Goal: Transaction & Acquisition: Book appointment/travel/reservation

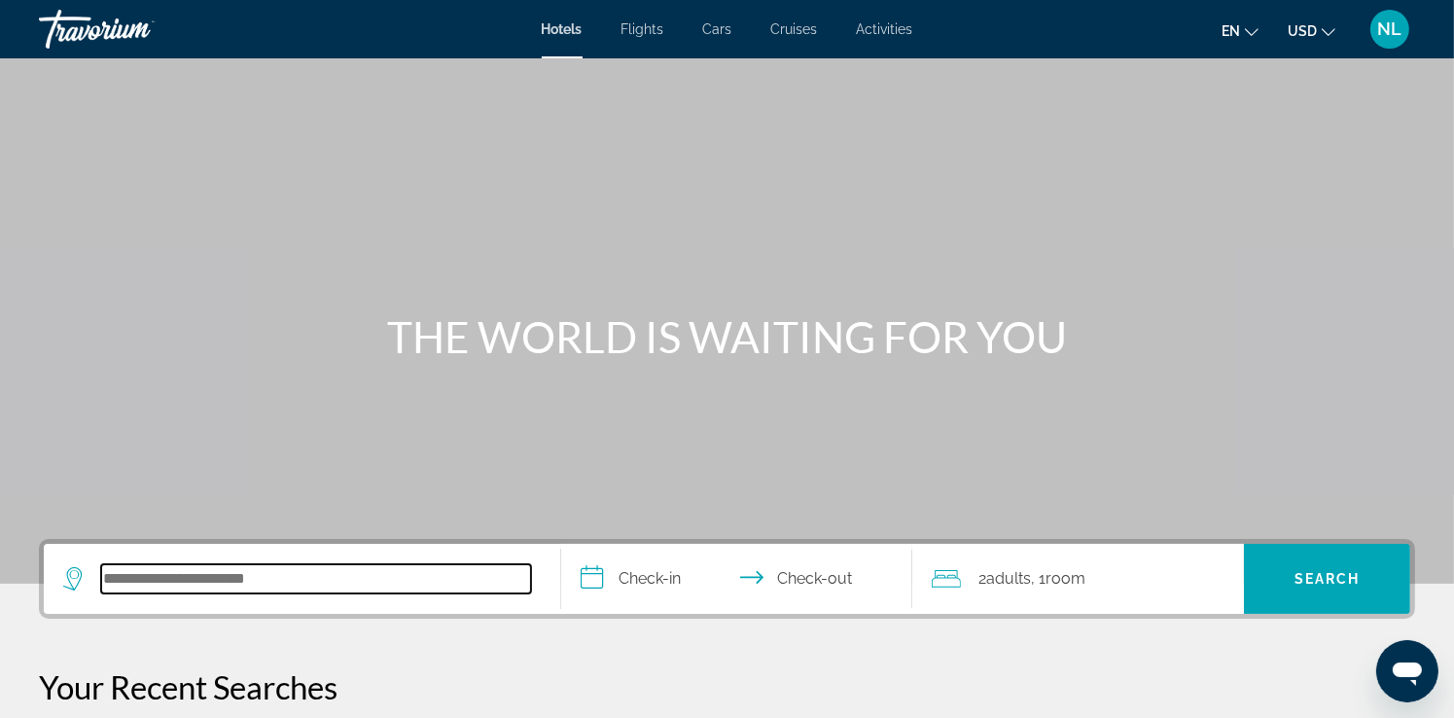
click at [474, 584] on input "Search hotel destination" at bounding box center [316, 578] width 430 height 29
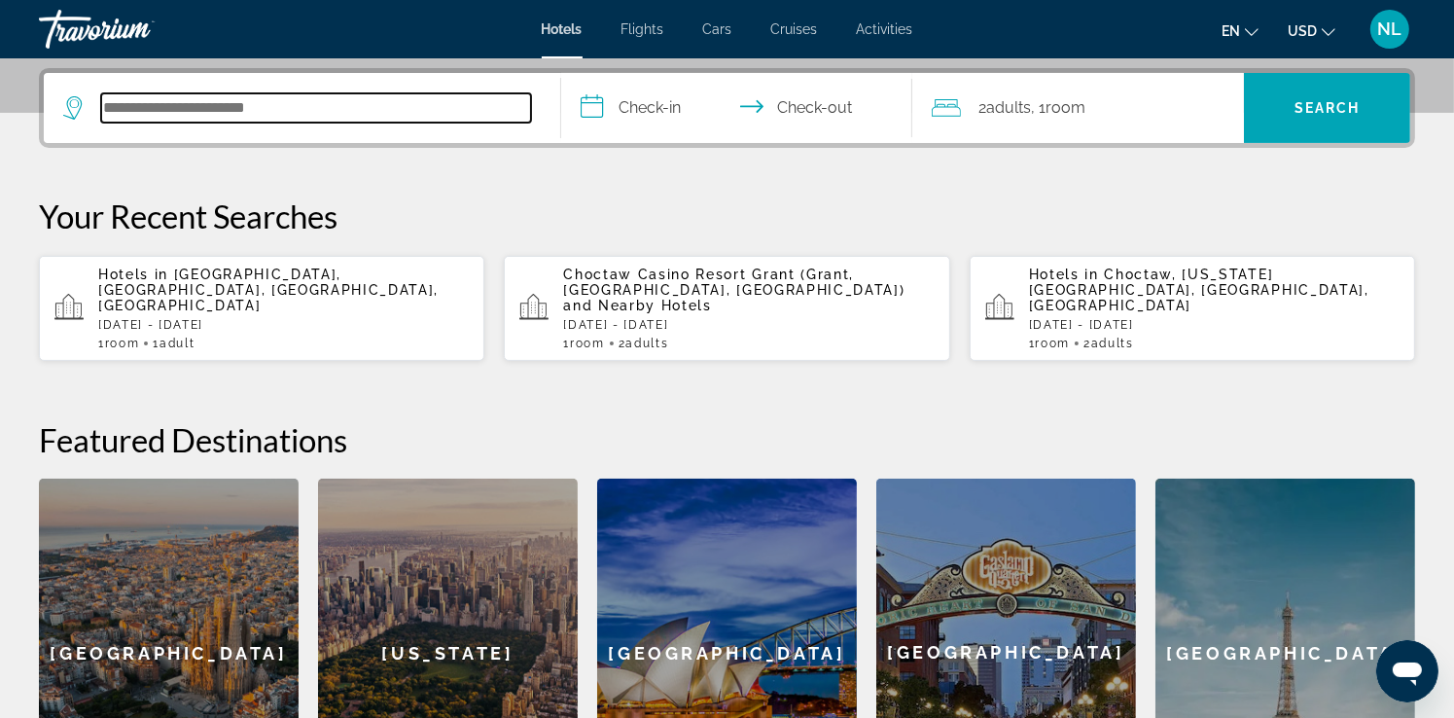
scroll to position [475, 0]
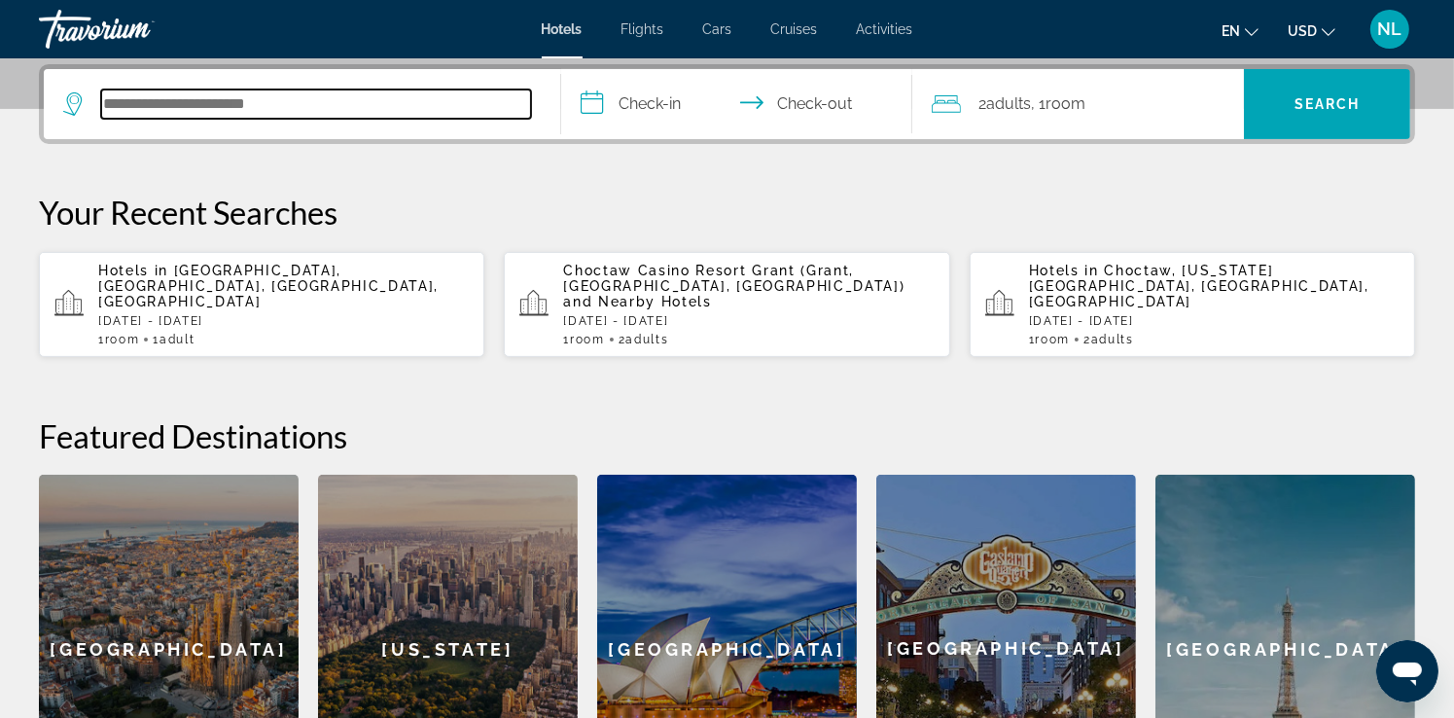
type input "*"
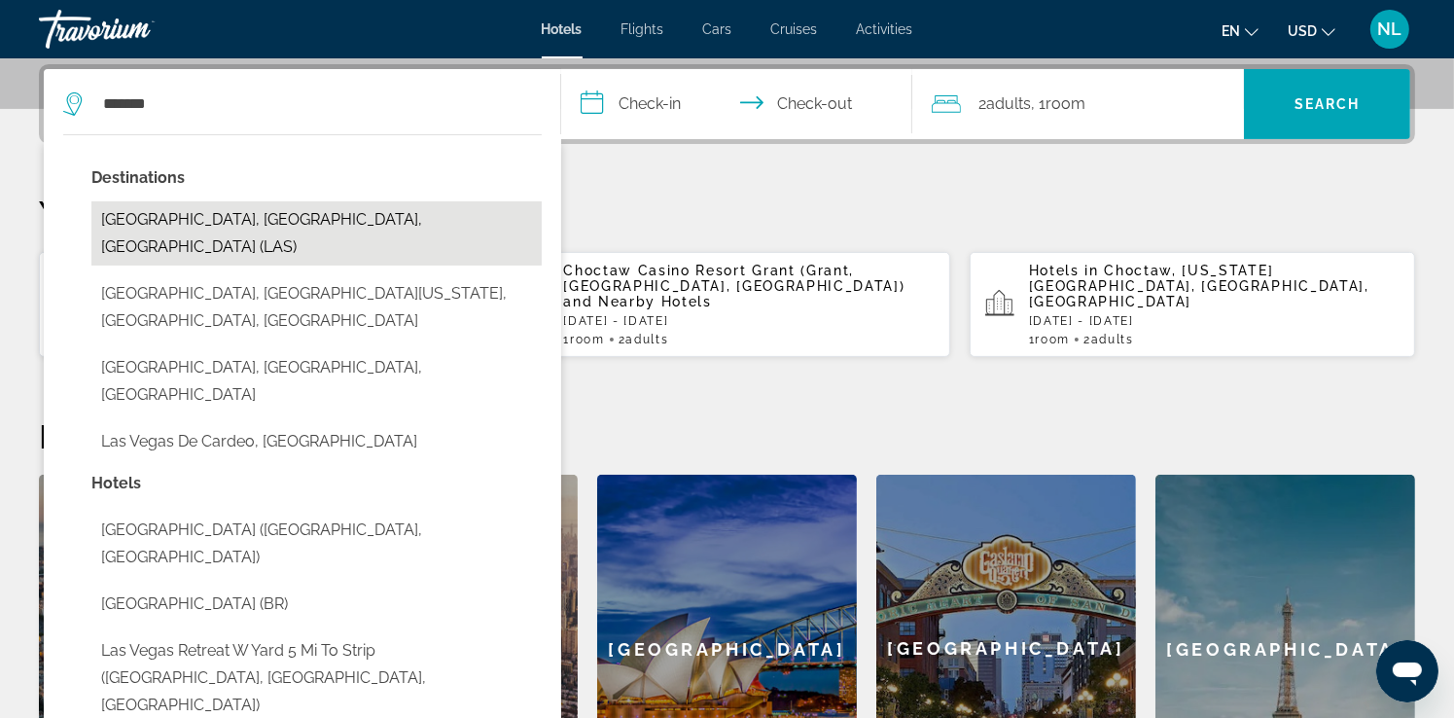
click at [216, 215] on button "[GEOGRAPHIC_DATA], [GEOGRAPHIC_DATA], [GEOGRAPHIC_DATA] (LAS)" at bounding box center [316, 233] width 450 height 64
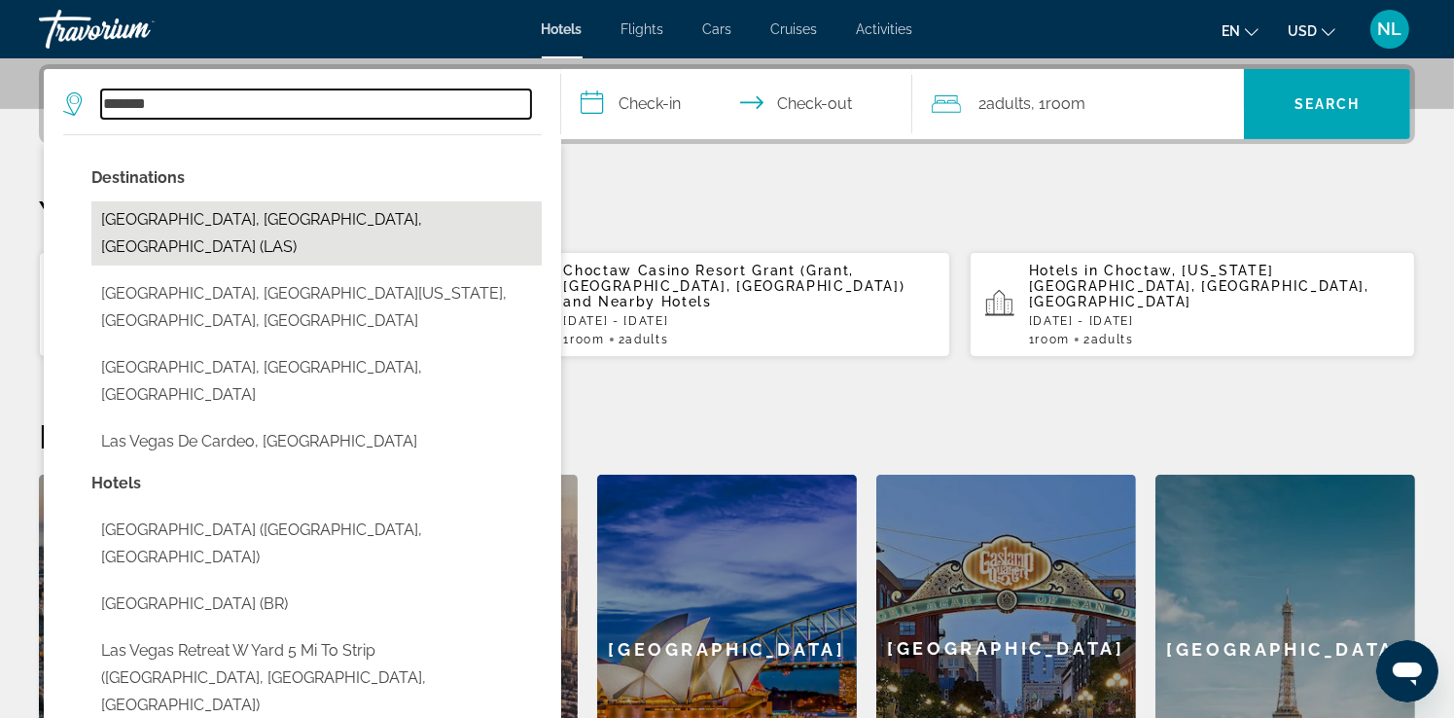
type input "**********"
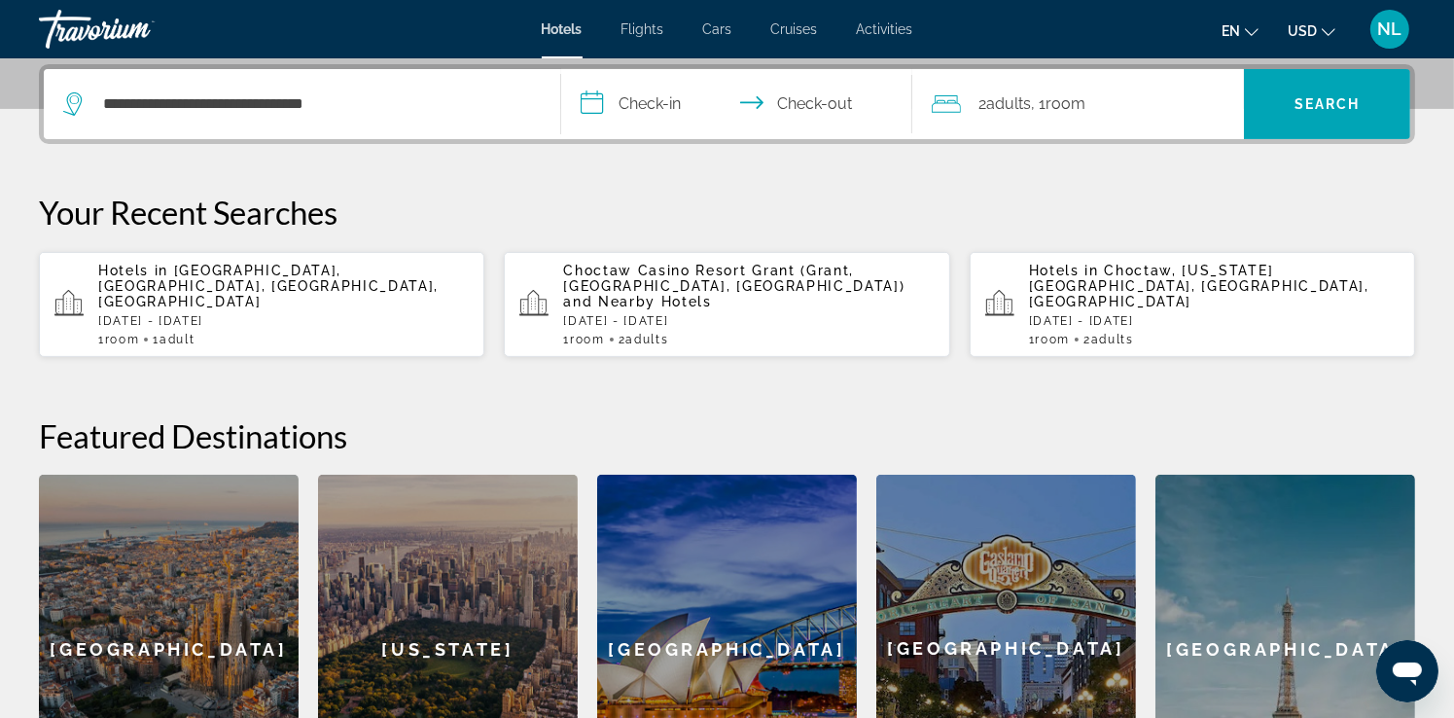
click at [621, 94] on input "**********" at bounding box center [740, 107] width 359 height 76
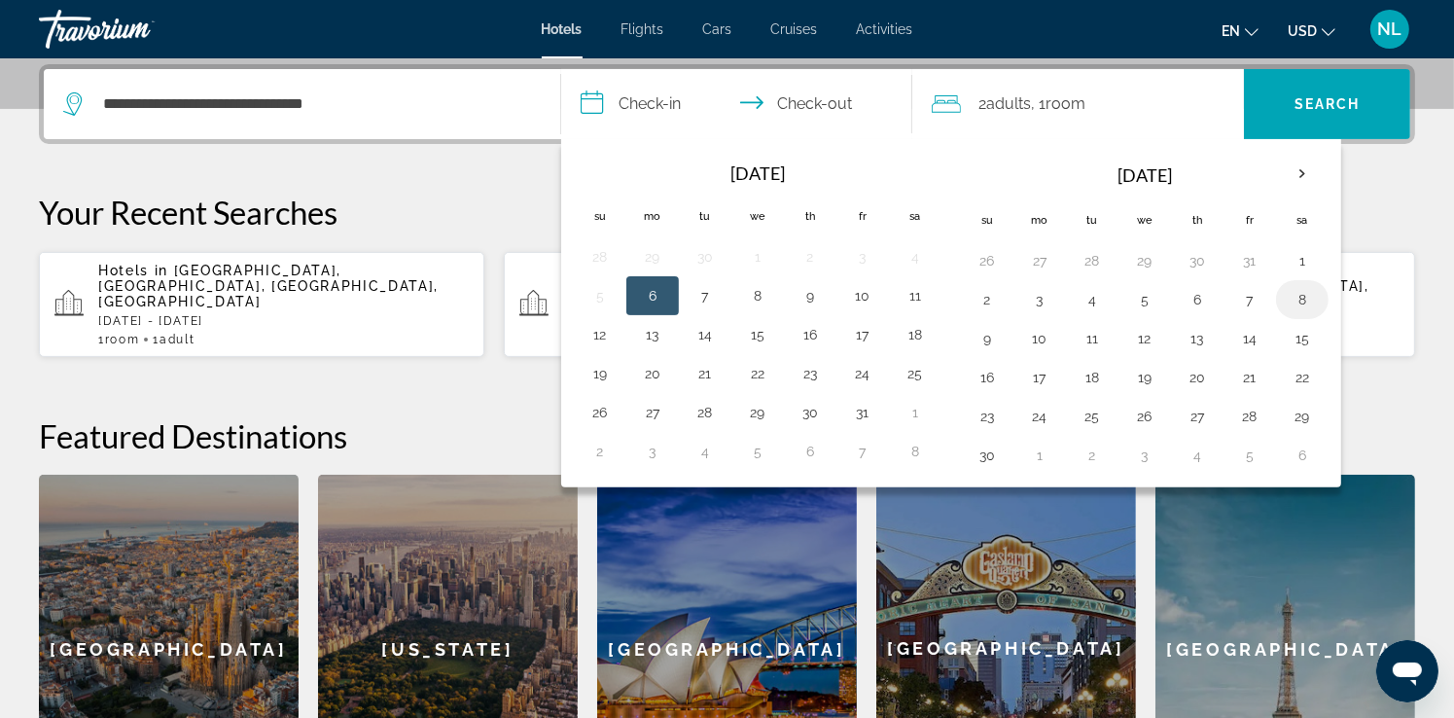
click at [1296, 296] on button "8" at bounding box center [1302, 299] width 31 height 27
click at [832, 89] on input "**********" at bounding box center [740, 107] width 359 height 76
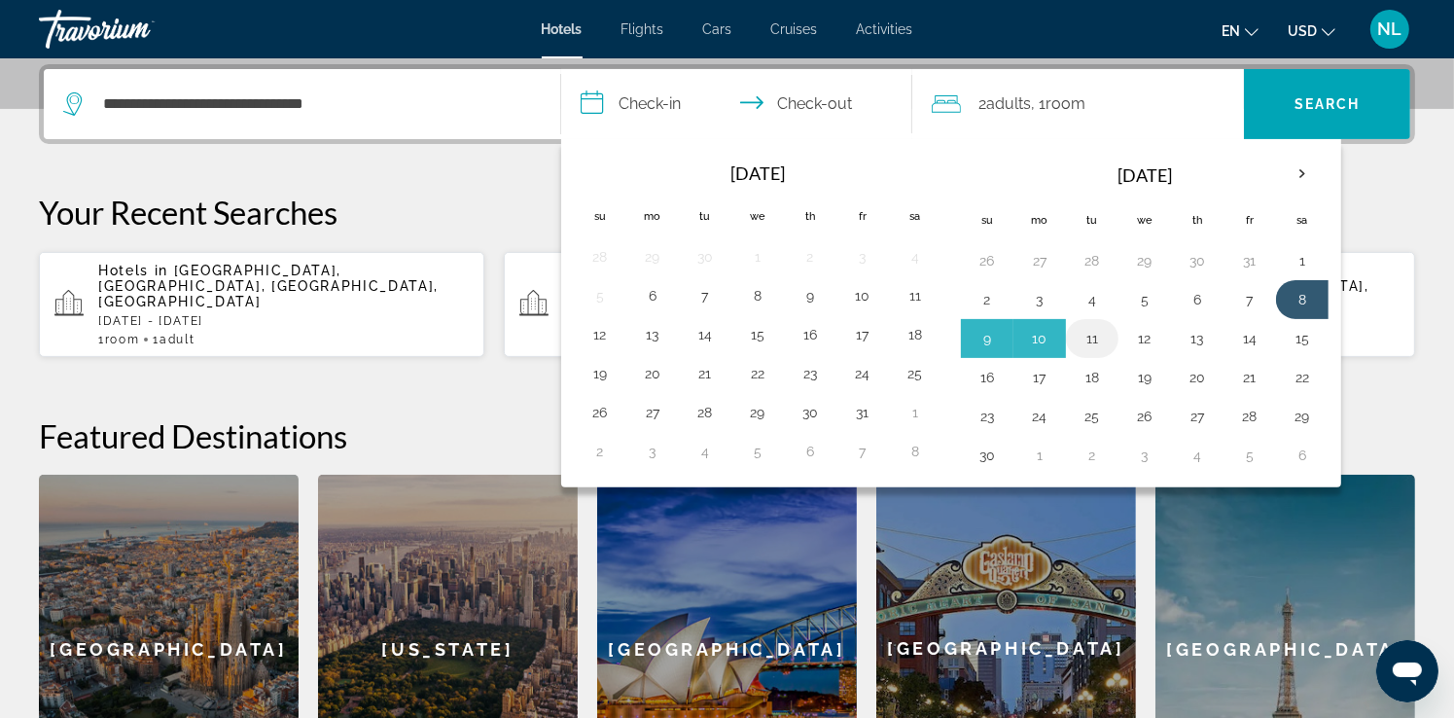
click at [1100, 340] on button "11" at bounding box center [1092, 338] width 31 height 27
type input "**********"
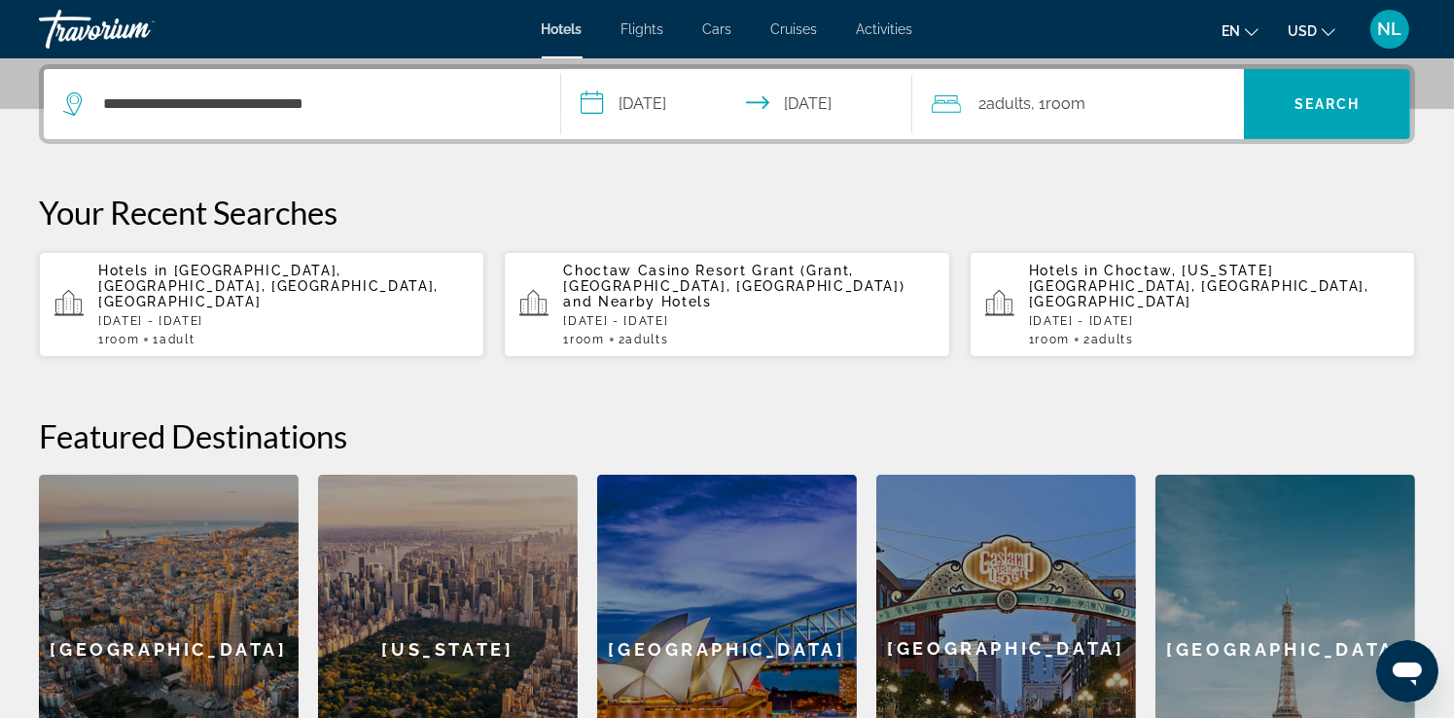
click at [1127, 103] on div "2 Adult Adults , 1 Room rooms" at bounding box center [1088, 103] width 312 height 27
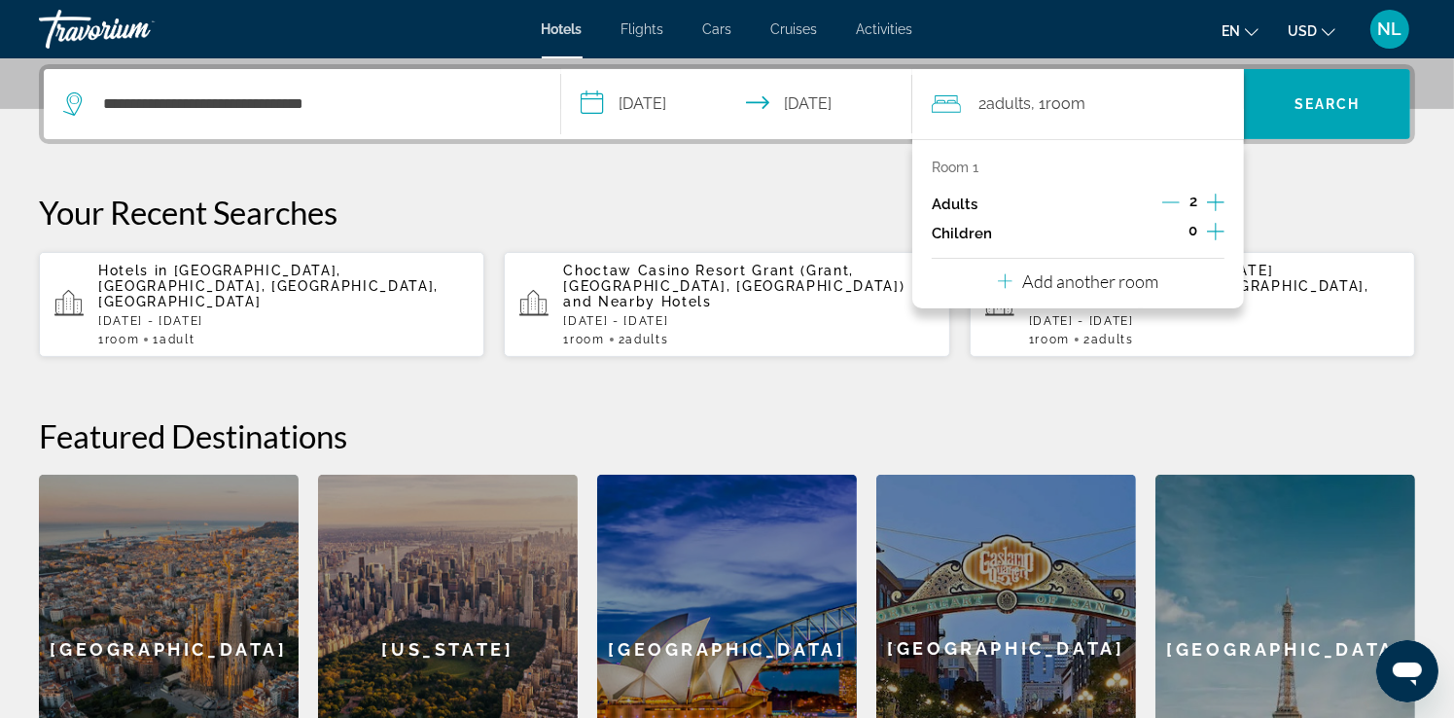
click at [1217, 196] on icon "Increment adults" at bounding box center [1216, 203] width 18 height 18
click at [1348, 96] on span "Search" at bounding box center [1328, 104] width 66 height 16
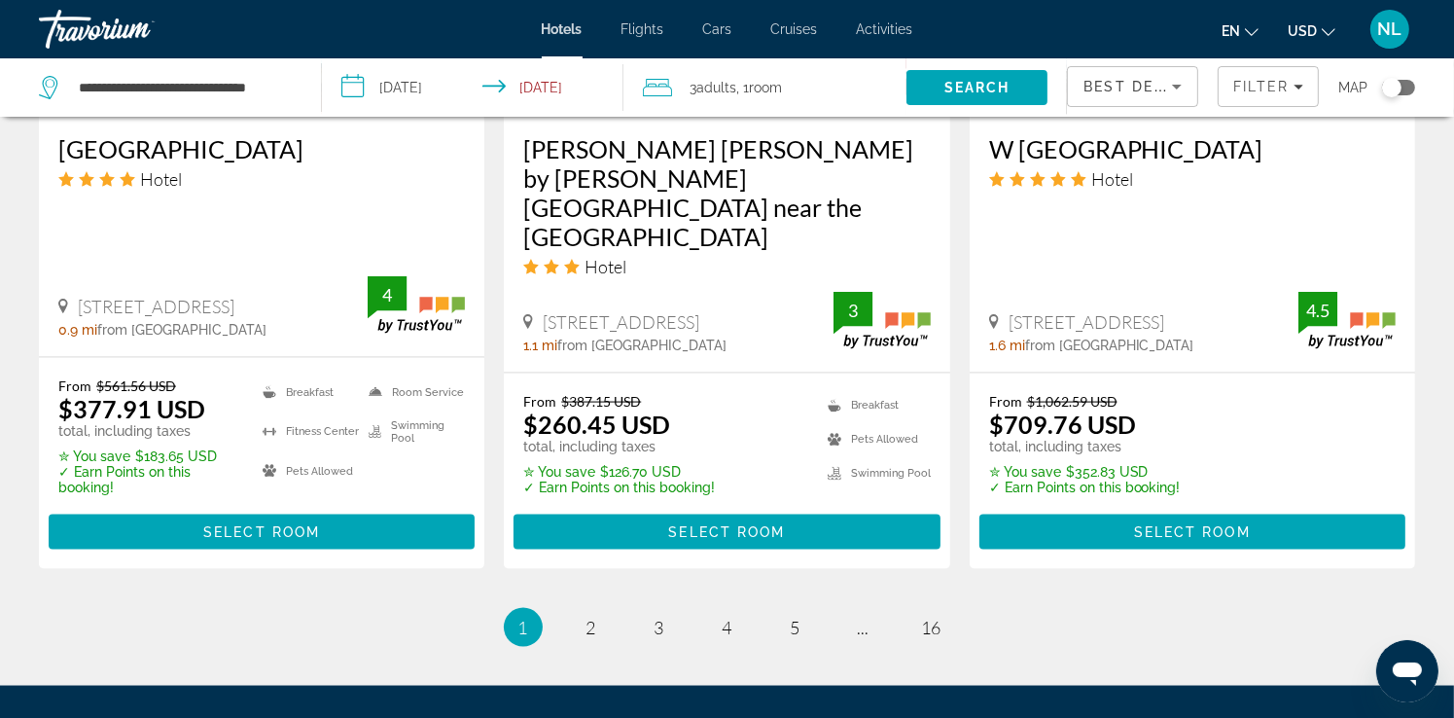
scroll to position [2786, 0]
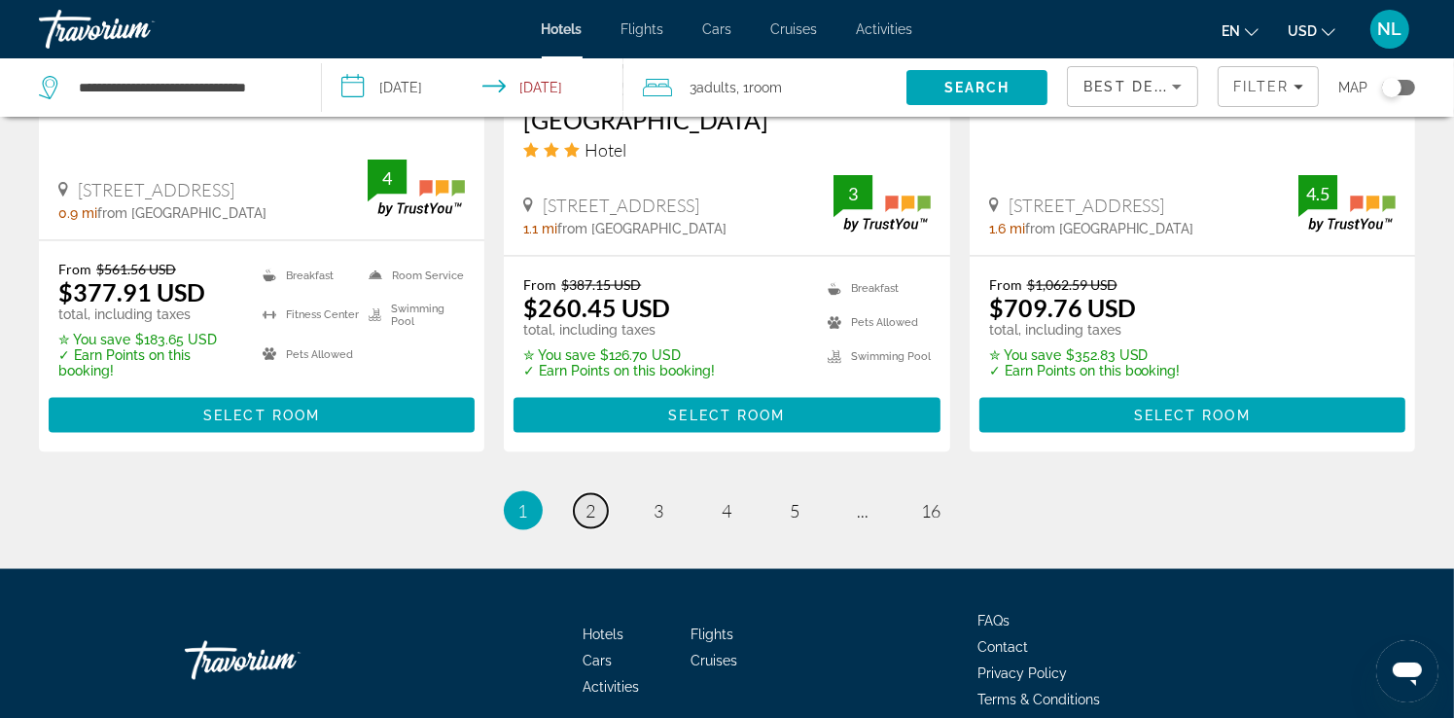
click at [594, 500] on span "2" at bounding box center [592, 510] width 10 height 21
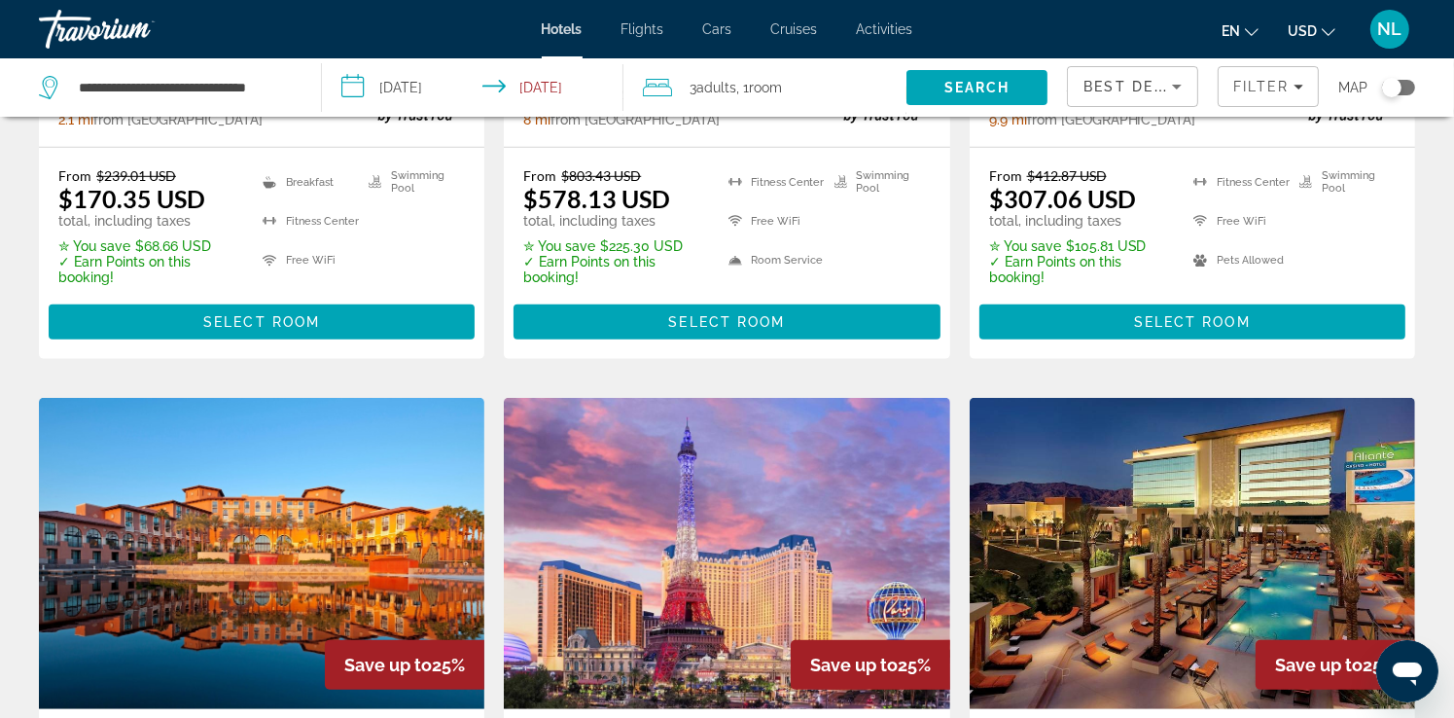
scroll to position [1090, 0]
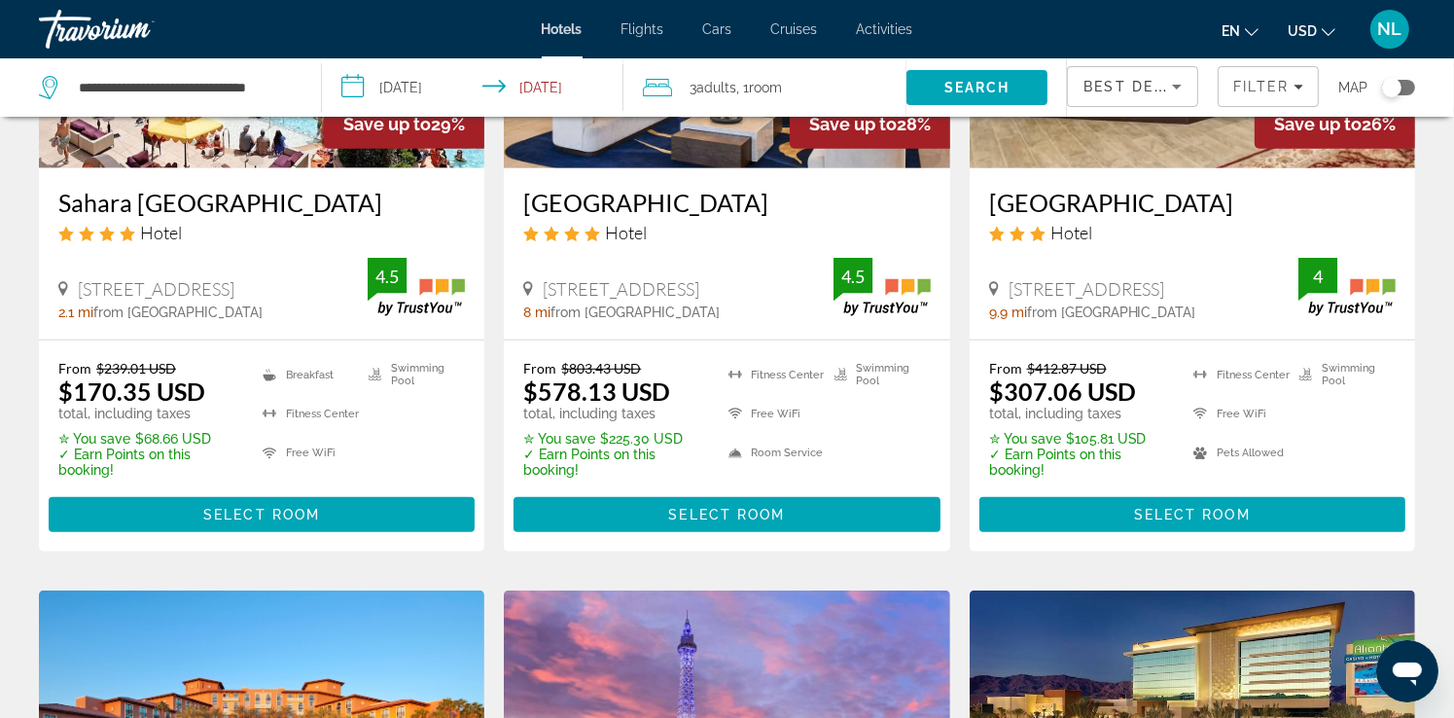
click at [1406, 86] on div "Toggle map" at bounding box center [1398, 88] width 33 height 16
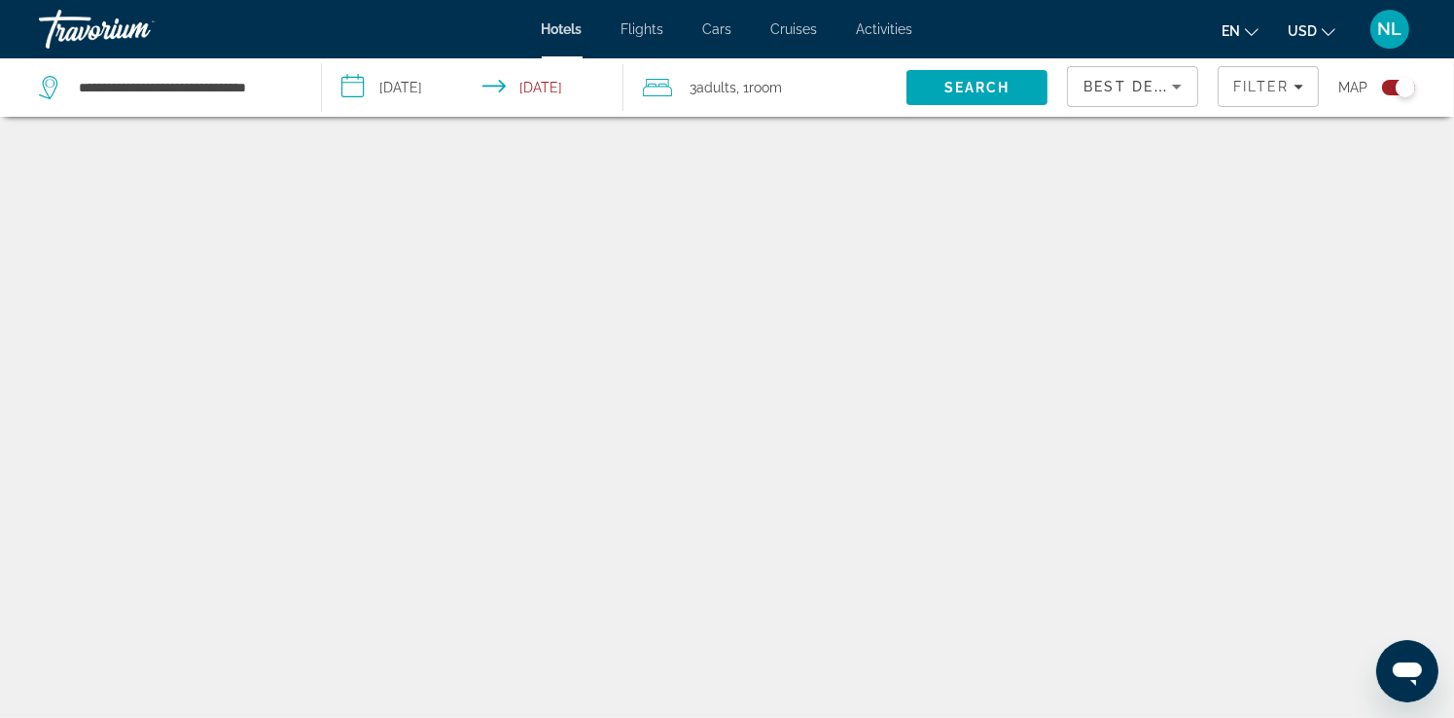
scroll to position [117, 0]
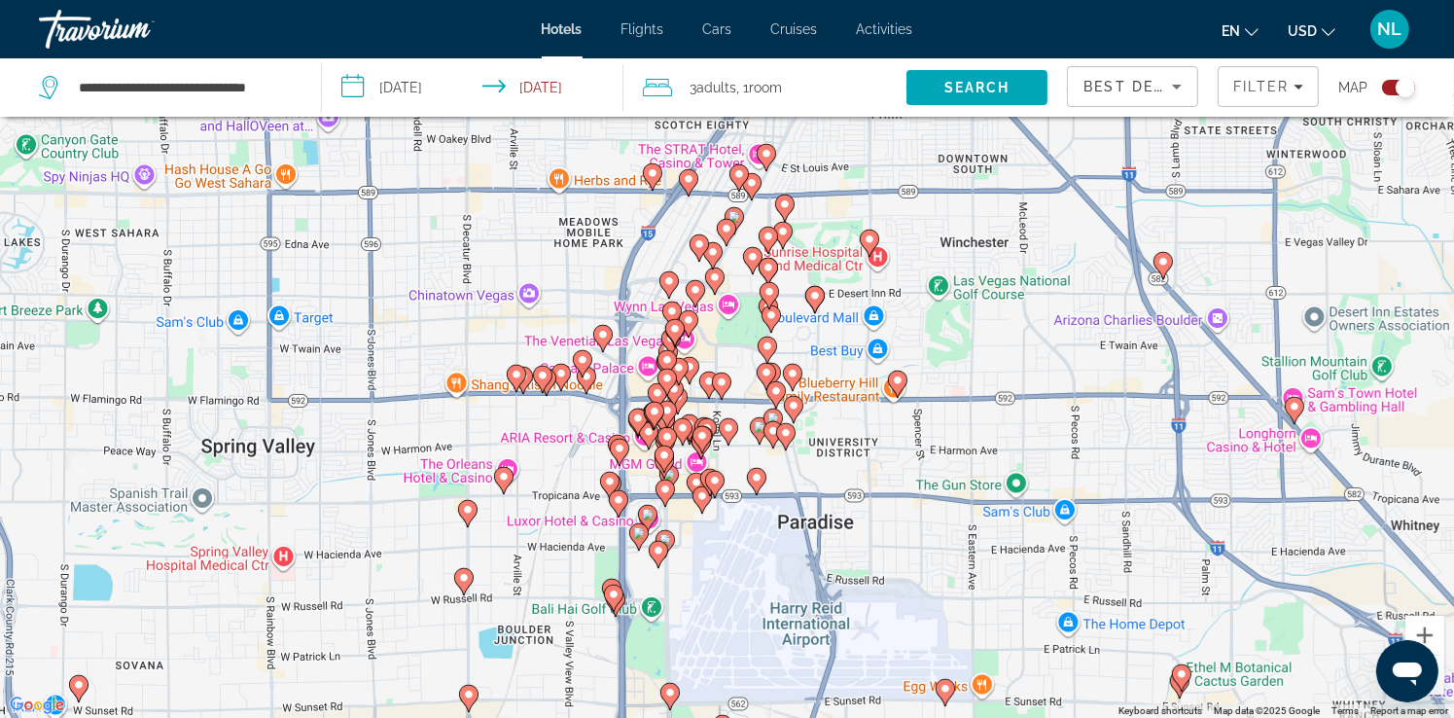
drag, startPoint x: 641, startPoint y: 286, endPoint x: 842, endPoint y: 351, distance: 211.7
click at [842, 351] on div "To activate drag with keyboard, press Alt + Enter. Once in keyboard drag state,…" at bounding box center [727, 359] width 1454 height 718
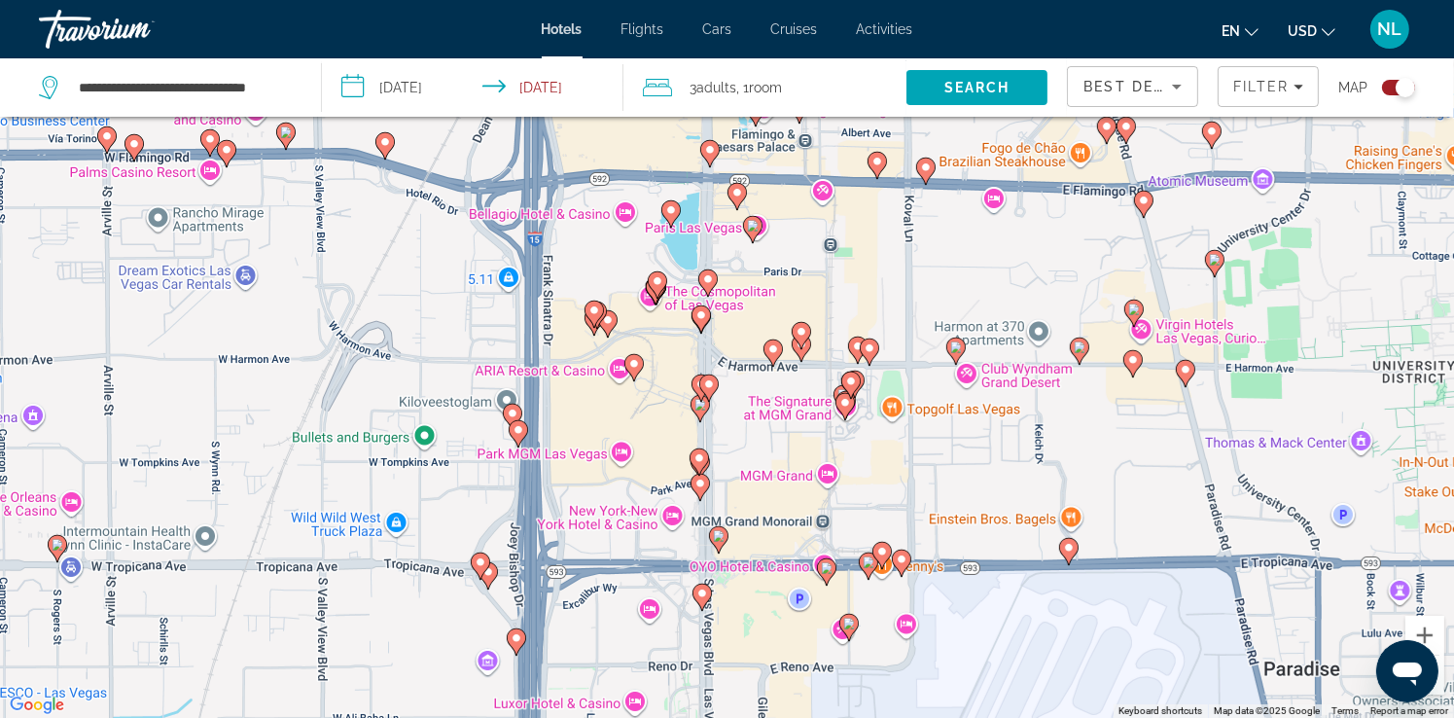
drag, startPoint x: 542, startPoint y: 375, endPoint x: 846, endPoint y: 113, distance: 401.5
click at [846, 113] on div "**********" at bounding box center [727, 417] width 1454 height 835
click at [846, 110] on div "3 Adult Adults , 1 Room rooms" at bounding box center [775, 87] width 264 height 58
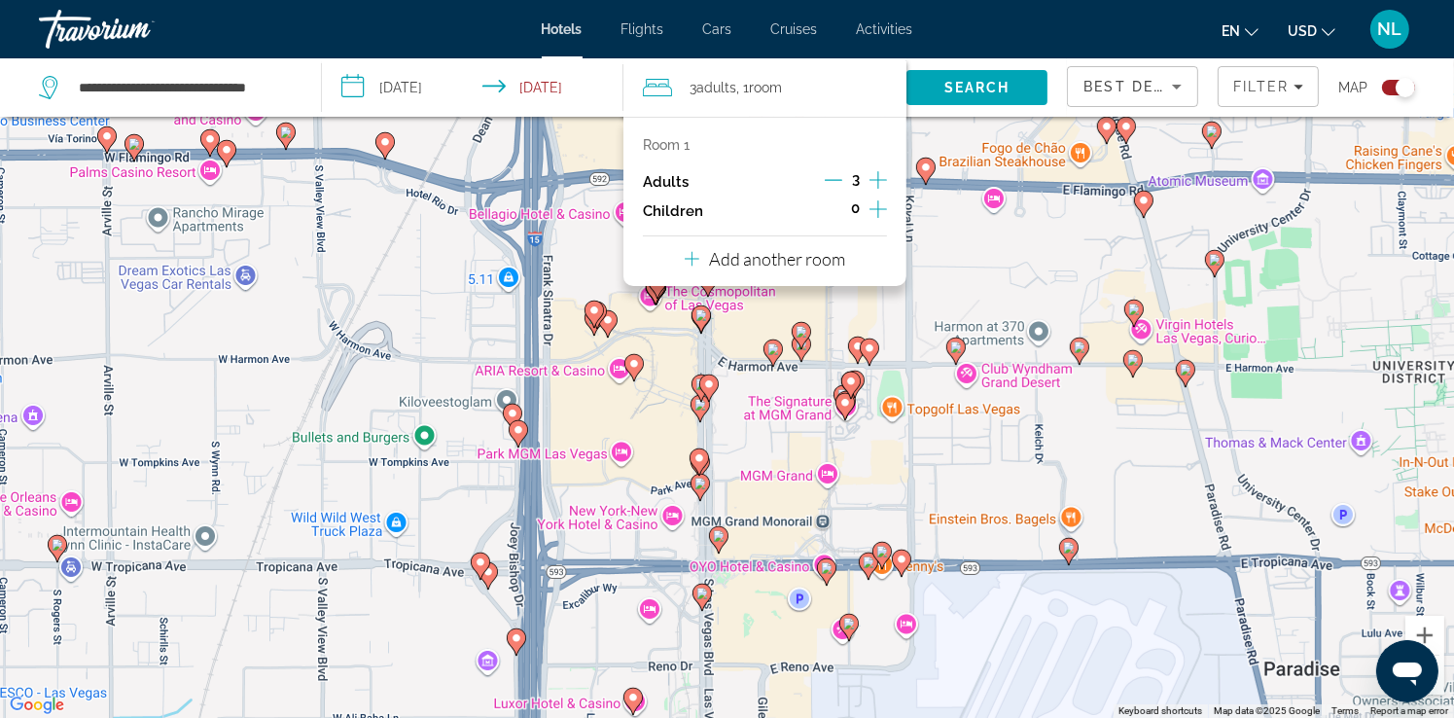
click at [990, 298] on div "To activate drag with keyboard, press Alt + Enter. Once in keyboard drag state,…" at bounding box center [727, 359] width 1454 height 718
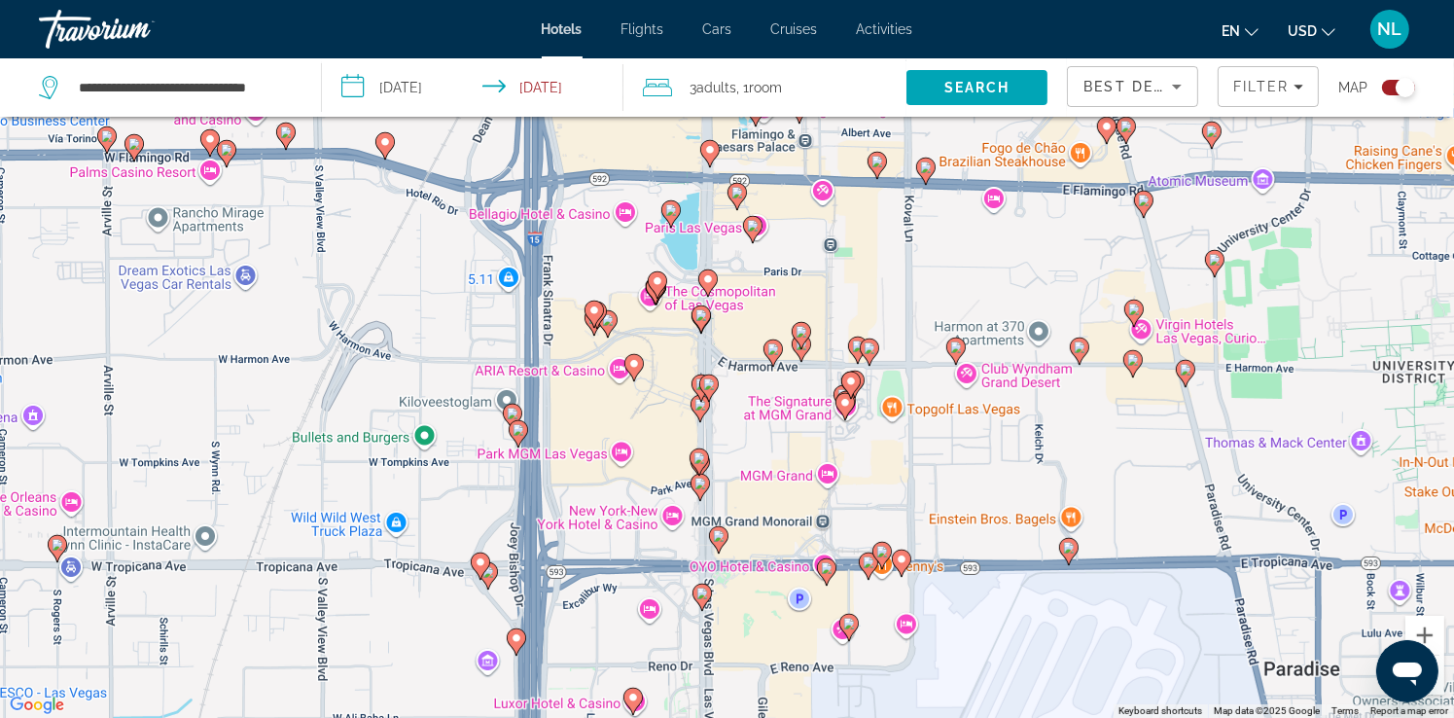
click at [735, 196] on image "Main content" at bounding box center [738, 193] width 12 height 12
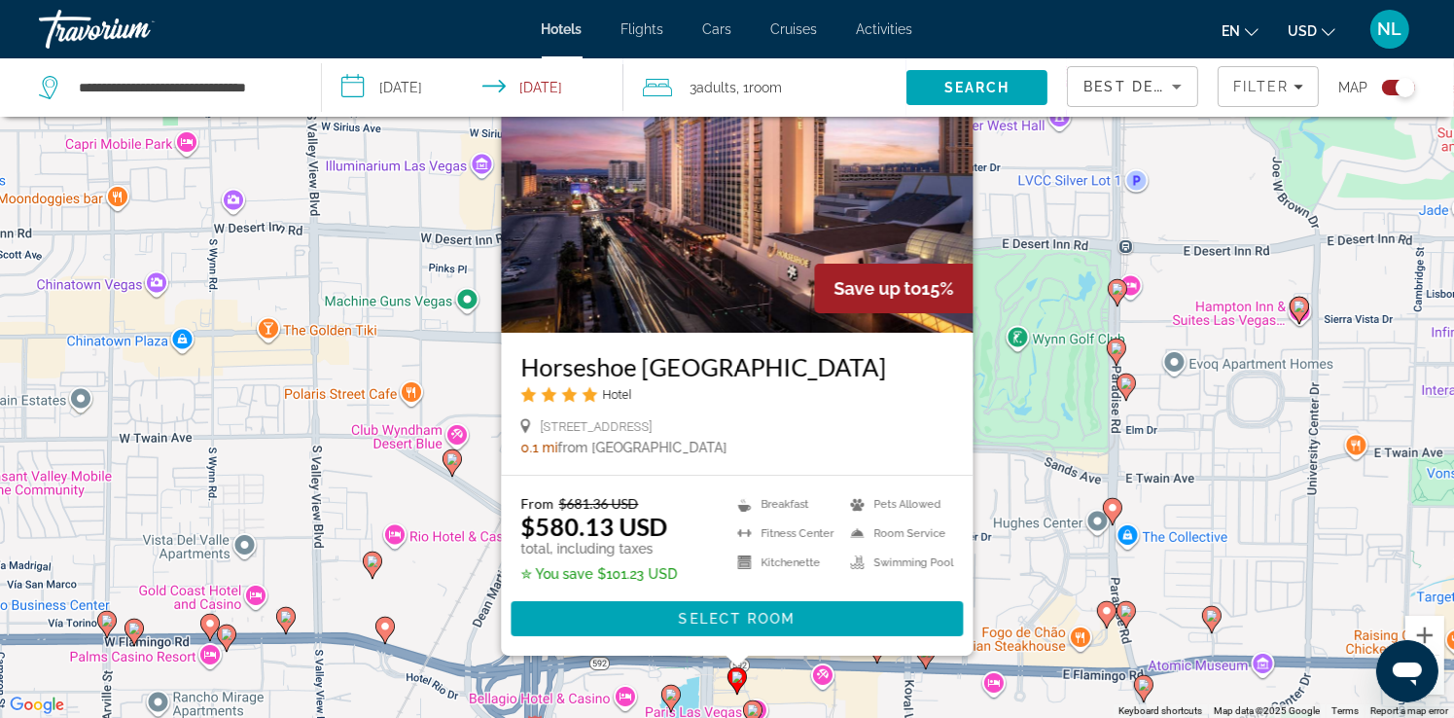
click at [999, 462] on div "To activate drag with keyboard, press Alt + Enter. Once in keyboard drag state,…" at bounding box center [727, 359] width 1454 height 718
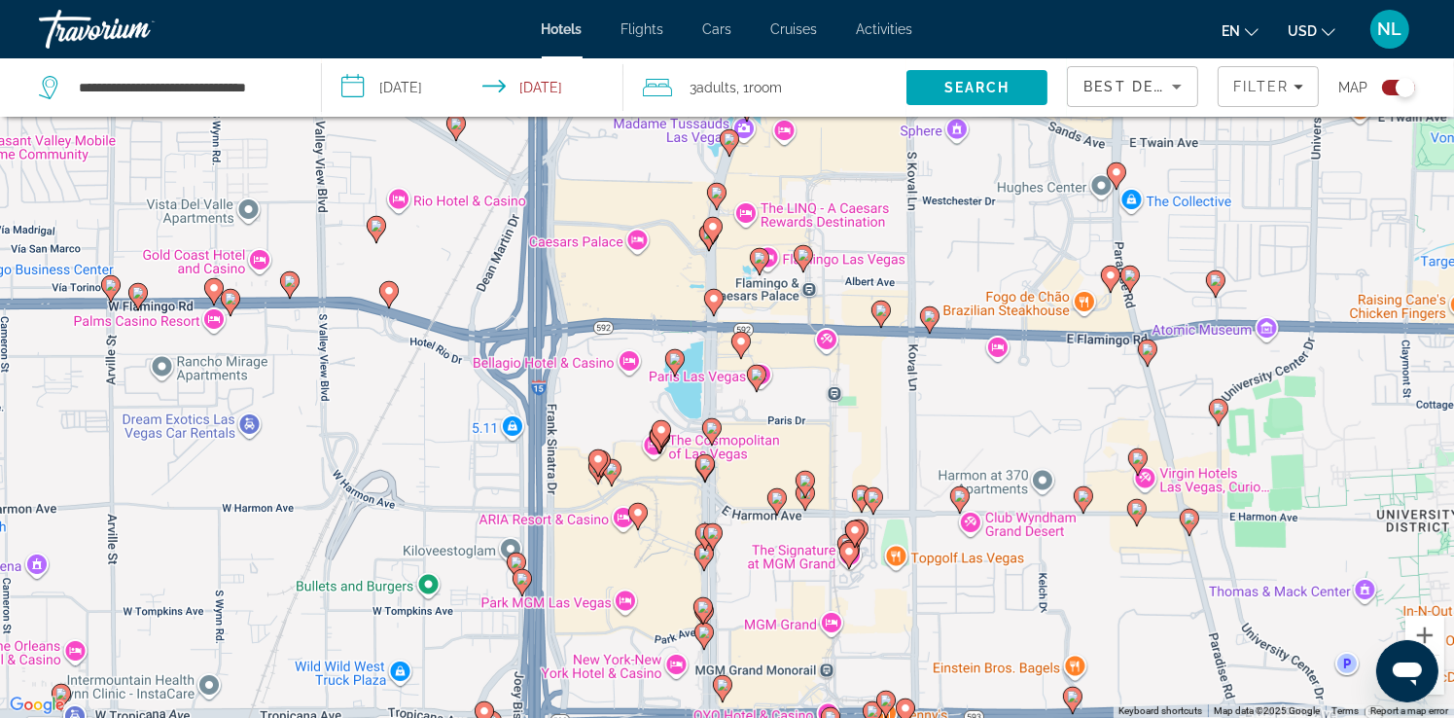
drag, startPoint x: 794, startPoint y: 658, endPoint x: 795, endPoint y: 283, distance: 374.6
click at [795, 286] on div "To activate drag with keyboard, press Alt + Enter. Once in keyboard drag state,…" at bounding box center [727, 359] width 1454 height 718
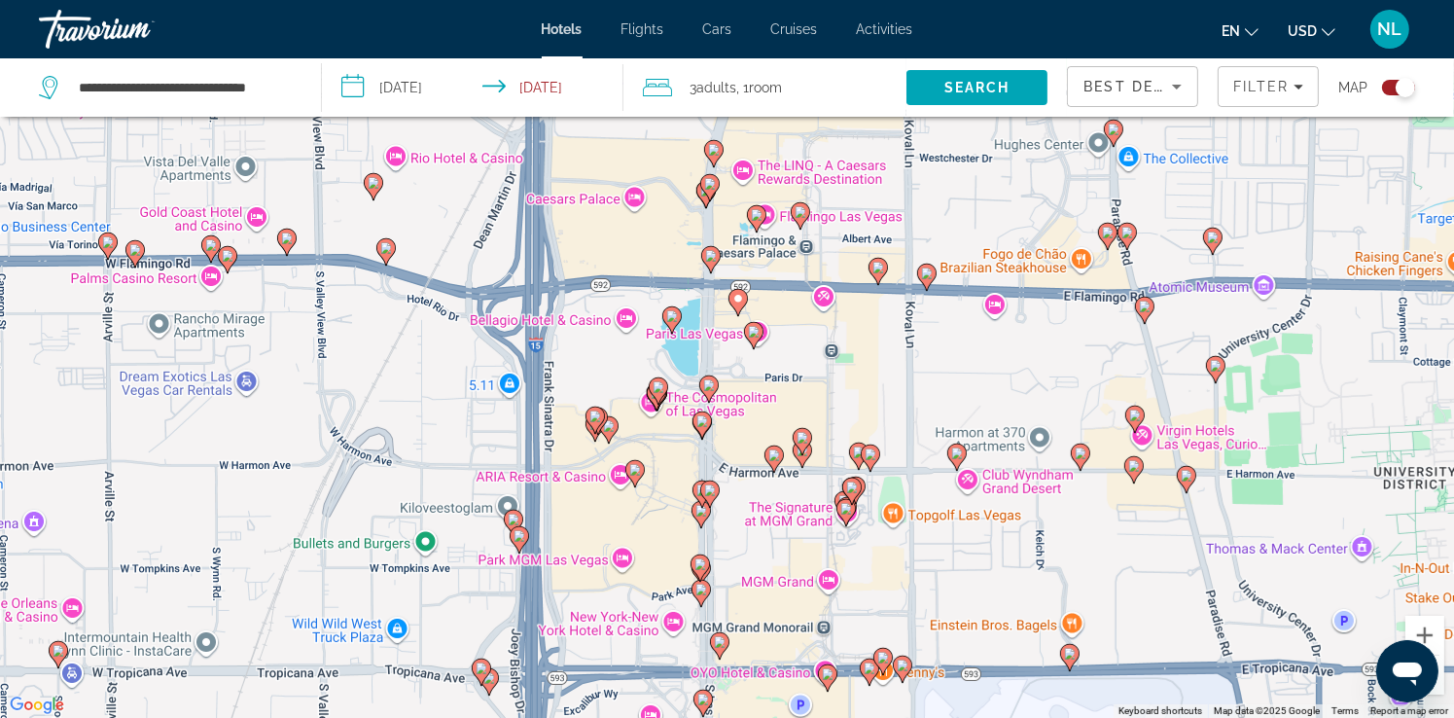
click at [752, 347] on gmp-advanced-marker "Main content" at bounding box center [753, 335] width 19 height 29
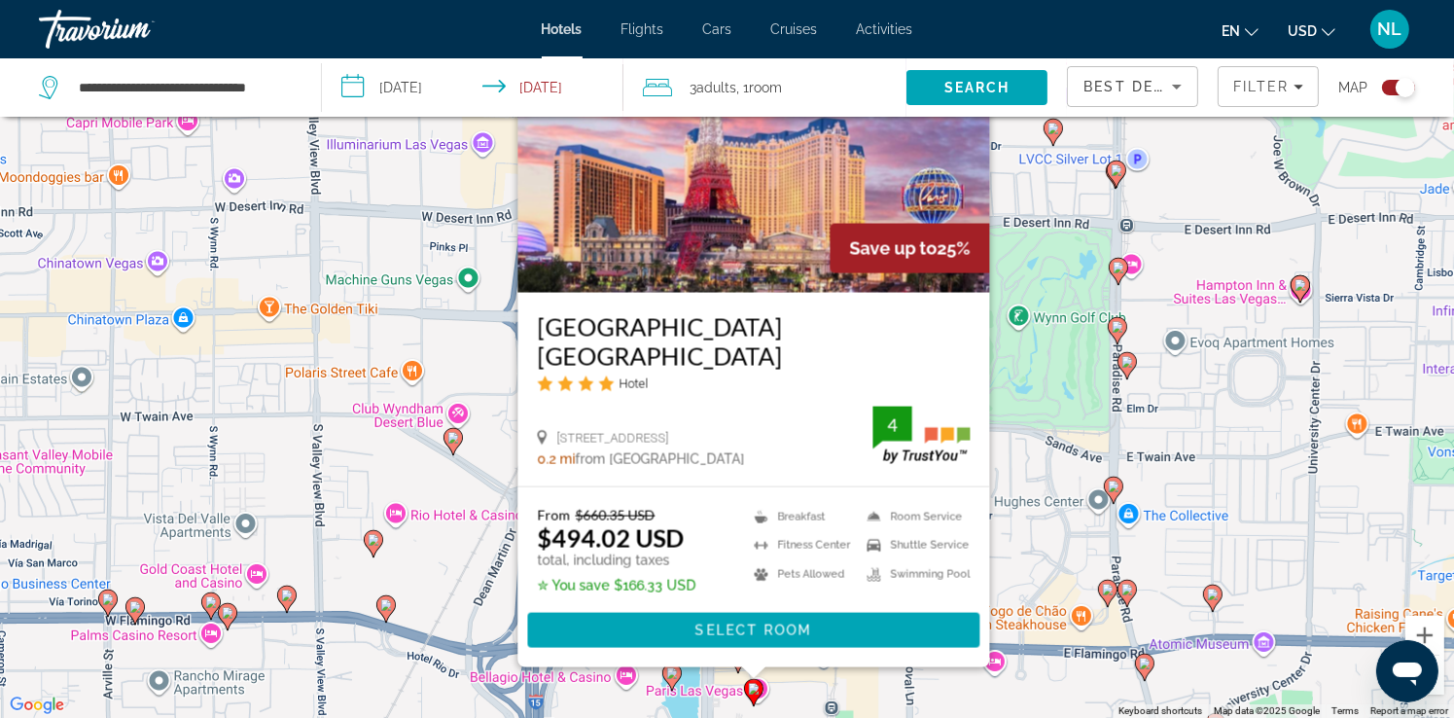
click at [1035, 541] on div "To activate drag with keyboard, press Alt + Enter. Once in keyboard drag state,…" at bounding box center [727, 359] width 1454 height 718
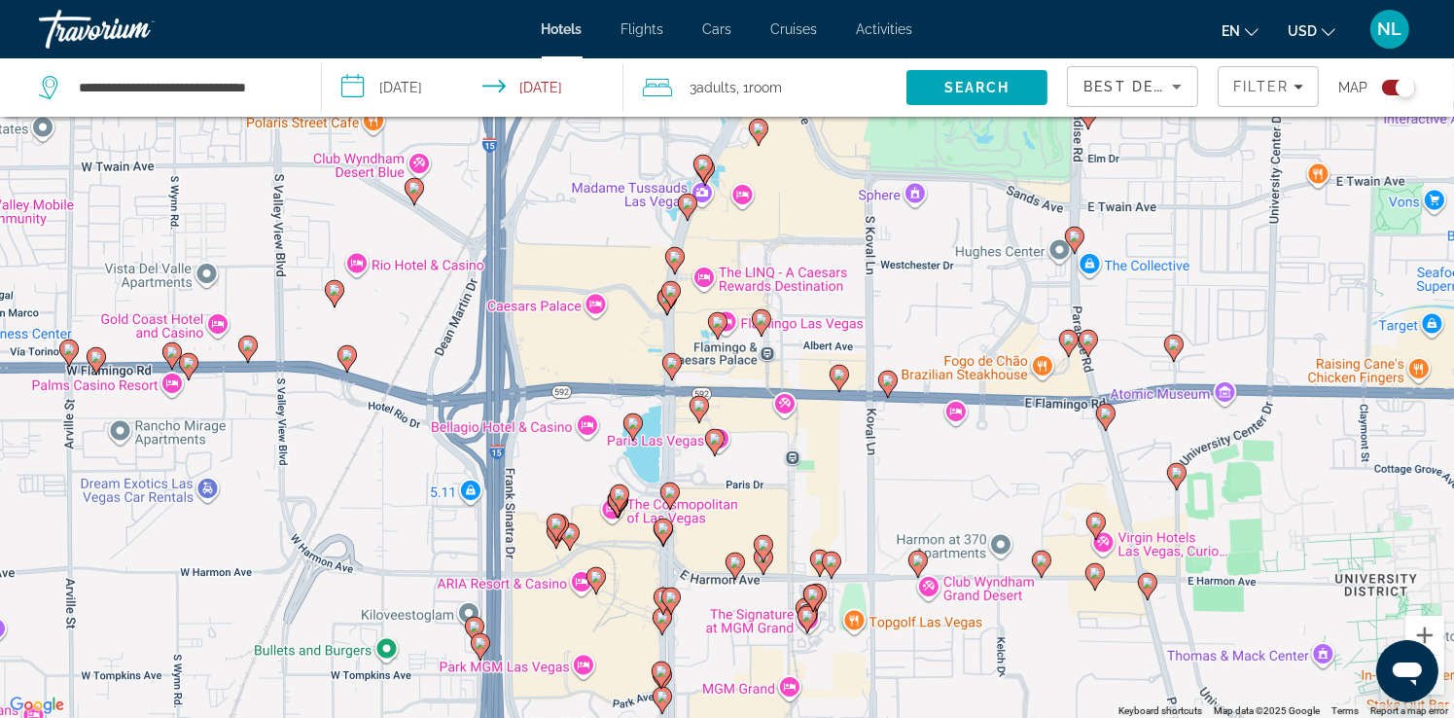
drag, startPoint x: 846, startPoint y: 609, endPoint x: 805, endPoint y: 310, distance: 301.6
click at [806, 311] on div "To activate drag with keyboard, press Alt + Enter. Once in keyboard drag state,…" at bounding box center [727, 359] width 1454 height 718
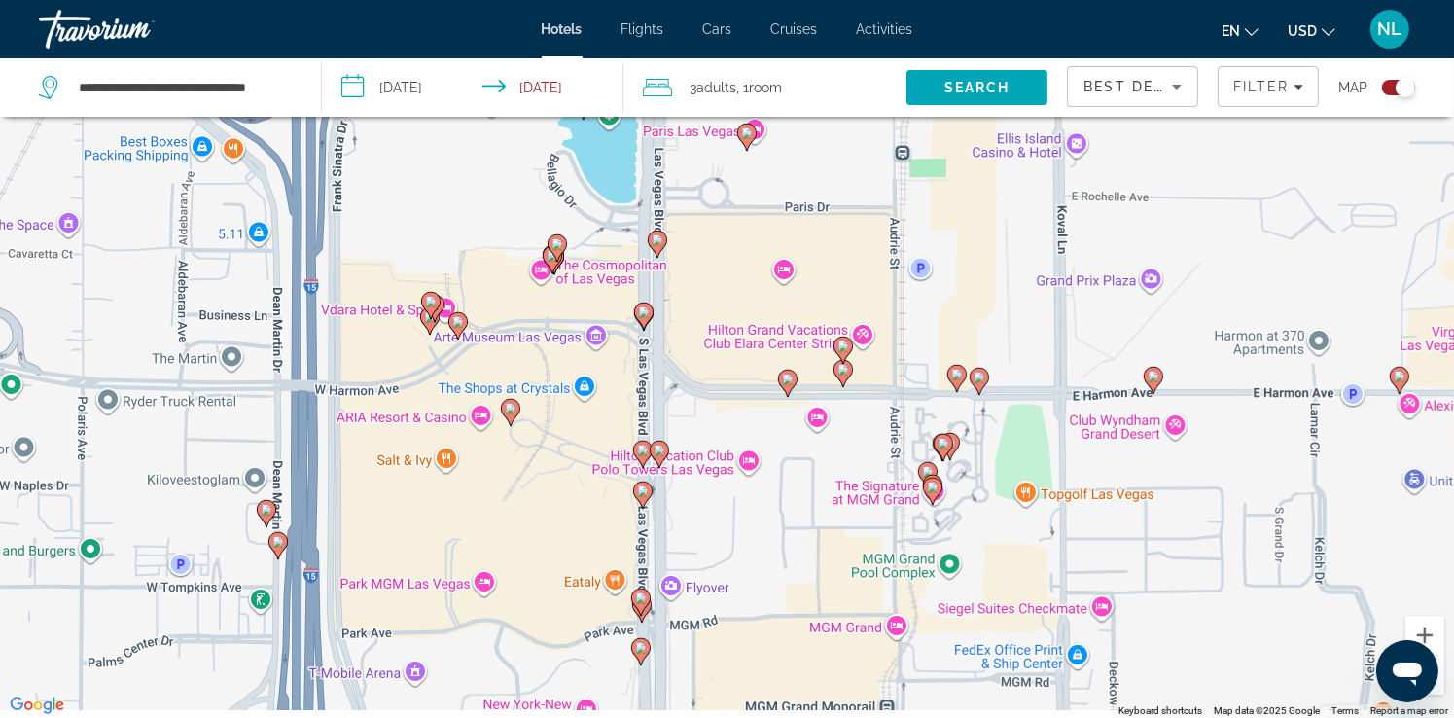
drag, startPoint x: 708, startPoint y: 484, endPoint x: 735, endPoint y: 305, distance: 181.1
click at [735, 305] on div "To activate drag with keyboard, press Alt + Enter. Once in keyboard drag state,…" at bounding box center [727, 359] width 1454 height 718
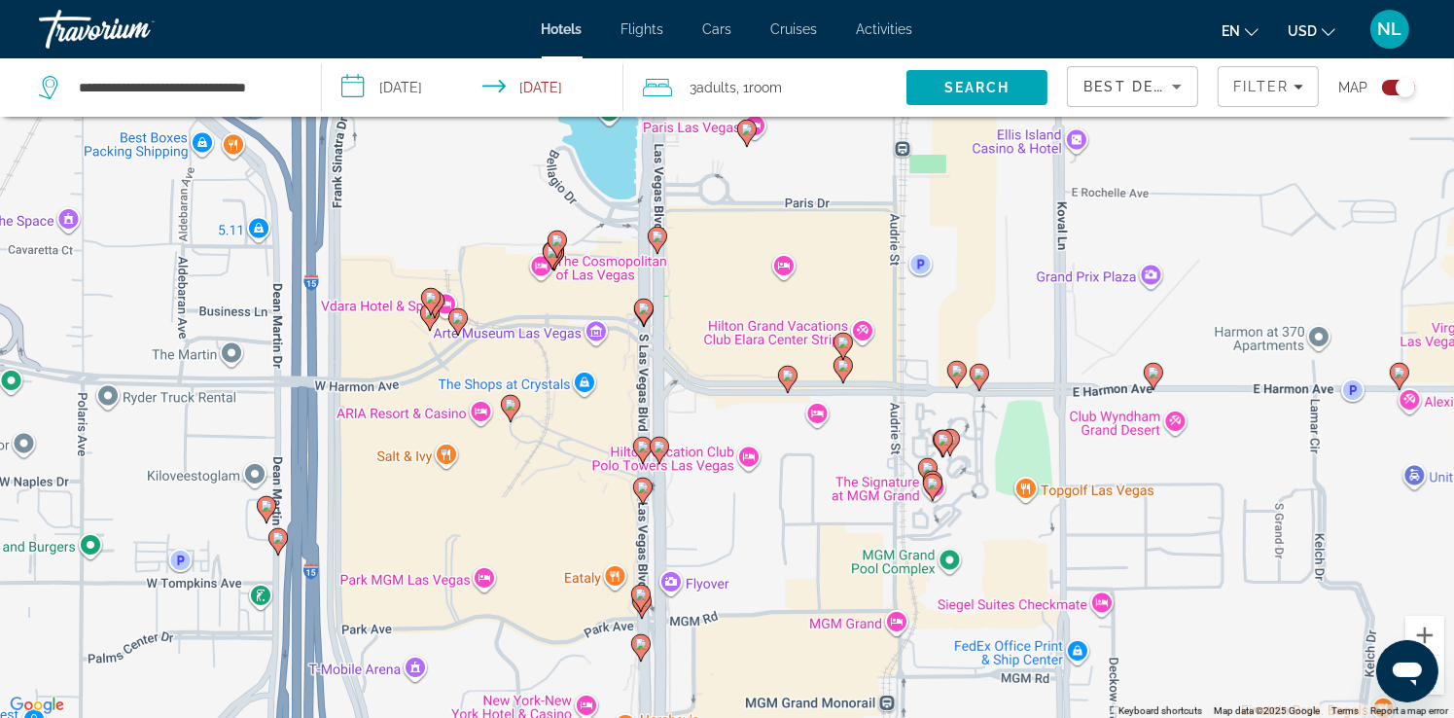
click at [655, 246] on icon "Main content" at bounding box center [657, 240] width 18 height 25
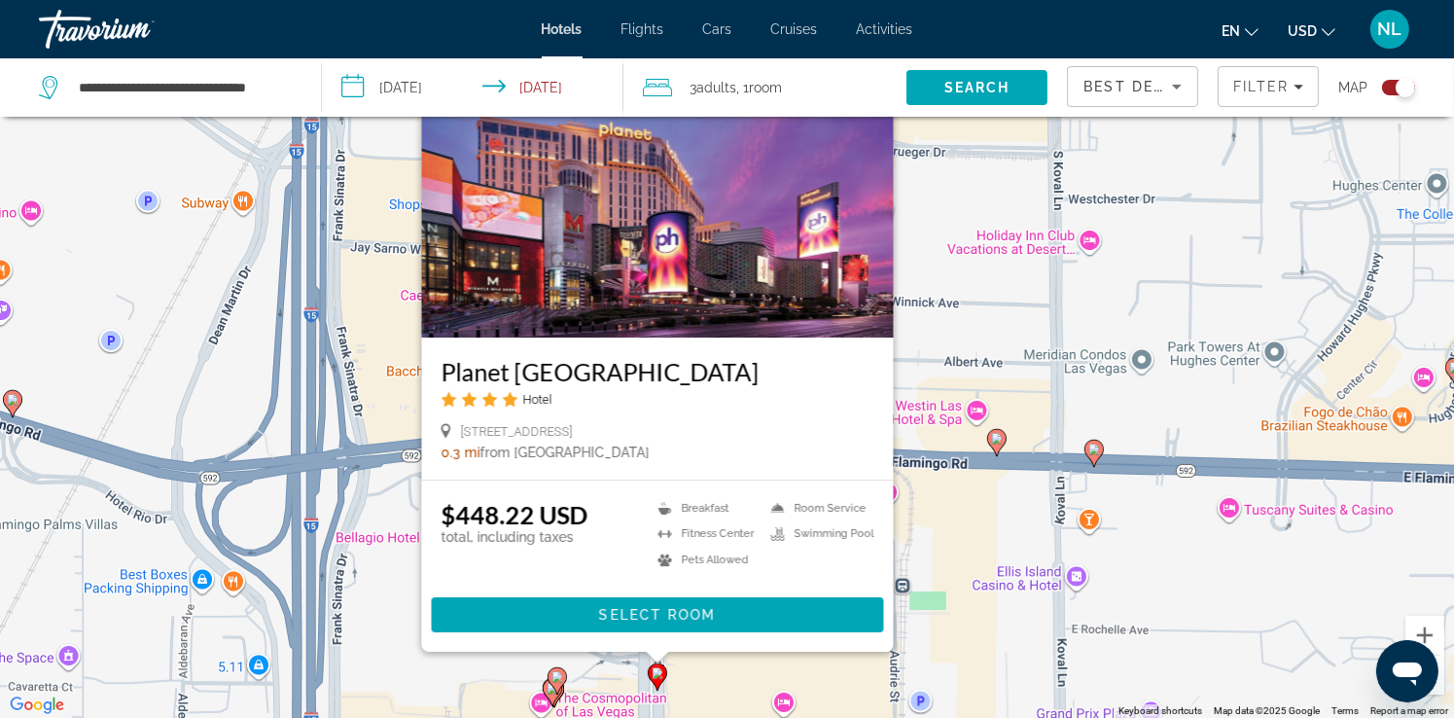
click at [948, 534] on div "To activate drag with keyboard, press Alt + Enter. Once in keyboard drag state,…" at bounding box center [727, 359] width 1454 height 718
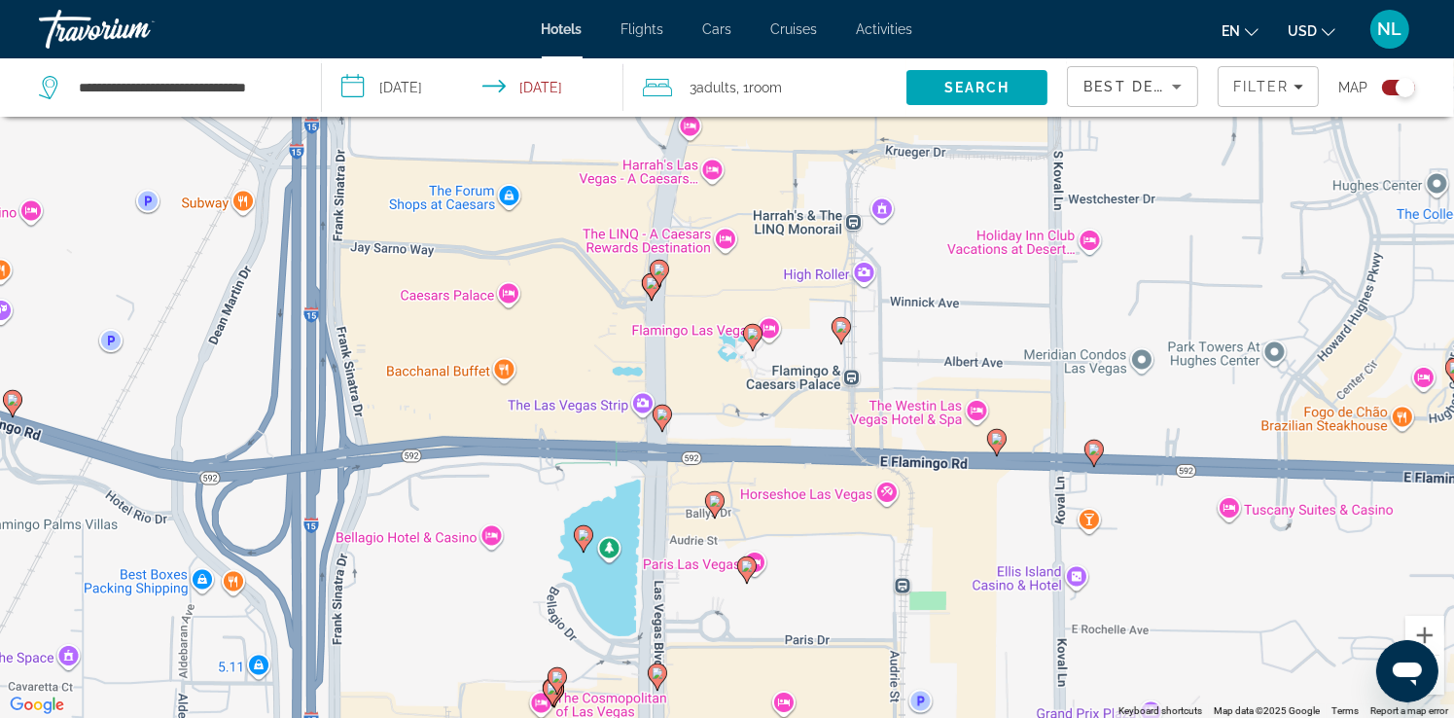
click at [713, 505] on image "Main content" at bounding box center [715, 501] width 12 height 12
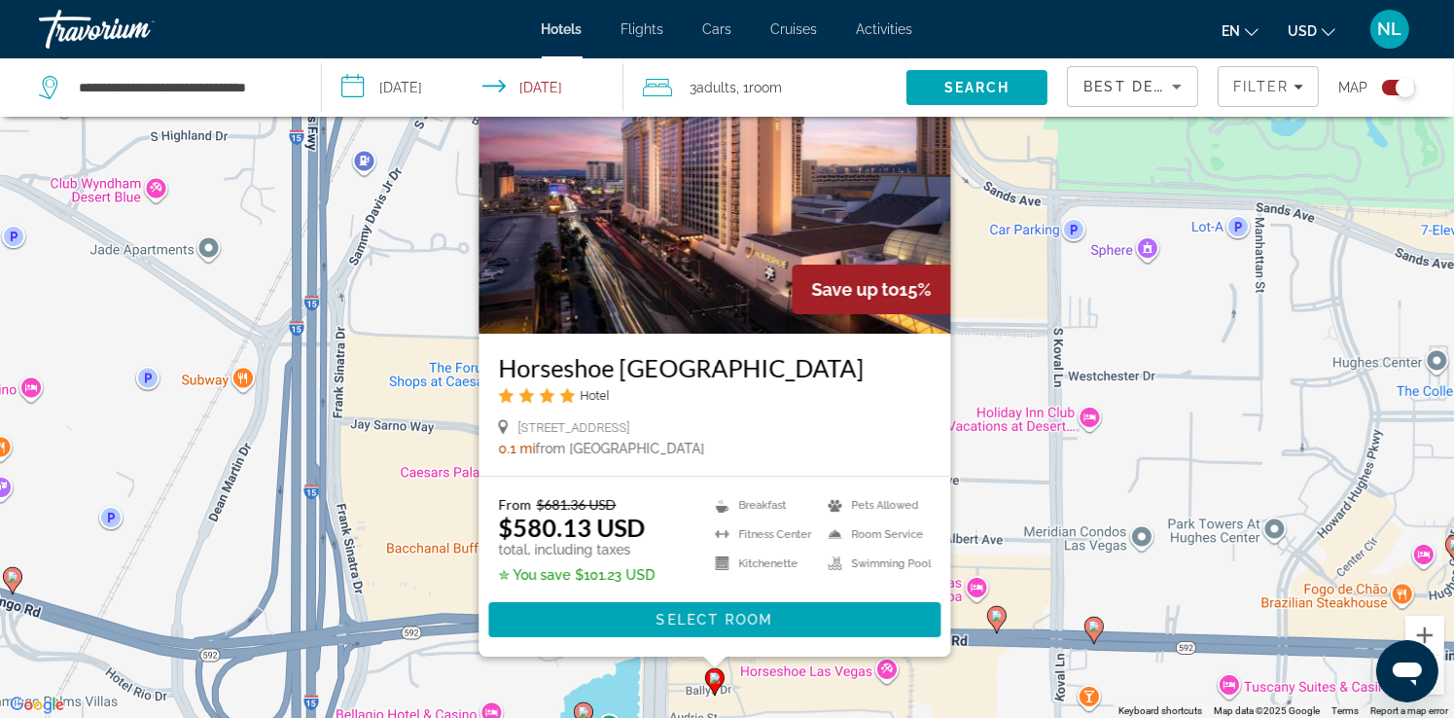
click at [1029, 530] on div "To activate drag with keyboard, press Alt + Enter. Once in keyboard drag state,…" at bounding box center [727, 359] width 1454 height 718
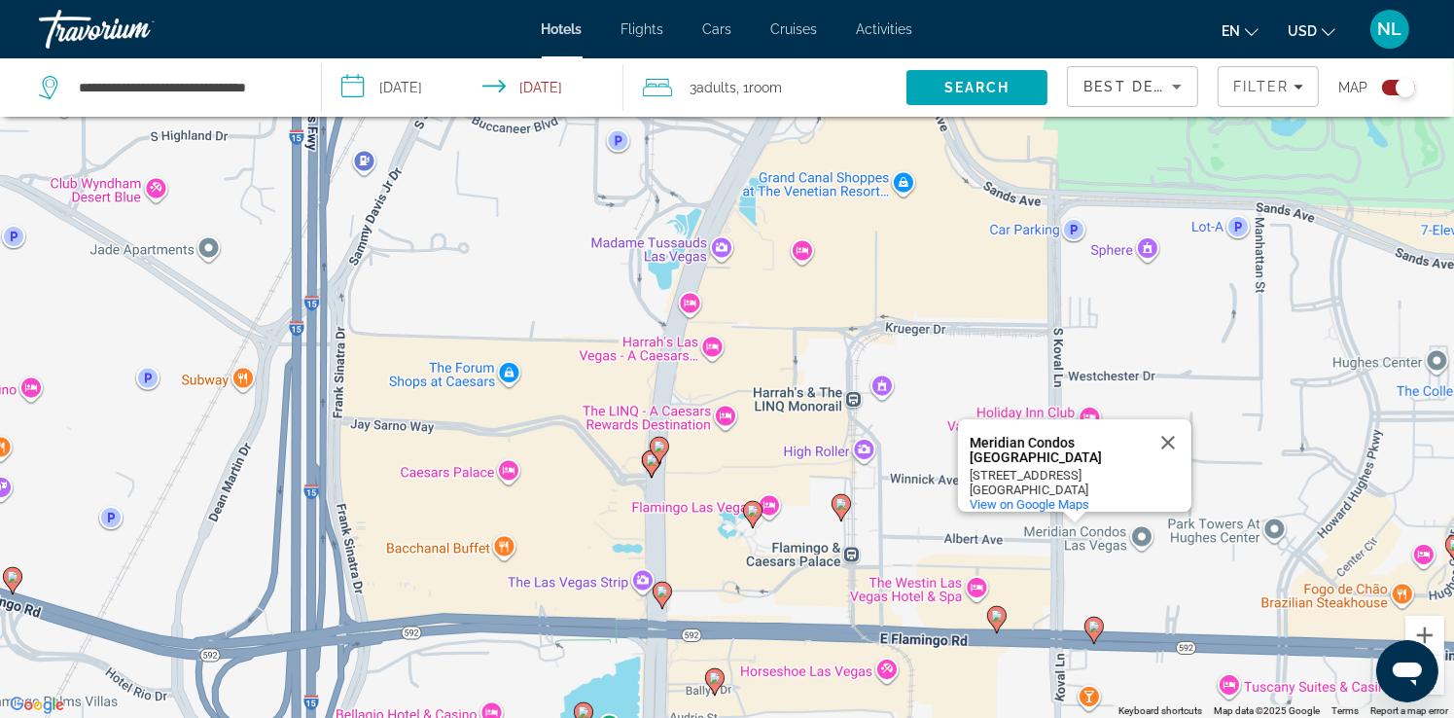
click at [663, 592] on image "Main content" at bounding box center [663, 592] width 12 height 12
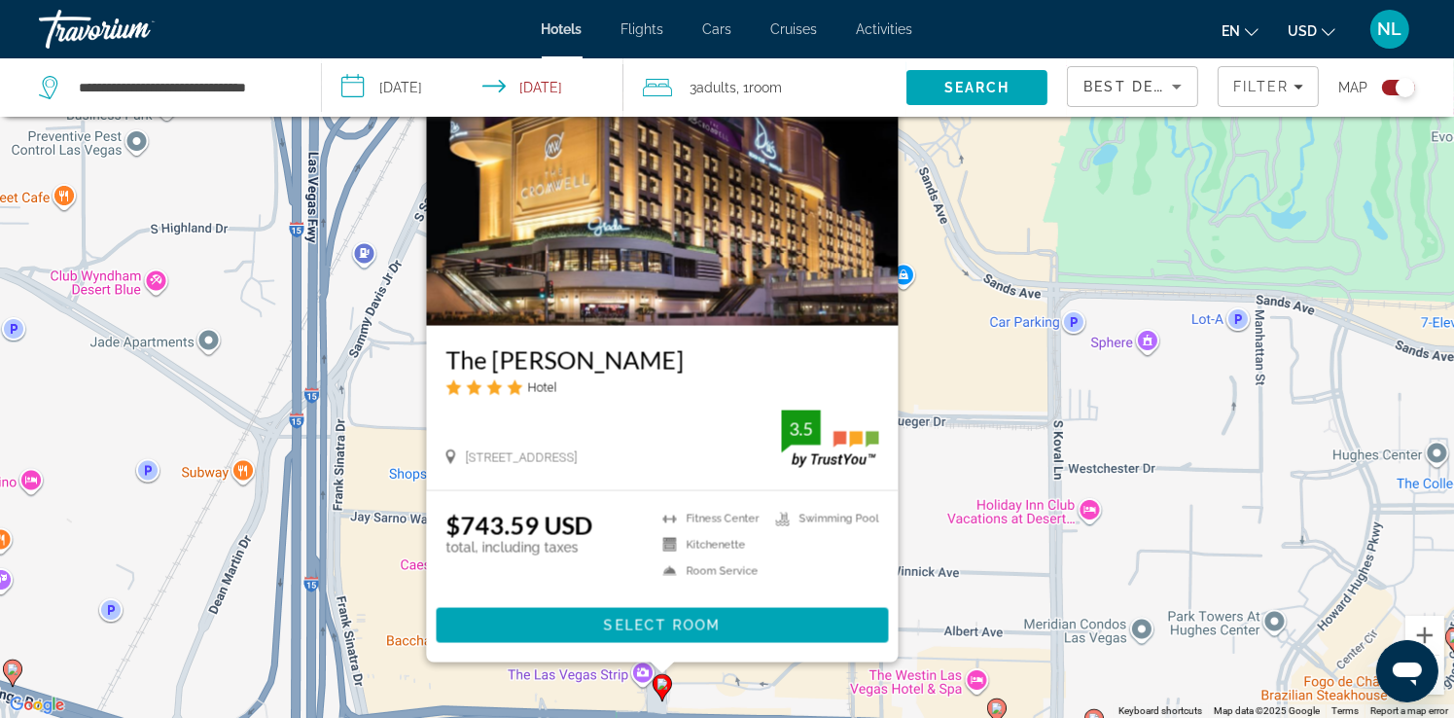
click at [969, 550] on div "To activate drag with keyboard, press Alt + Enter. Once in keyboard drag state,…" at bounding box center [727, 359] width 1454 height 718
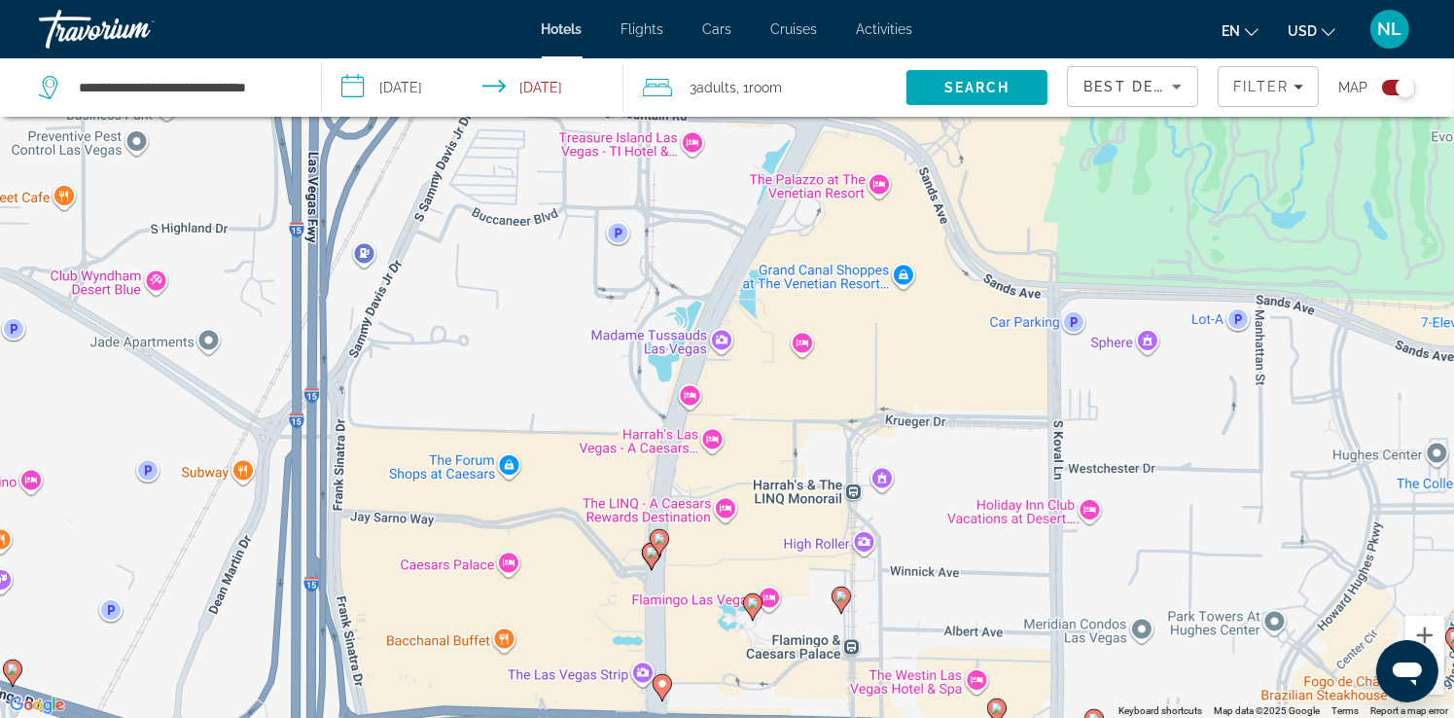
click at [648, 559] on icon "Main content" at bounding box center [651, 556] width 18 height 25
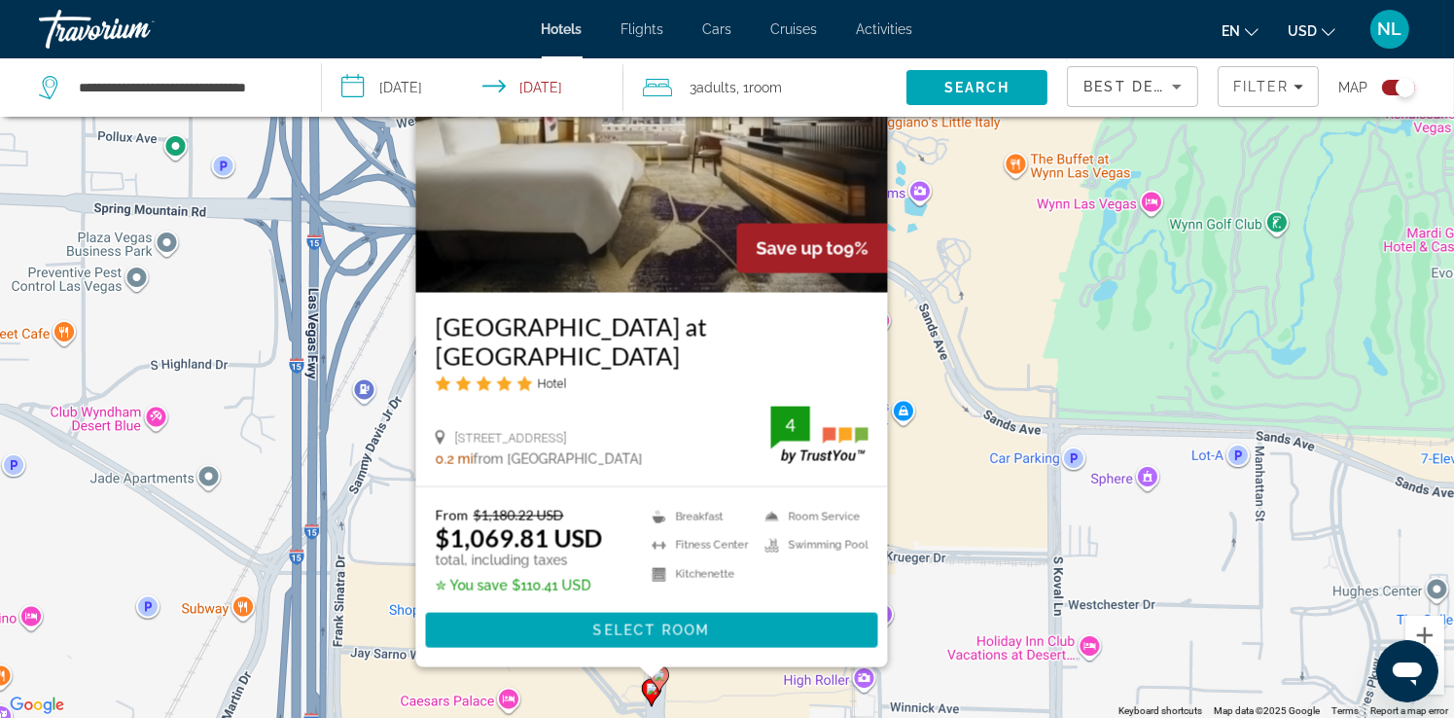
click at [964, 560] on div "To activate drag with keyboard, press Alt + Enter. Once in keyboard drag state,…" at bounding box center [727, 359] width 1454 height 718
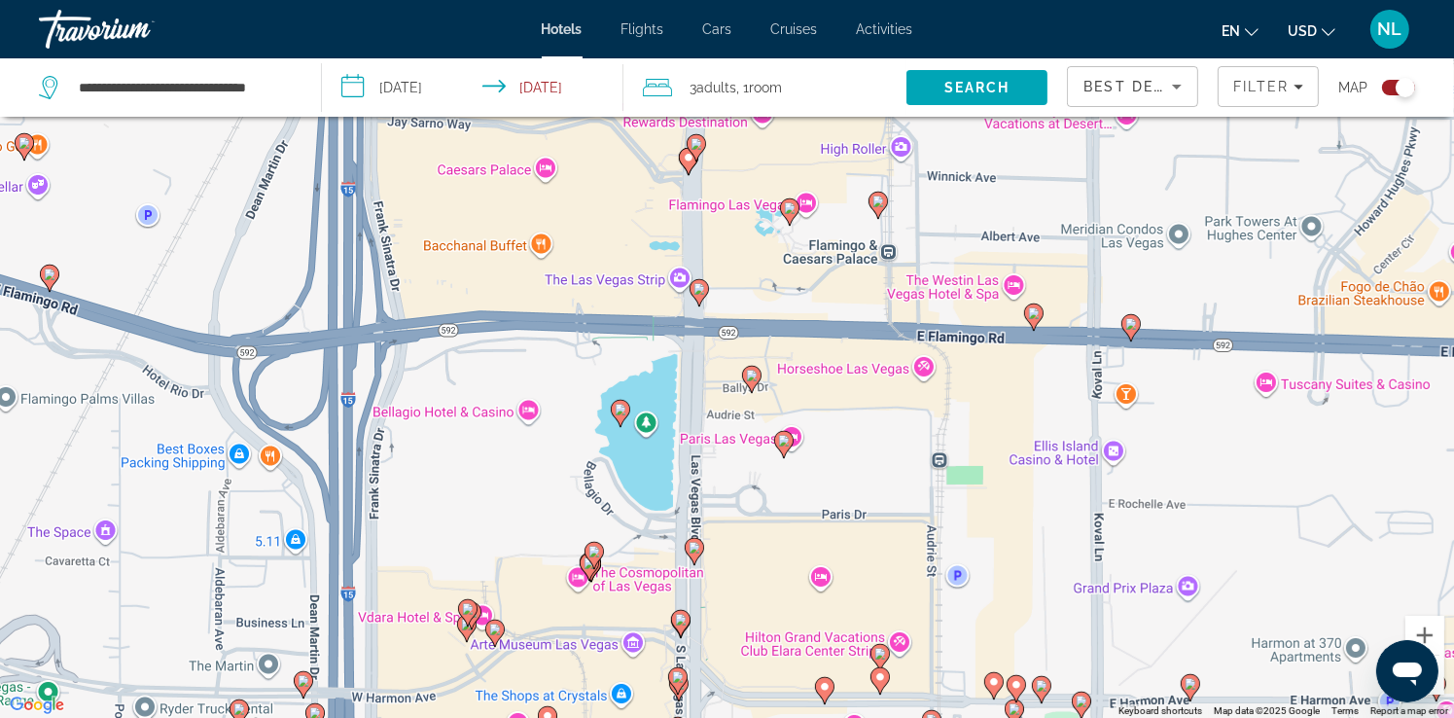
drag, startPoint x: 815, startPoint y: 620, endPoint x: 852, endPoint y: 76, distance: 545.1
click at [852, 76] on div "**********" at bounding box center [727, 417] width 1454 height 835
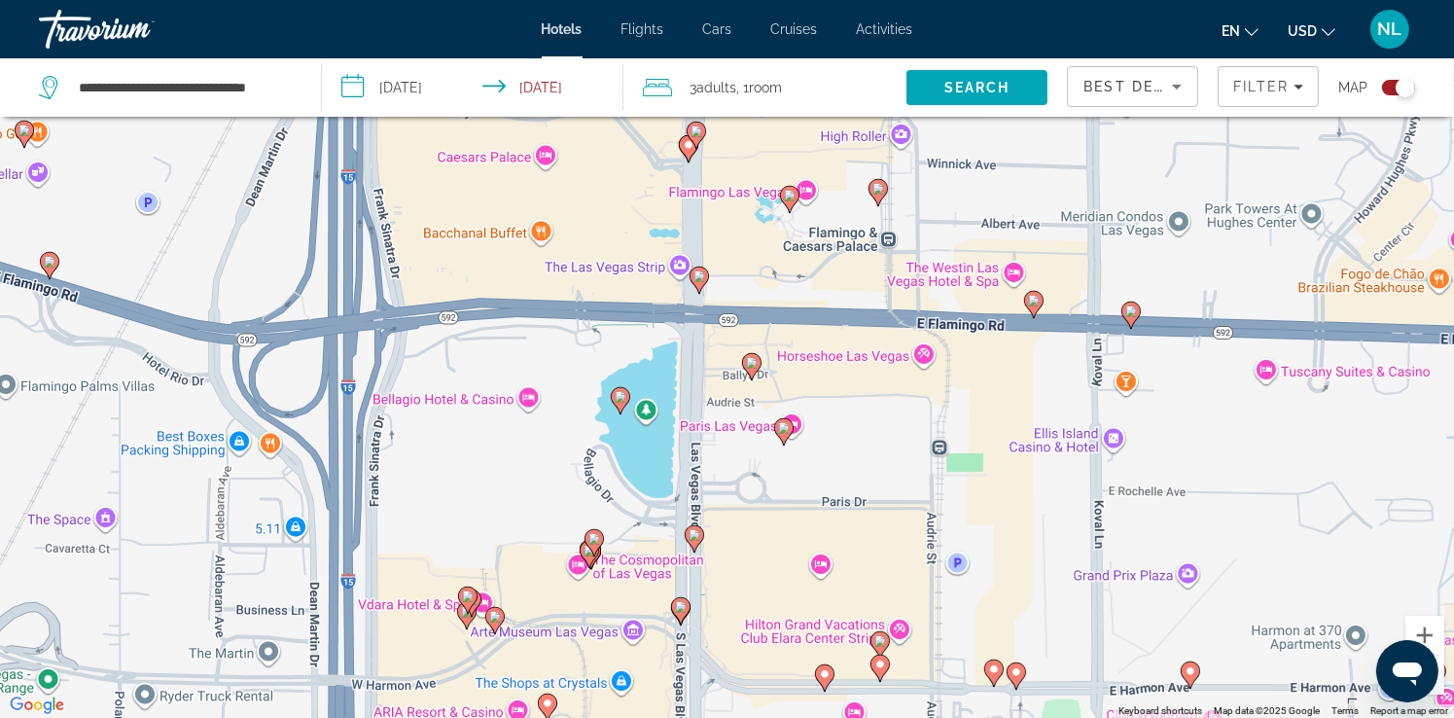
click at [620, 395] on image "Main content" at bounding box center [621, 397] width 12 height 12
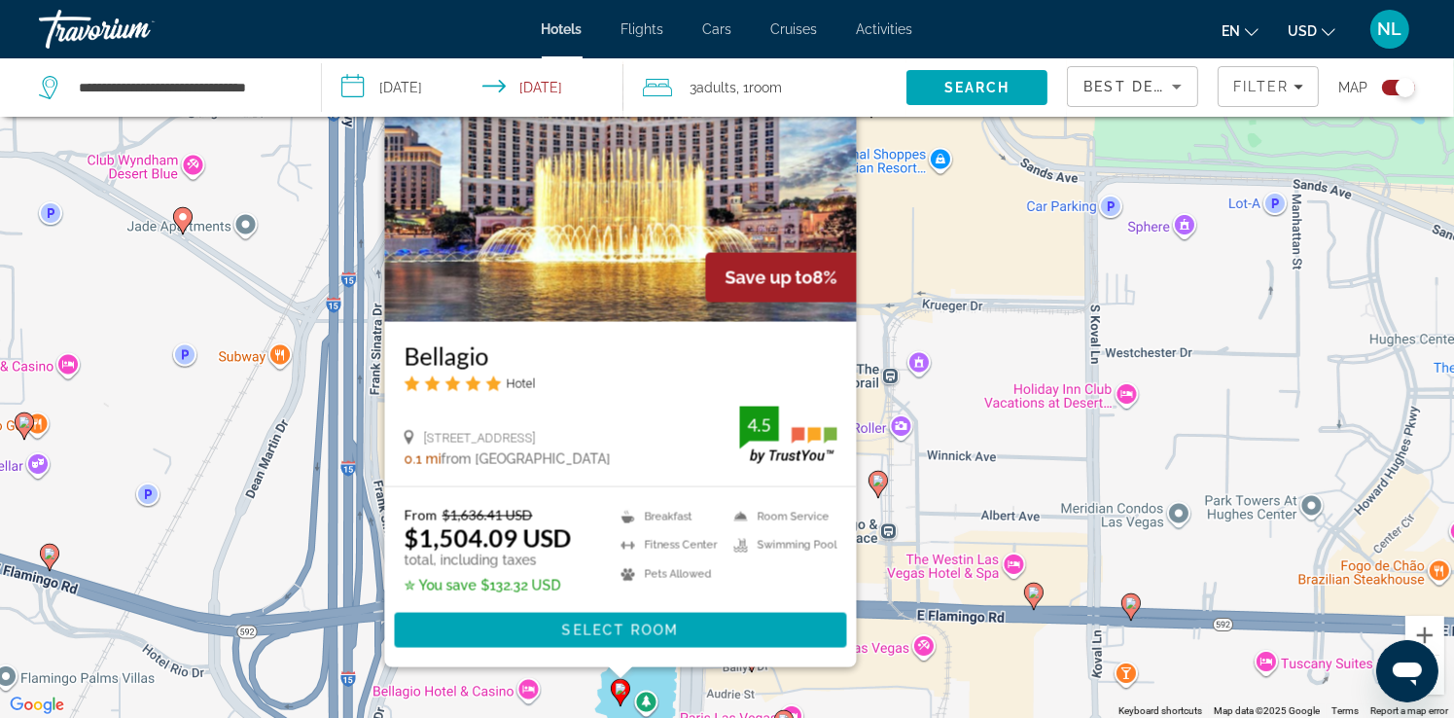
click at [943, 477] on div "To activate drag with keyboard, press Alt + Enter. Once in keyboard drag state,…" at bounding box center [727, 359] width 1454 height 718
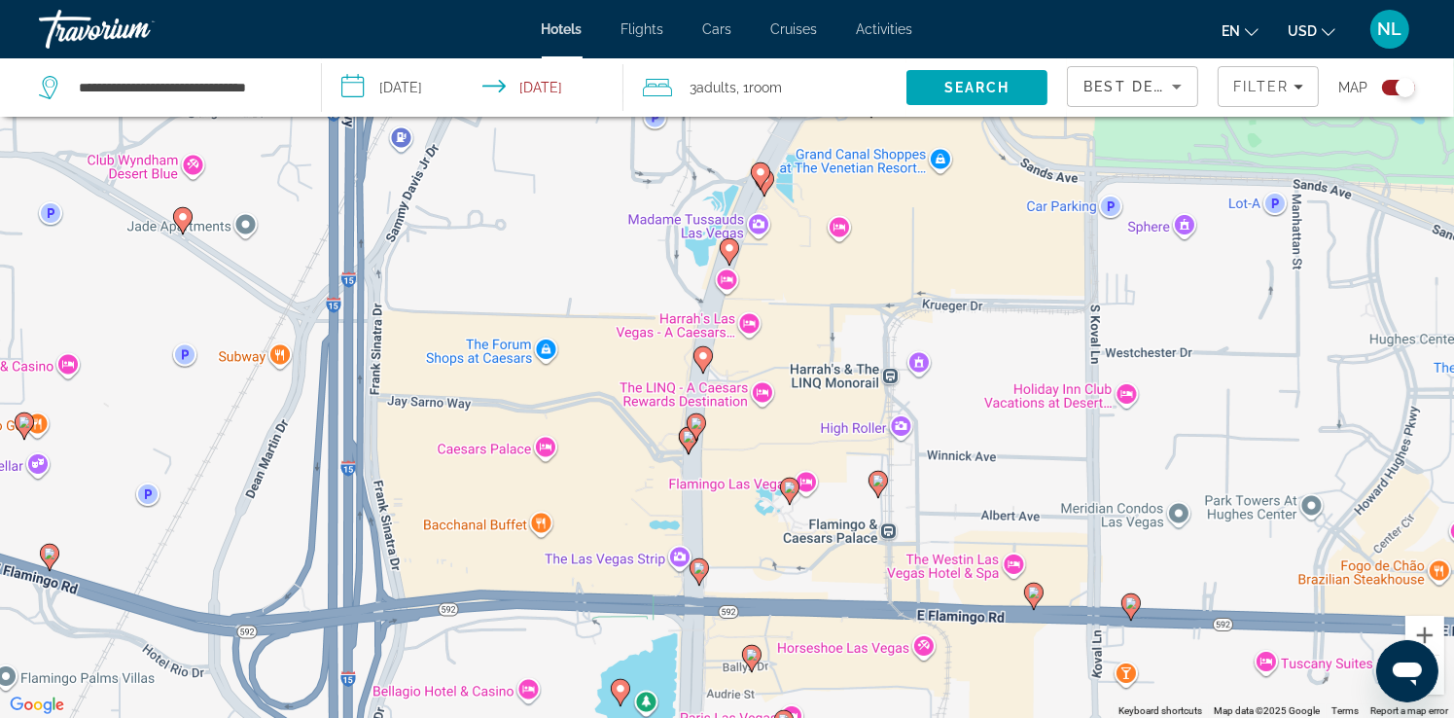
click at [698, 572] on image "Main content" at bounding box center [700, 568] width 12 height 12
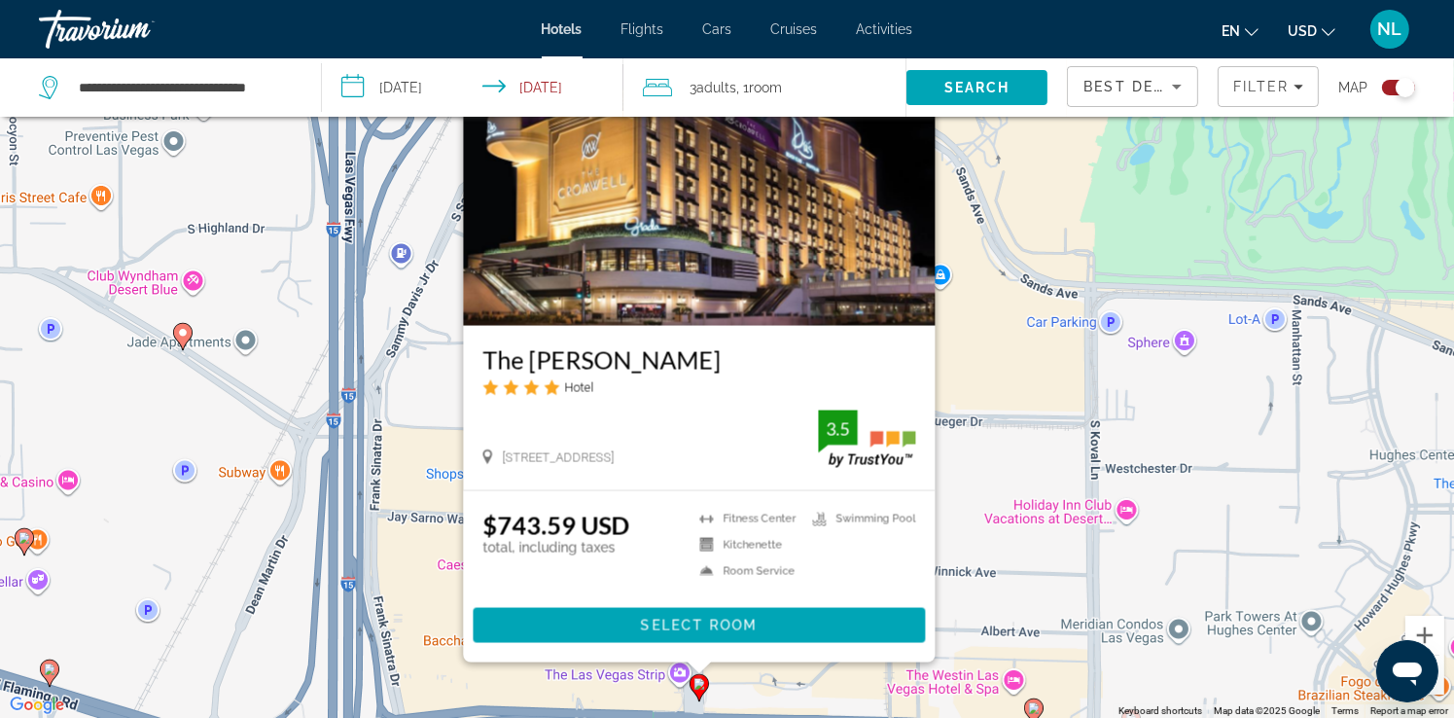
click at [968, 591] on div "To activate drag with keyboard, press Alt + Enter. Once in keyboard drag state,…" at bounding box center [727, 359] width 1454 height 718
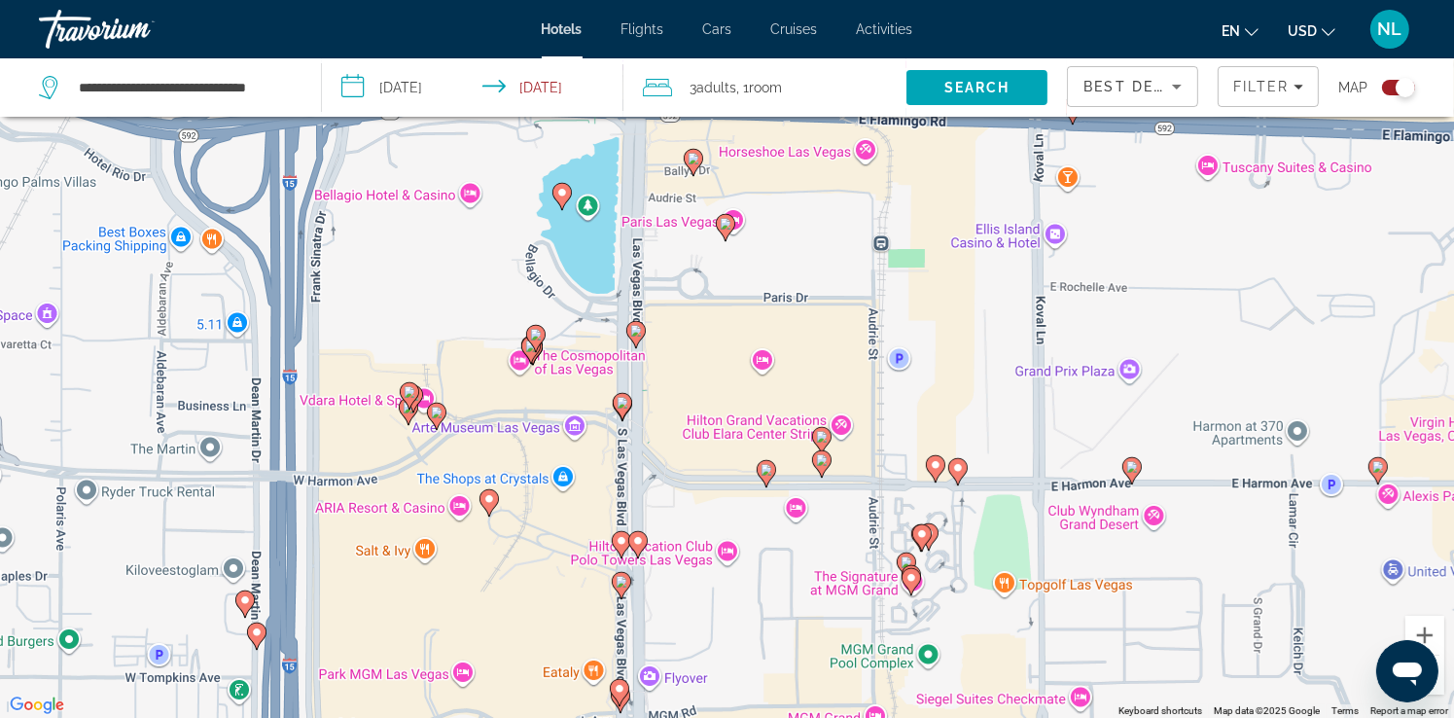
drag, startPoint x: 933, startPoint y: 600, endPoint x: 873, endPoint y: -30, distance: 633.3
click at [873, 0] on html "**********" at bounding box center [727, 242] width 1454 height 718
click at [693, 173] on icon "Main content" at bounding box center [693, 162] width 18 height 25
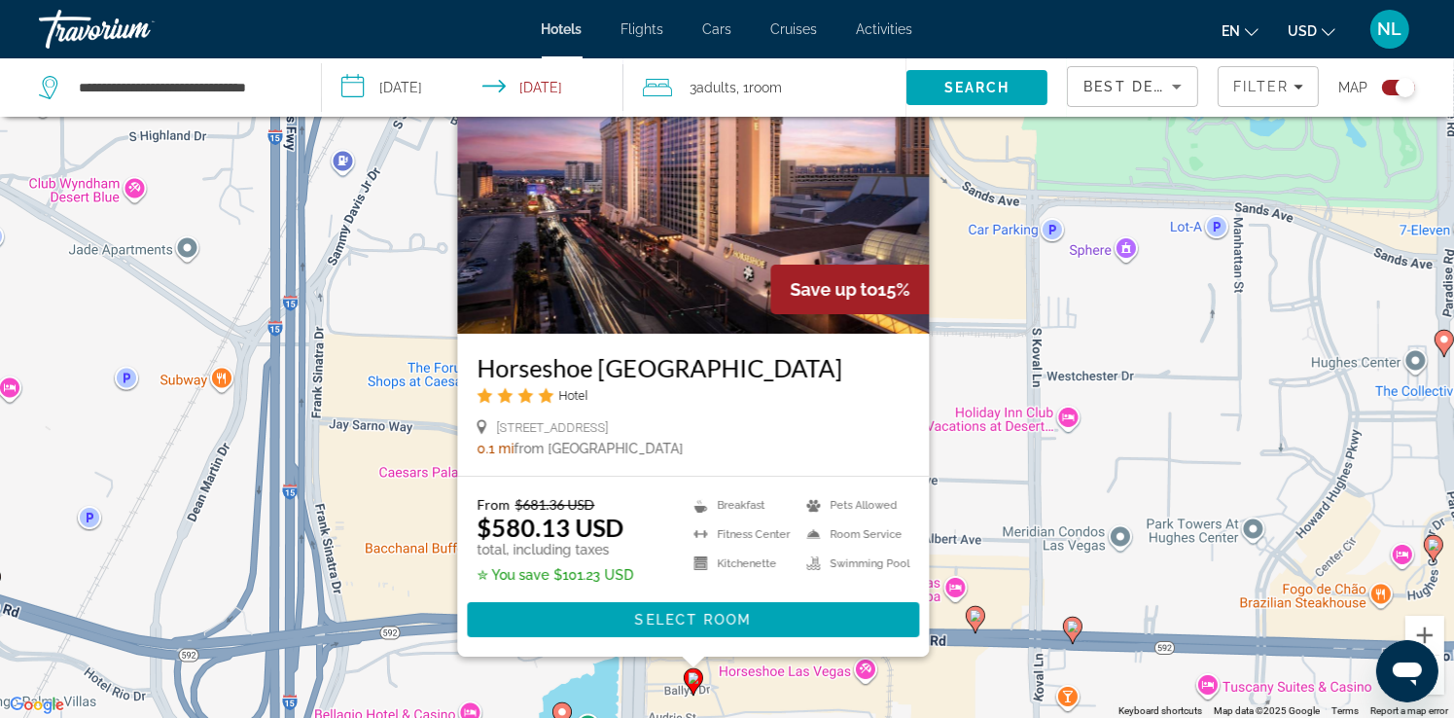
click at [1051, 468] on div "To activate drag with keyboard, press Alt + Enter. Once in keyboard drag state,…" at bounding box center [727, 359] width 1454 height 718
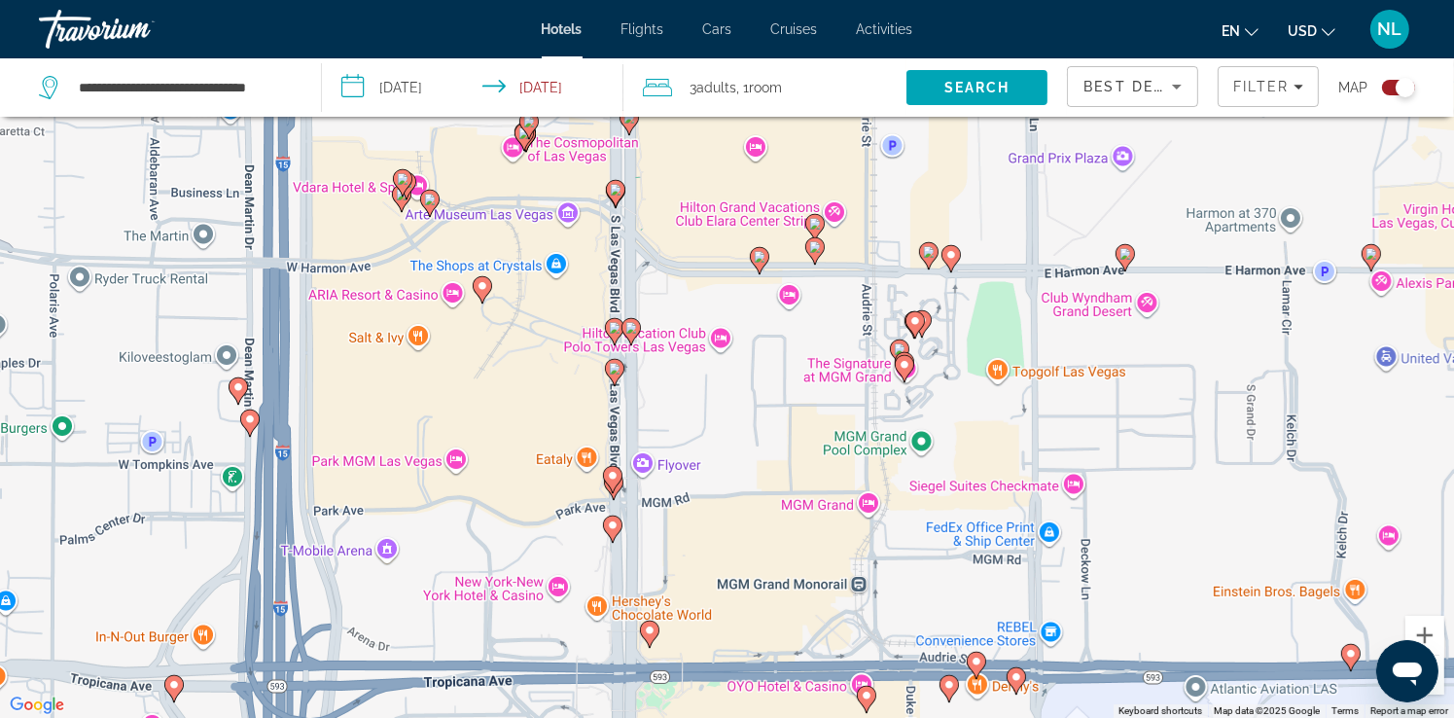
drag, startPoint x: 766, startPoint y: 655, endPoint x: 760, endPoint y: -85, distance: 739.4
click at [760, 0] on html "**********" at bounding box center [727, 242] width 1454 height 718
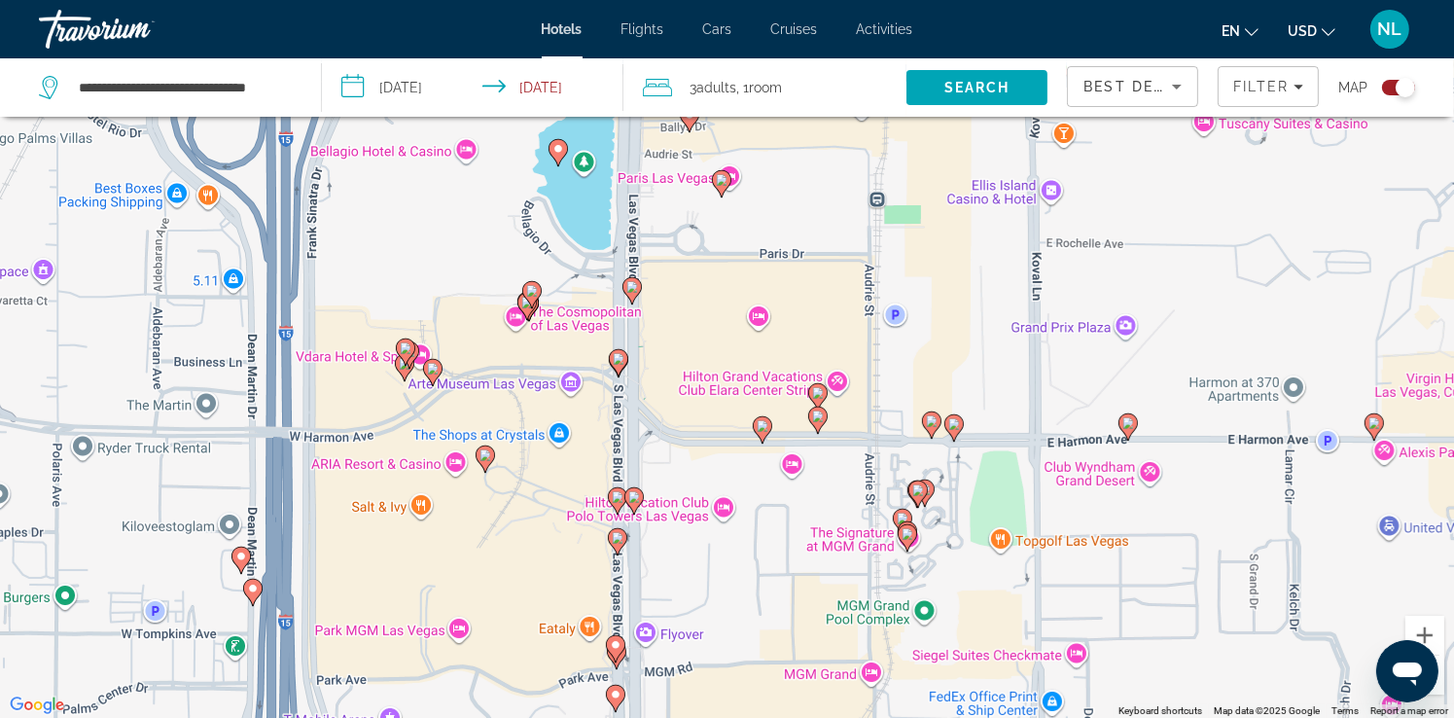
drag, startPoint x: 705, startPoint y: 213, endPoint x: 712, endPoint y: 437, distance: 223.9
click at [712, 437] on div "To activate drag with keyboard, press Alt + Enter. Once in keyboard drag state,…" at bounding box center [727, 359] width 1454 height 718
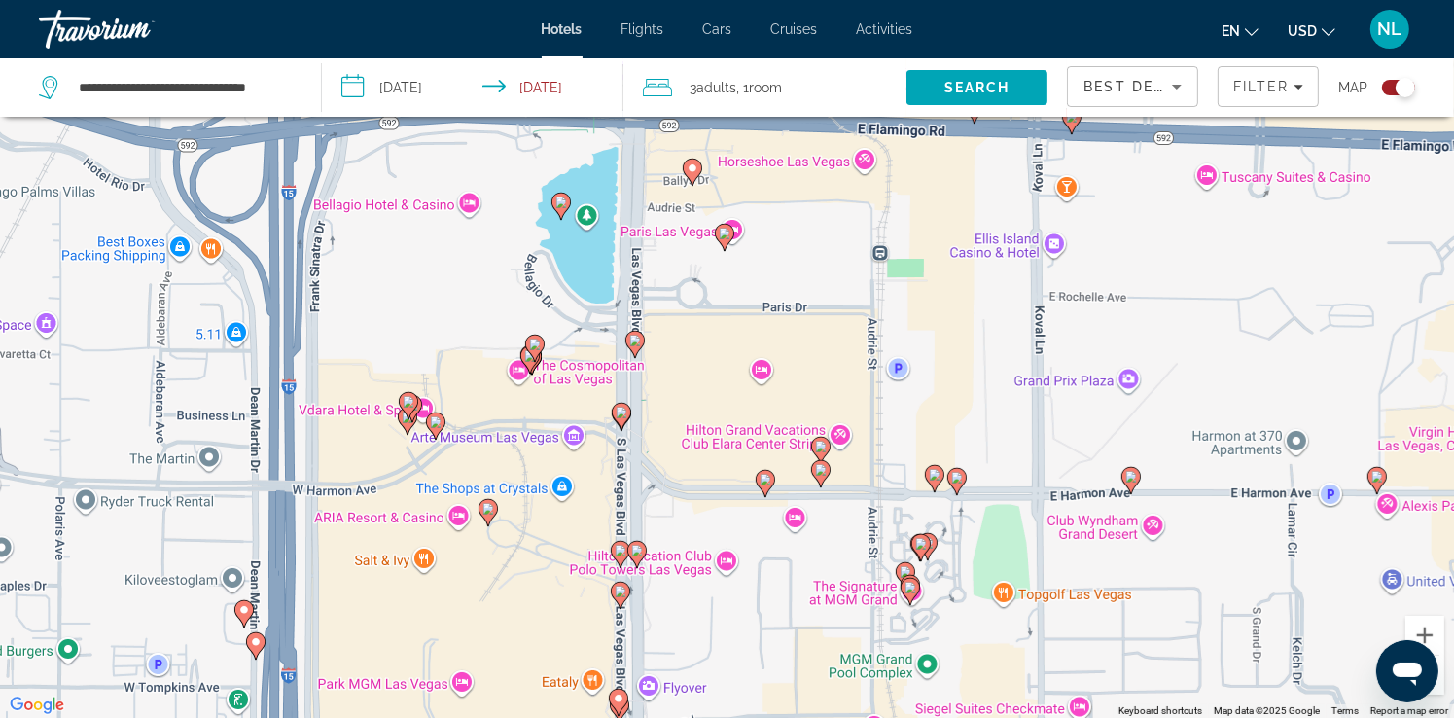
click at [725, 238] on image "Main content" at bounding box center [725, 234] width 12 height 12
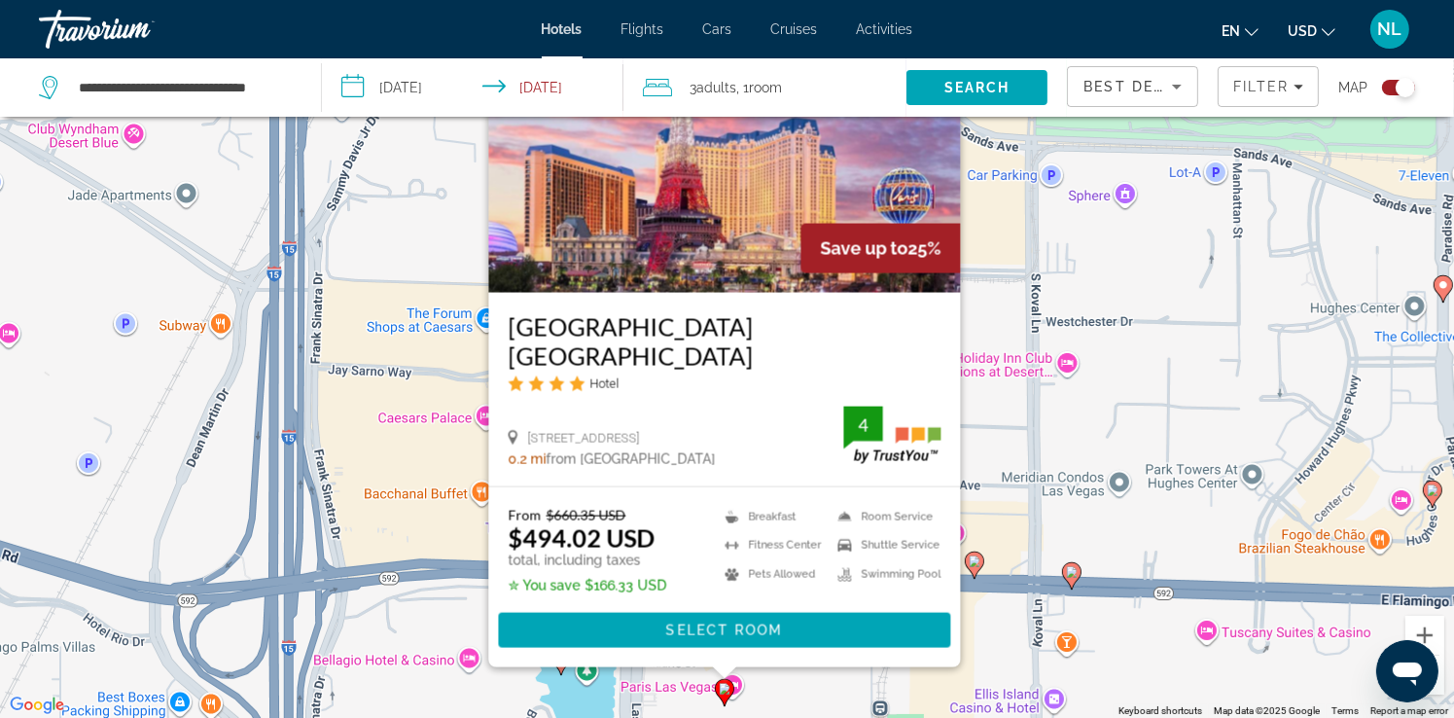
click at [1055, 426] on div "To activate drag with keyboard, press Alt + Enter. Once in keyboard drag state,…" at bounding box center [727, 359] width 1454 height 718
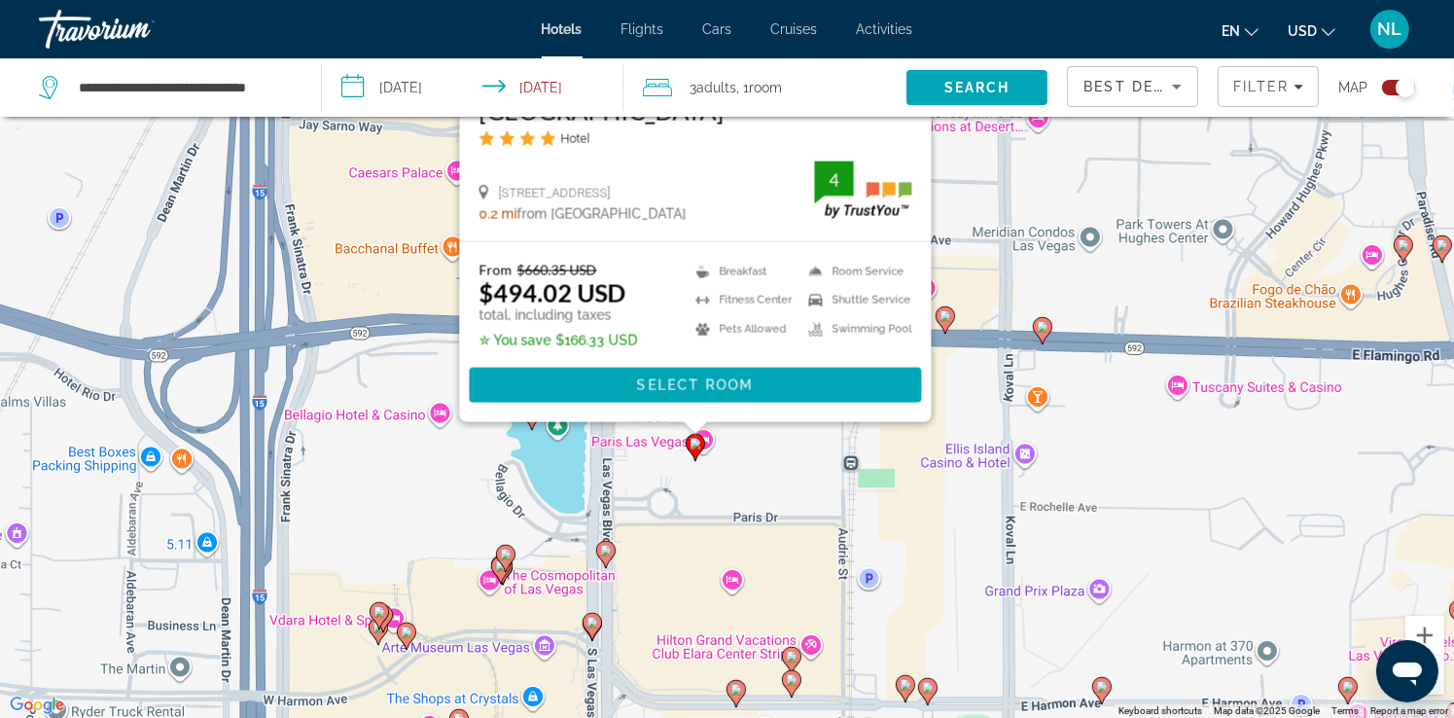
drag, startPoint x: 1016, startPoint y: 617, endPoint x: 986, endPoint y: 363, distance: 255.6
click at [986, 363] on div "To activate drag with keyboard, press Alt + Enter. Once in keyboard drag state,…" at bounding box center [727, 359] width 1454 height 718
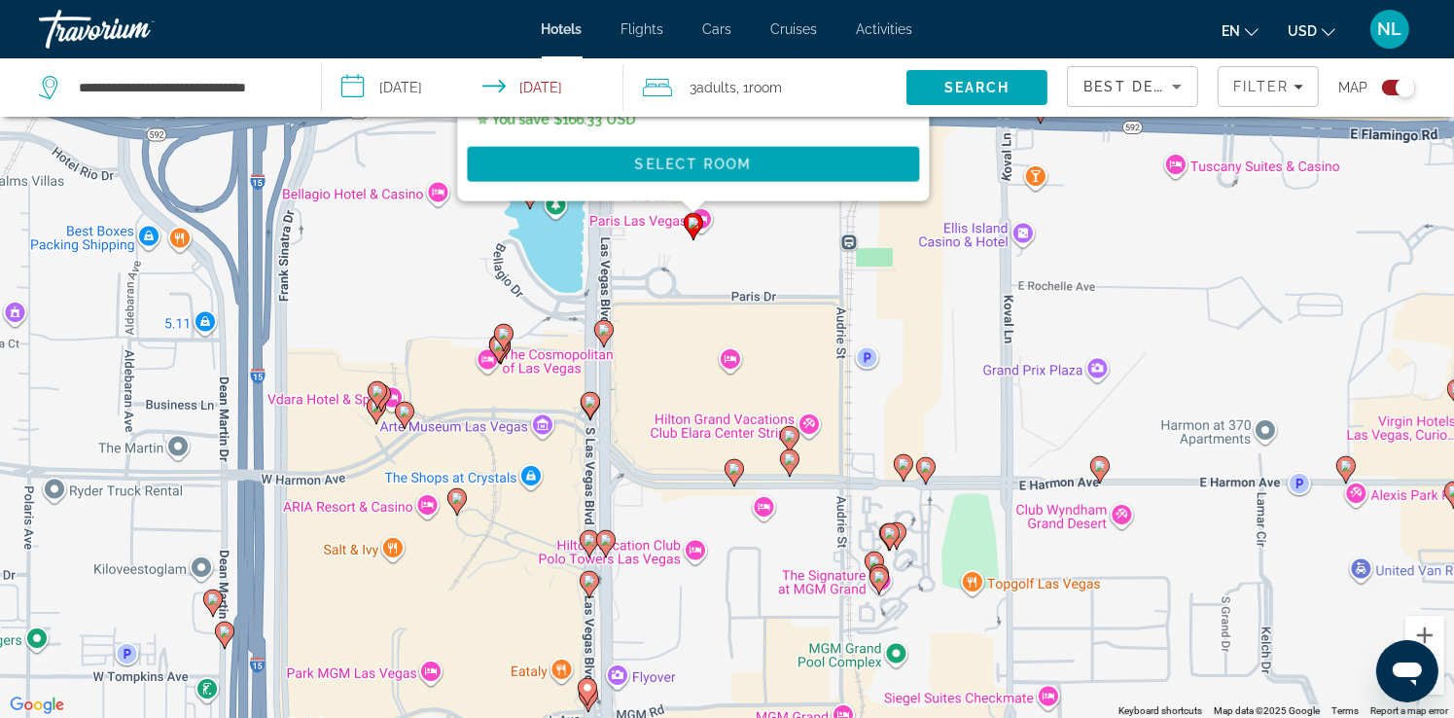
drag, startPoint x: 792, startPoint y: 557, endPoint x: 790, endPoint y: 340, distance: 217.9
click at [790, 340] on div "To activate drag with keyboard, press Alt + Enter. Once in keyboard drag state,…" at bounding box center [727, 359] width 1454 height 718
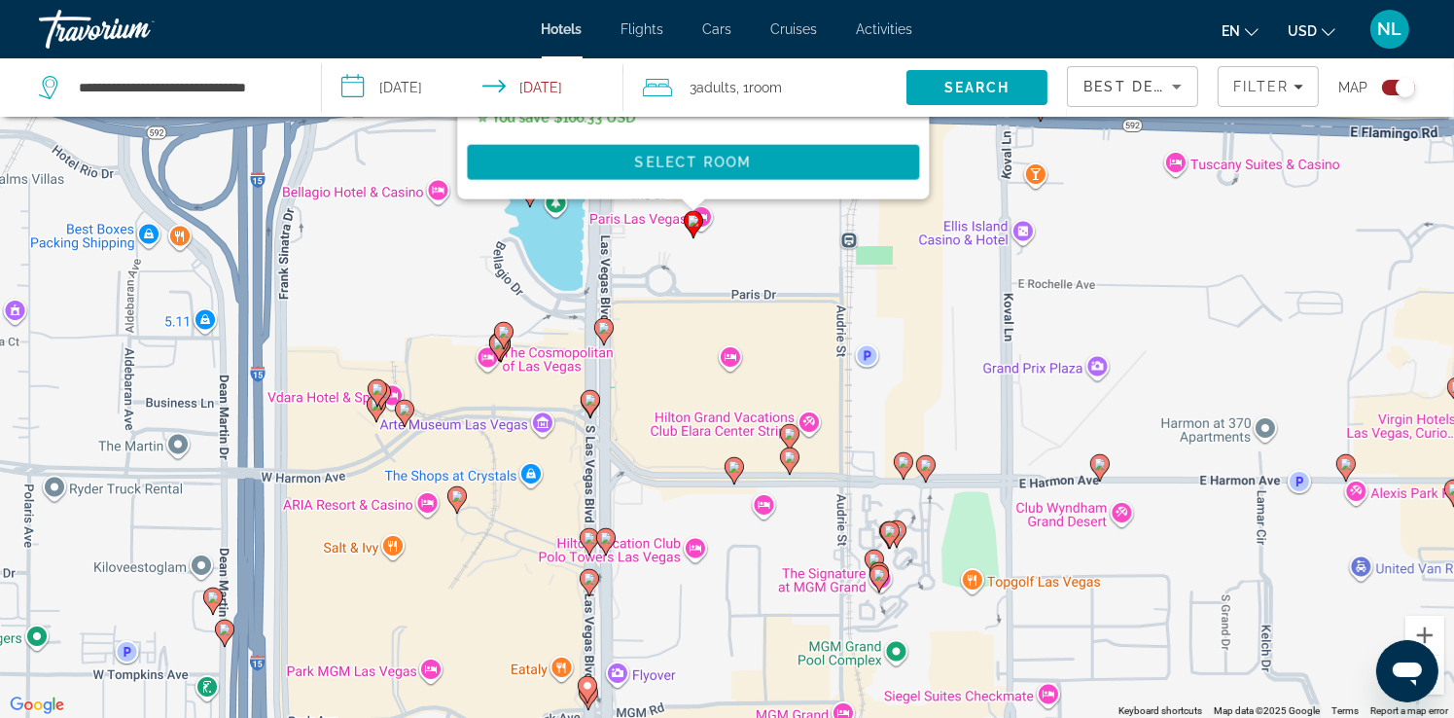
click at [599, 335] on icon "Main content" at bounding box center [603, 331] width 18 height 25
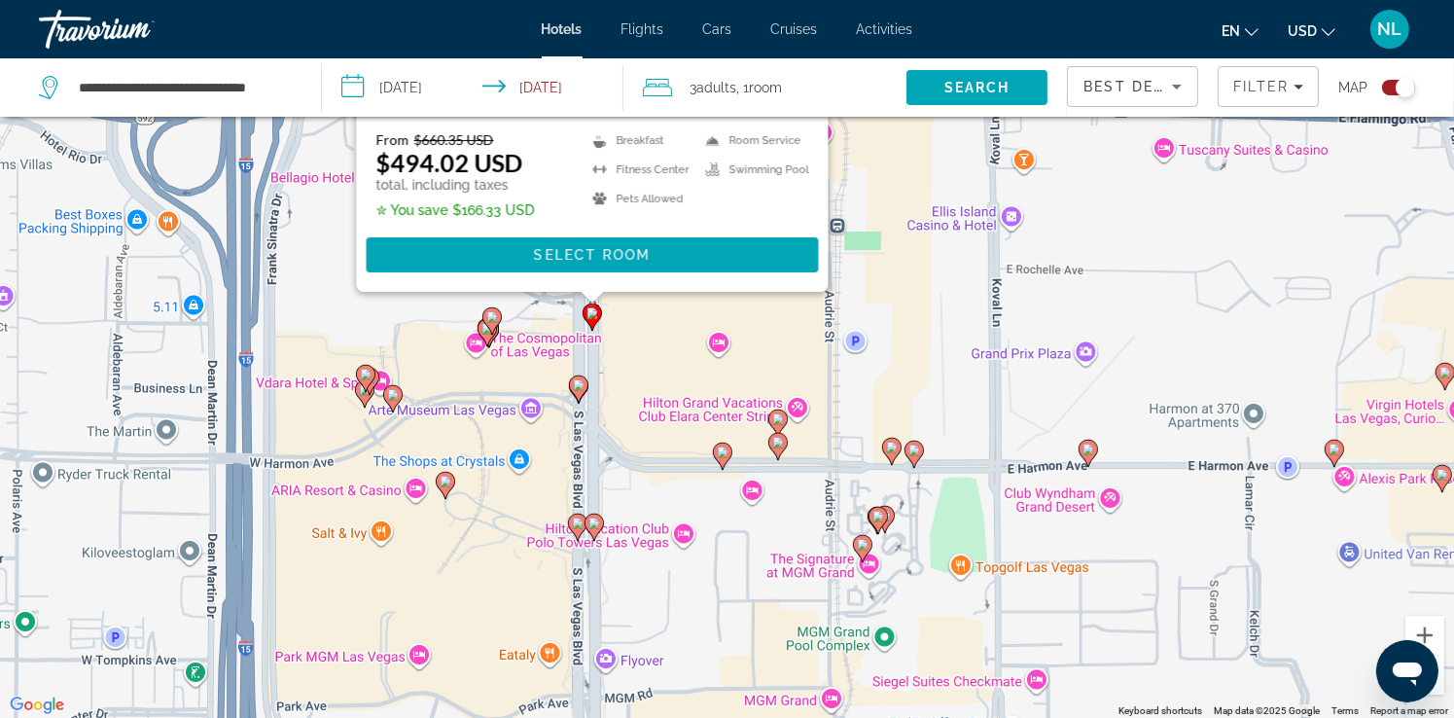
drag, startPoint x: 889, startPoint y: 551, endPoint x: 879, endPoint y: 183, distance: 367.9
click at [879, 183] on div "To activate drag with keyboard, press Alt + Enter. Once in keyboard drag state,…" at bounding box center [727, 359] width 1454 height 718
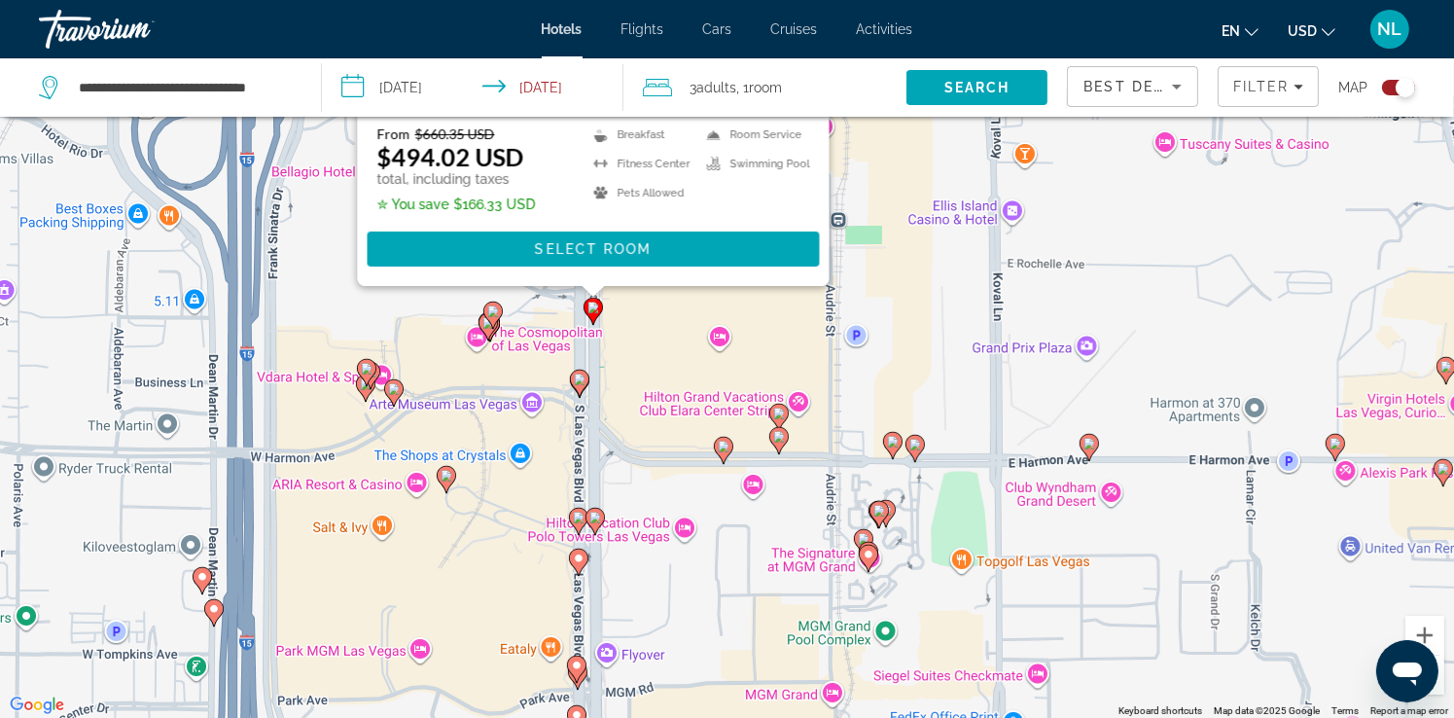
click at [579, 385] on image "Main content" at bounding box center [580, 380] width 12 height 12
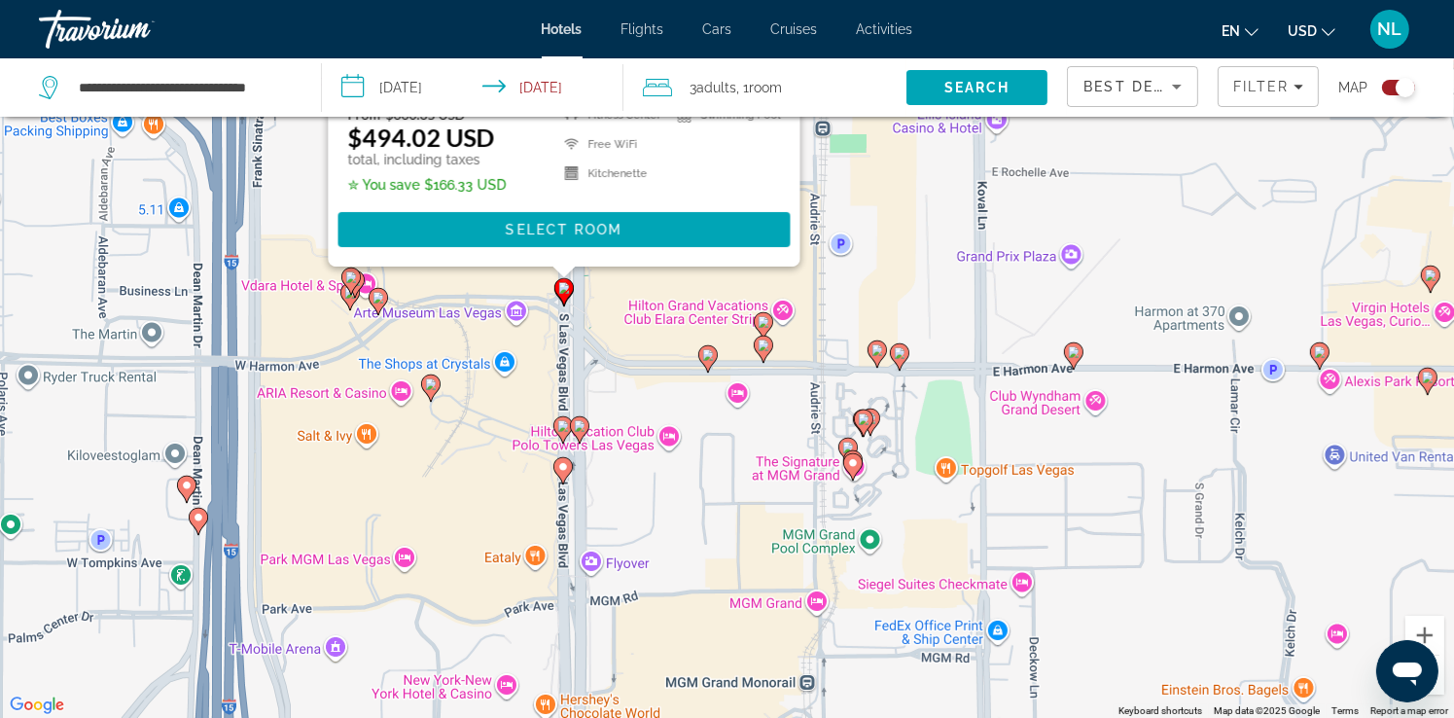
drag, startPoint x: 845, startPoint y: 592, endPoint x: 836, endPoint y: 168, distance: 424.3
click at [836, 169] on div "To activate drag with keyboard, press Alt + Enter. Once in keyboard drag state,…" at bounding box center [727, 359] width 1454 height 718
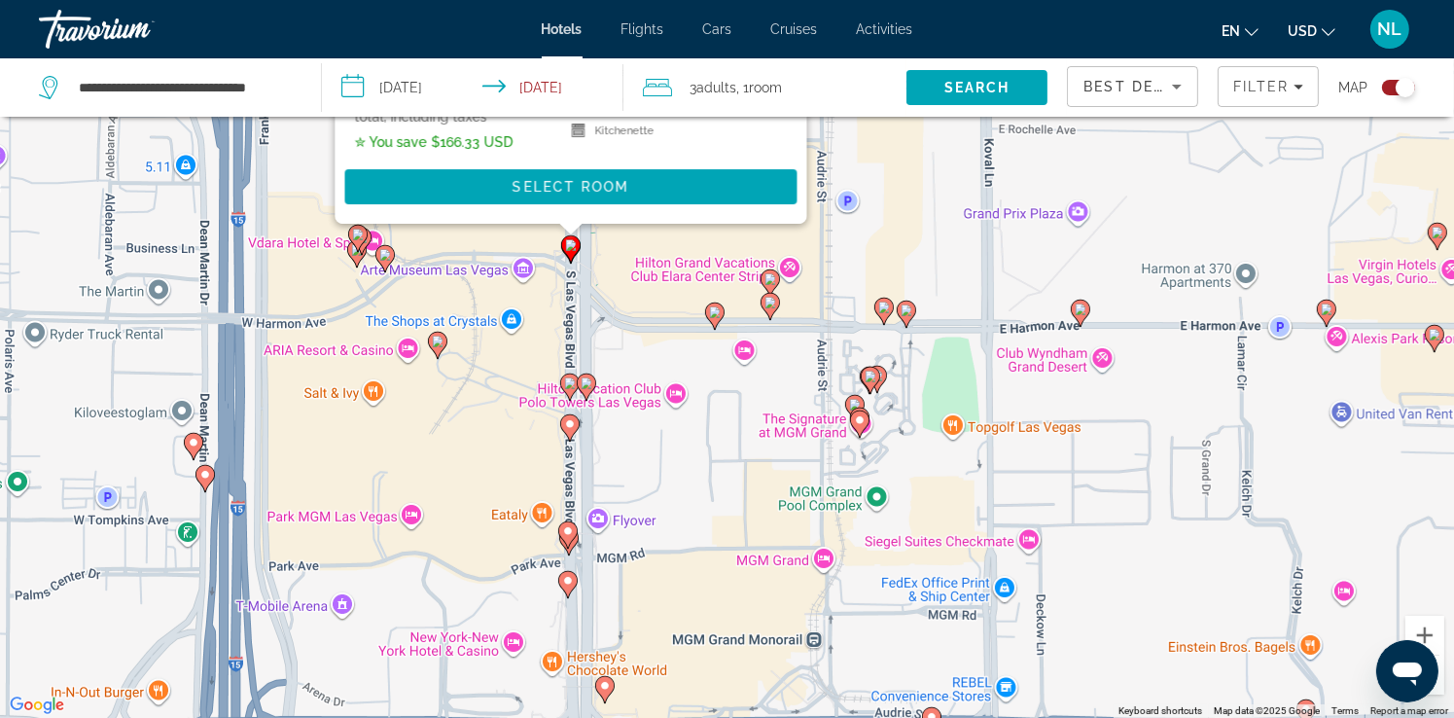
click at [716, 312] on image "Main content" at bounding box center [715, 312] width 12 height 12
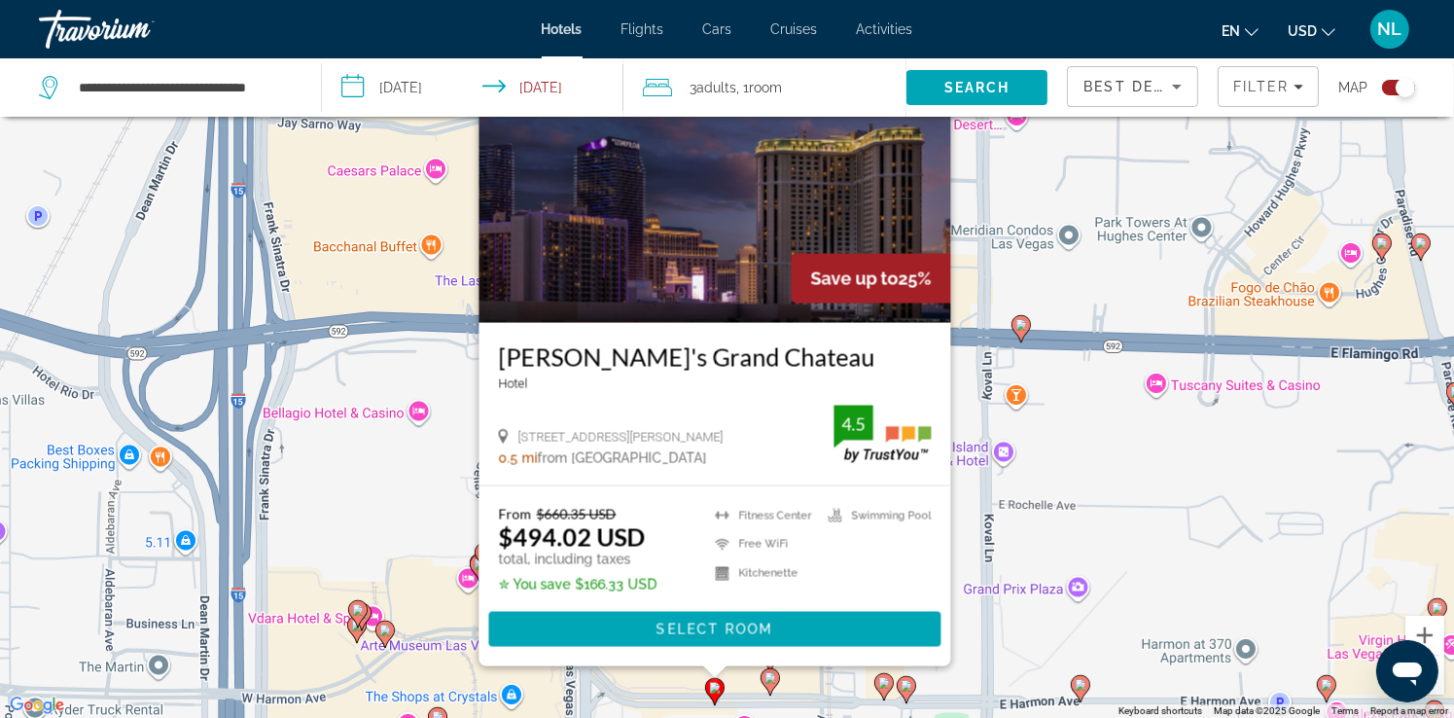
click at [1032, 483] on div "To activate drag with keyboard, press Alt + Enter. Once in keyboard drag state,…" at bounding box center [727, 359] width 1454 height 718
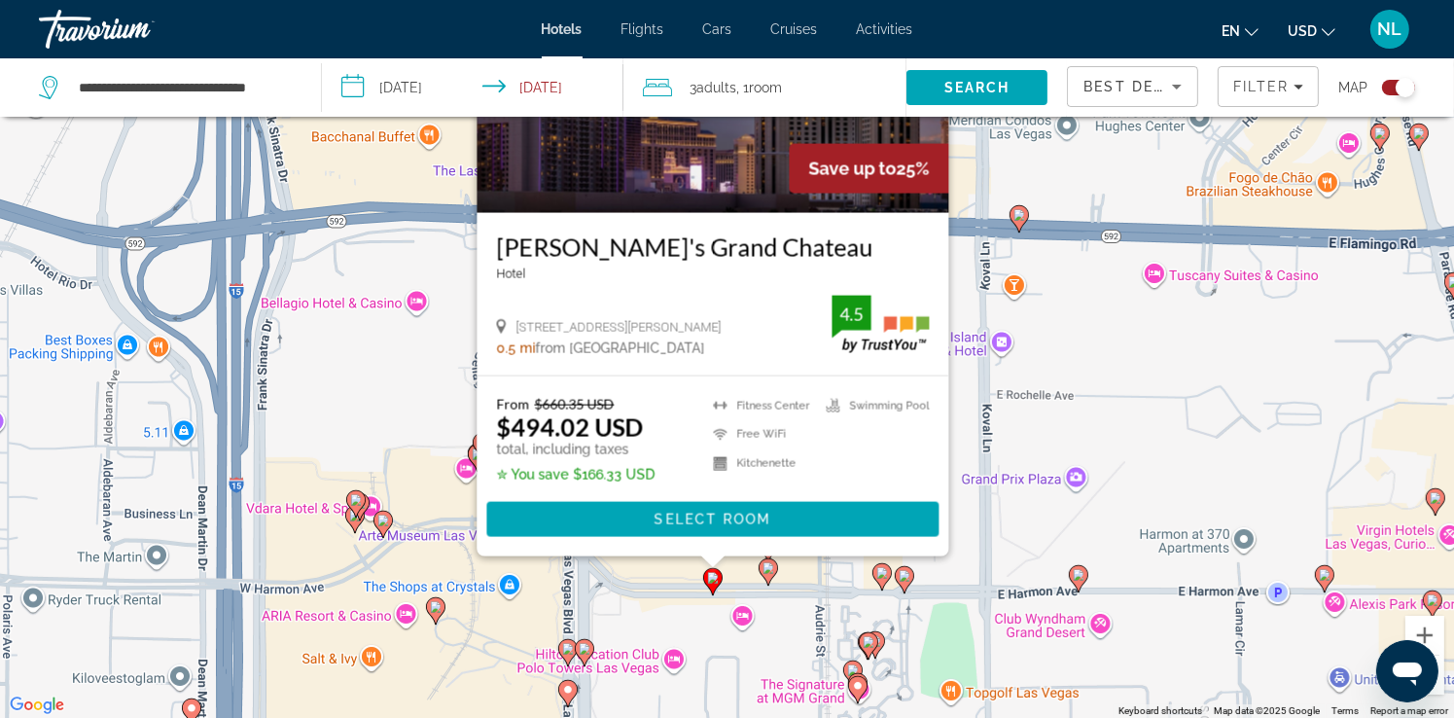
drag, startPoint x: 1082, startPoint y: 458, endPoint x: 1077, endPoint y: 187, distance: 271.5
click at [1077, 187] on div "To activate drag with keyboard, press Alt + Enter. Once in keyboard drag state,…" at bounding box center [727, 359] width 1454 height 718
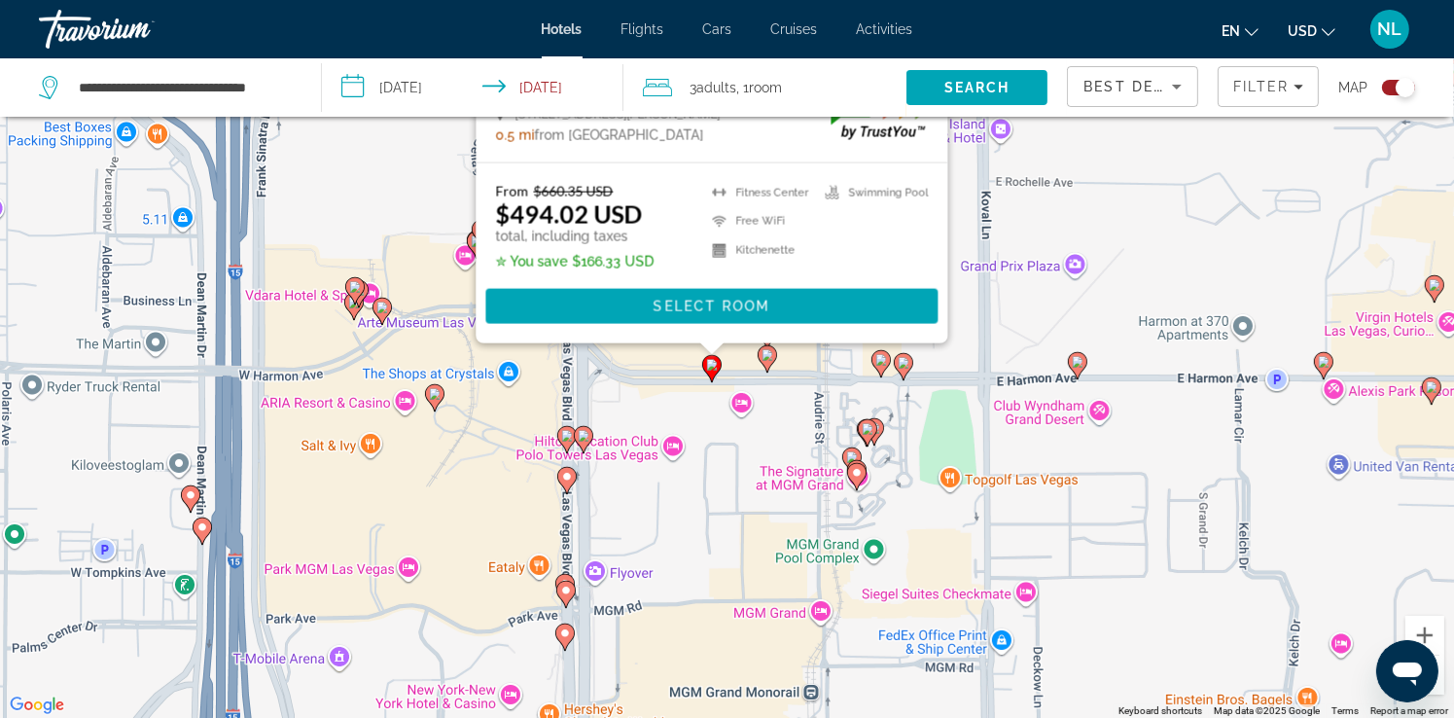
click at [635, 420] on div "To activate drag with keyboard, press Alt + Enter. Once in keyboard drag state,…" at bounding box center [727, 359] width 1454 height 718
click at [1074, 321] on div "To activate drag with keyboard, press Alt + Enter. Once in keyboard drag state,…" at bounding box center [727, 359] width 1454 height 718
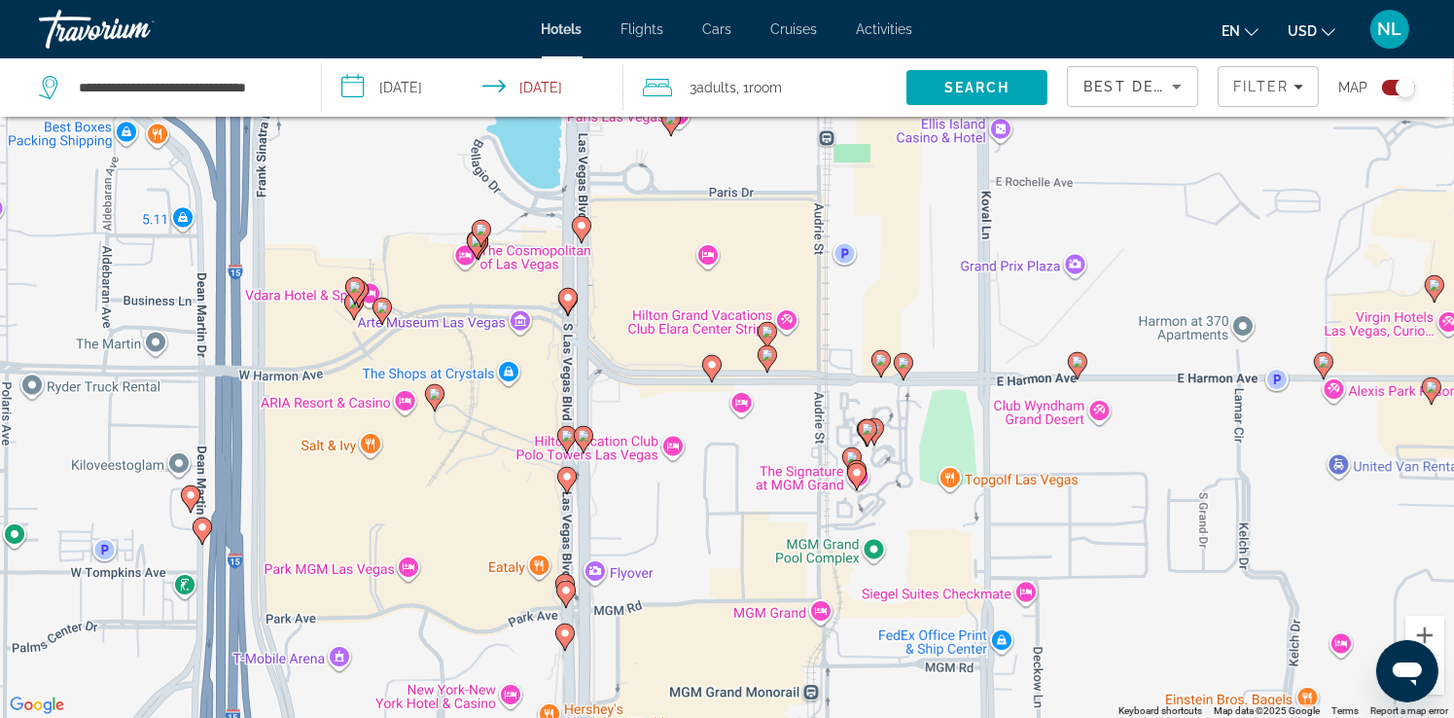
click at [564, 437] on image "Main content" at bounding box center [567, 436] width 12 height 12
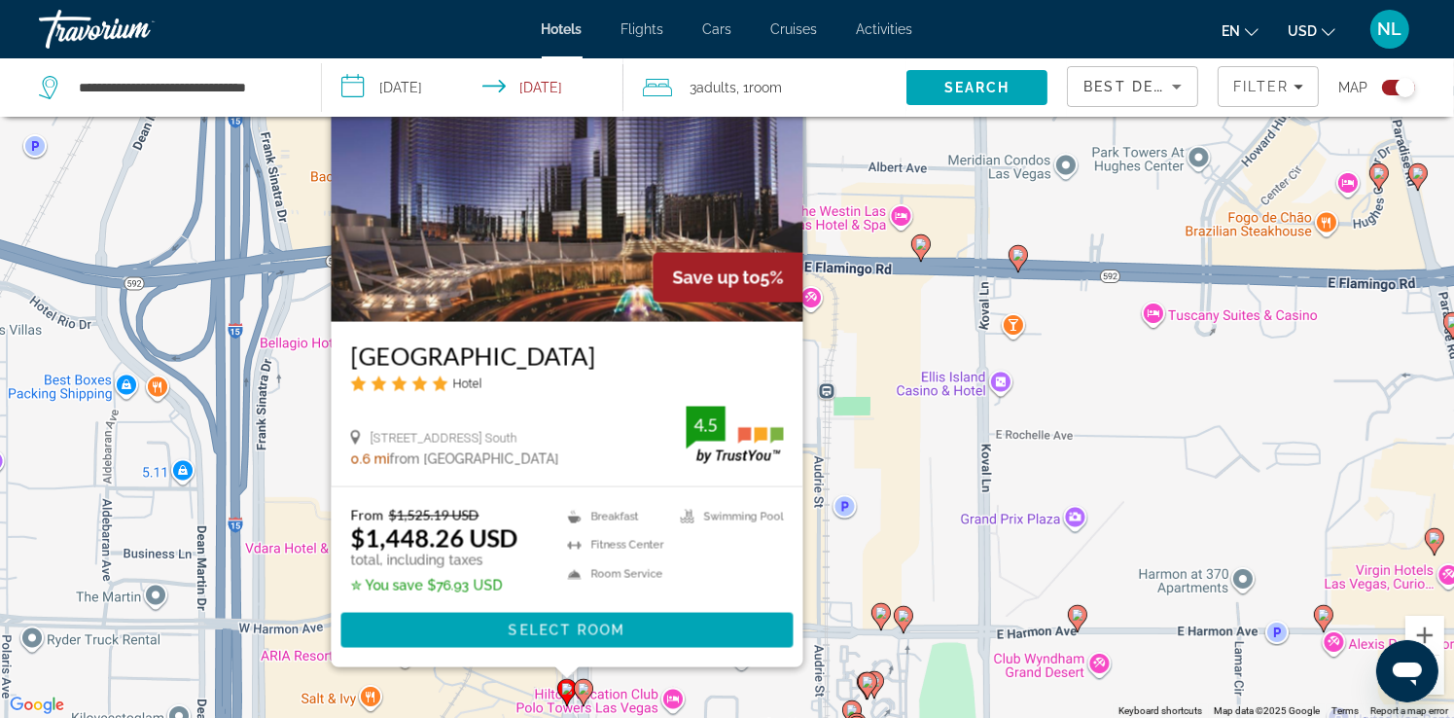
click at [877, 431] on div "To activate drag with keyboard, press Alt + Enter. Once in keyboard drag state,…" at bounding box center [727, 359] width 1454 height 718
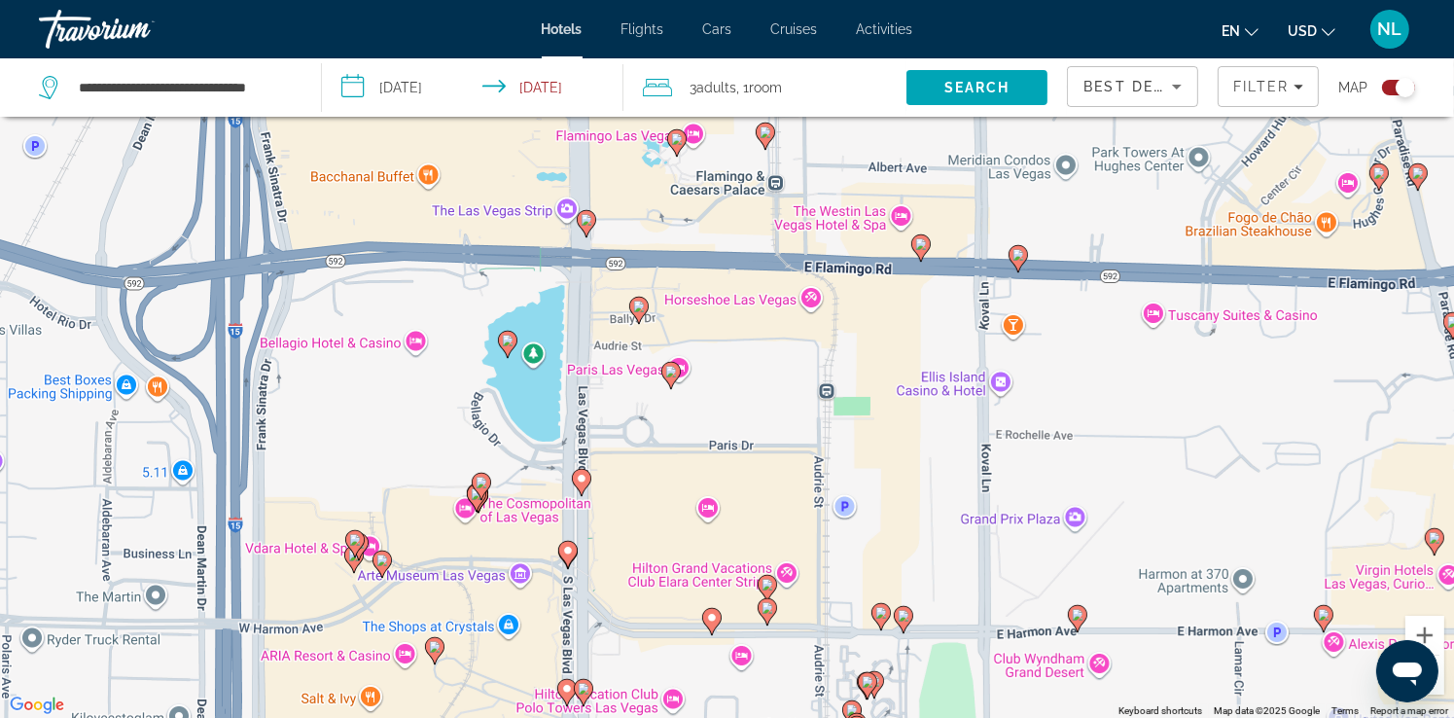
click at [564, 556] on image "Main content" at bounding box center [568, 551] width 12 height 12
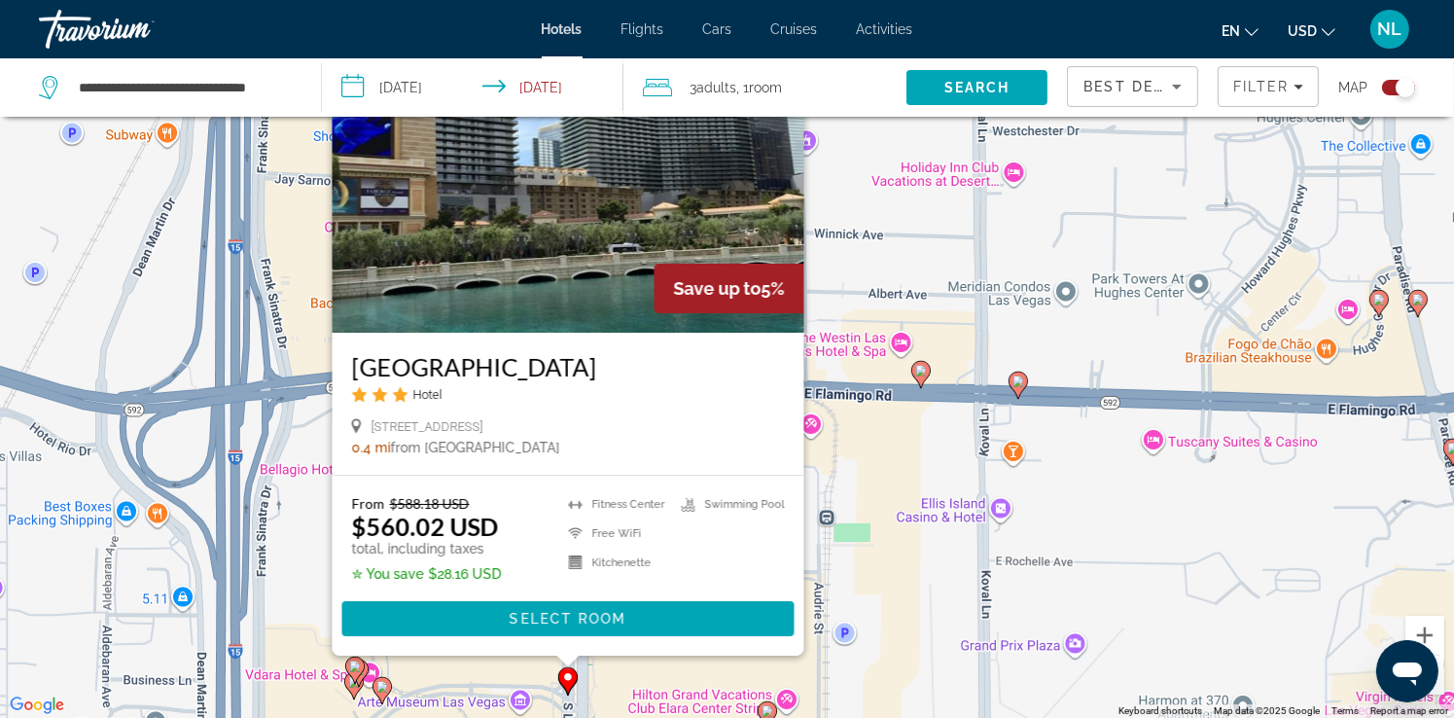
click at [895, 520] on div "To activate drag with keyboard, press Alt + Enter. Once in keyboard drag state,…" at bounding box center [727, 359] width 1454 height 718
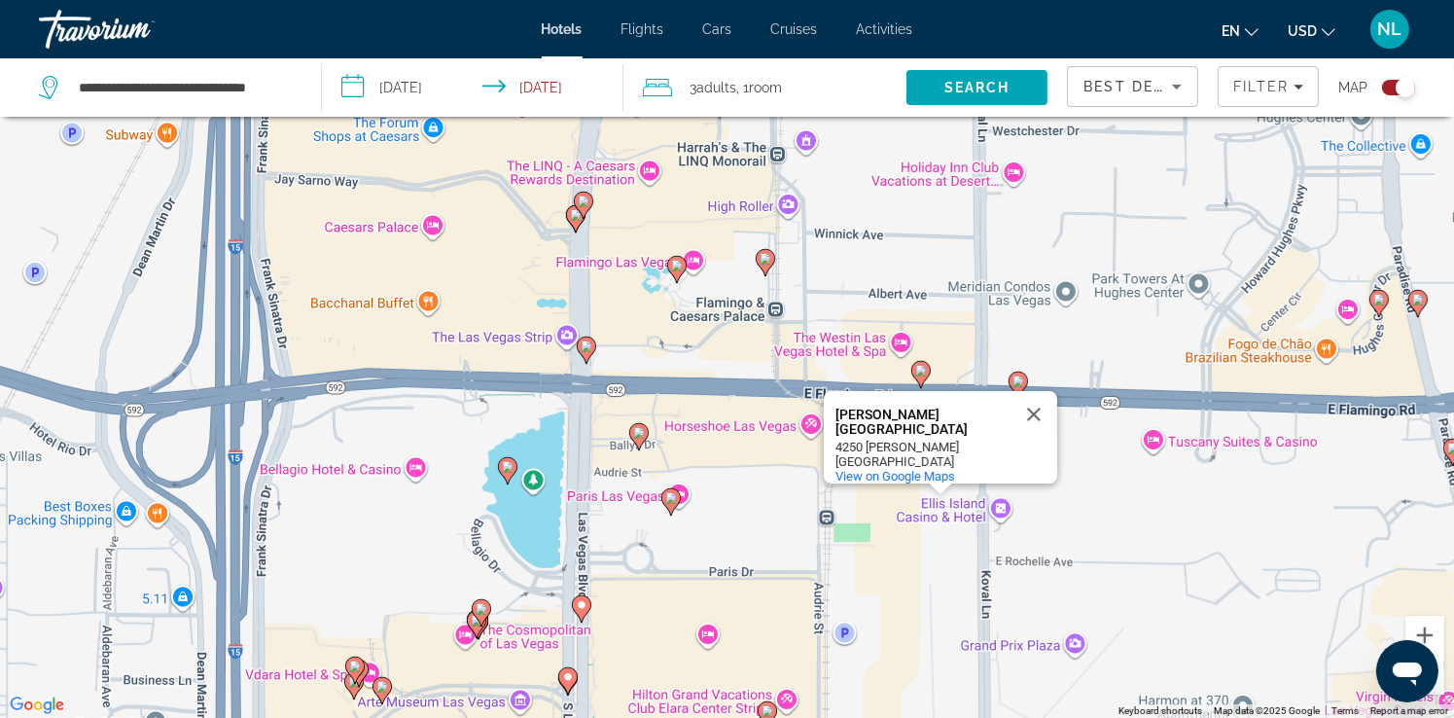
click at [672, 501] on image "Main content" at bounding box center [671, 498] width 12 height 12
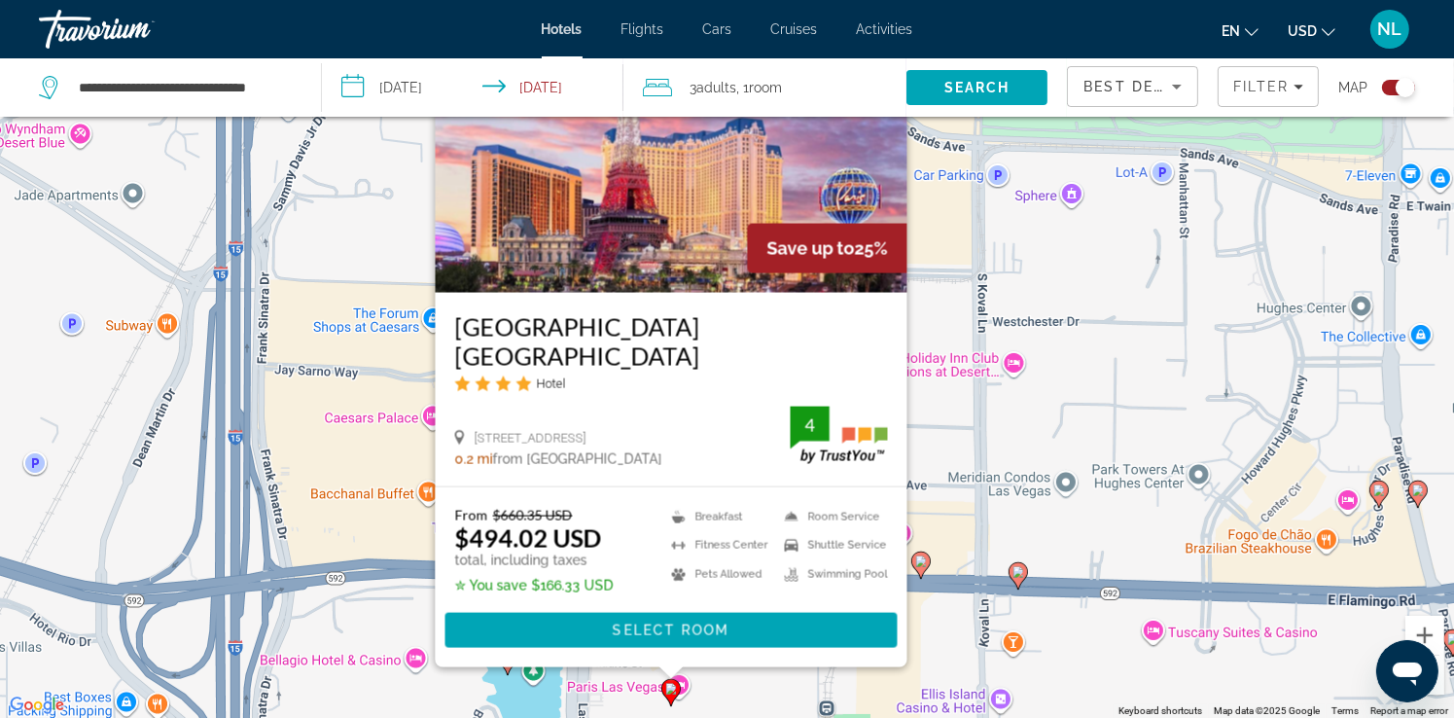
click at [759, 629] on span "Main content" at bounding box center [671, 630] width 452 height 47
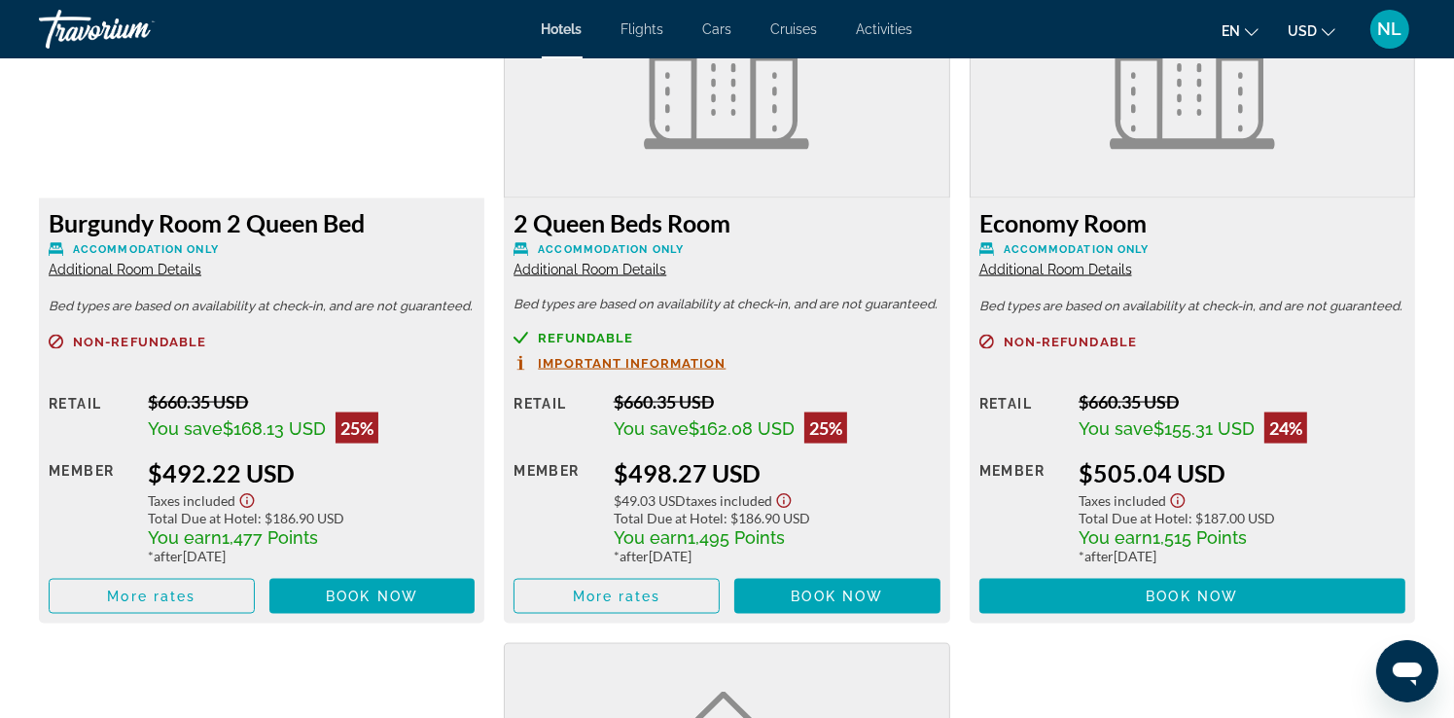
scroll to position [2800, 0]
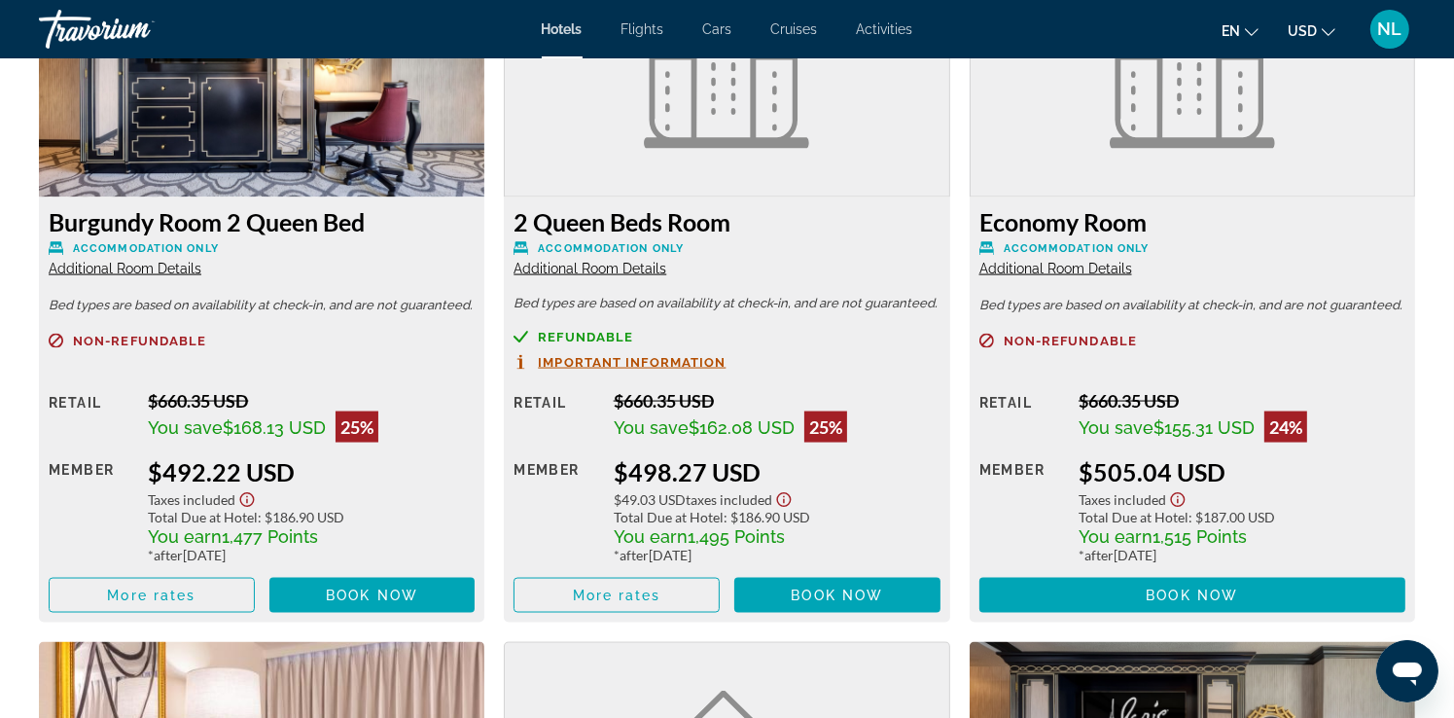
click at [605, 358] on span "Important Information" at bounding box center [632, 362] width 188 height 13
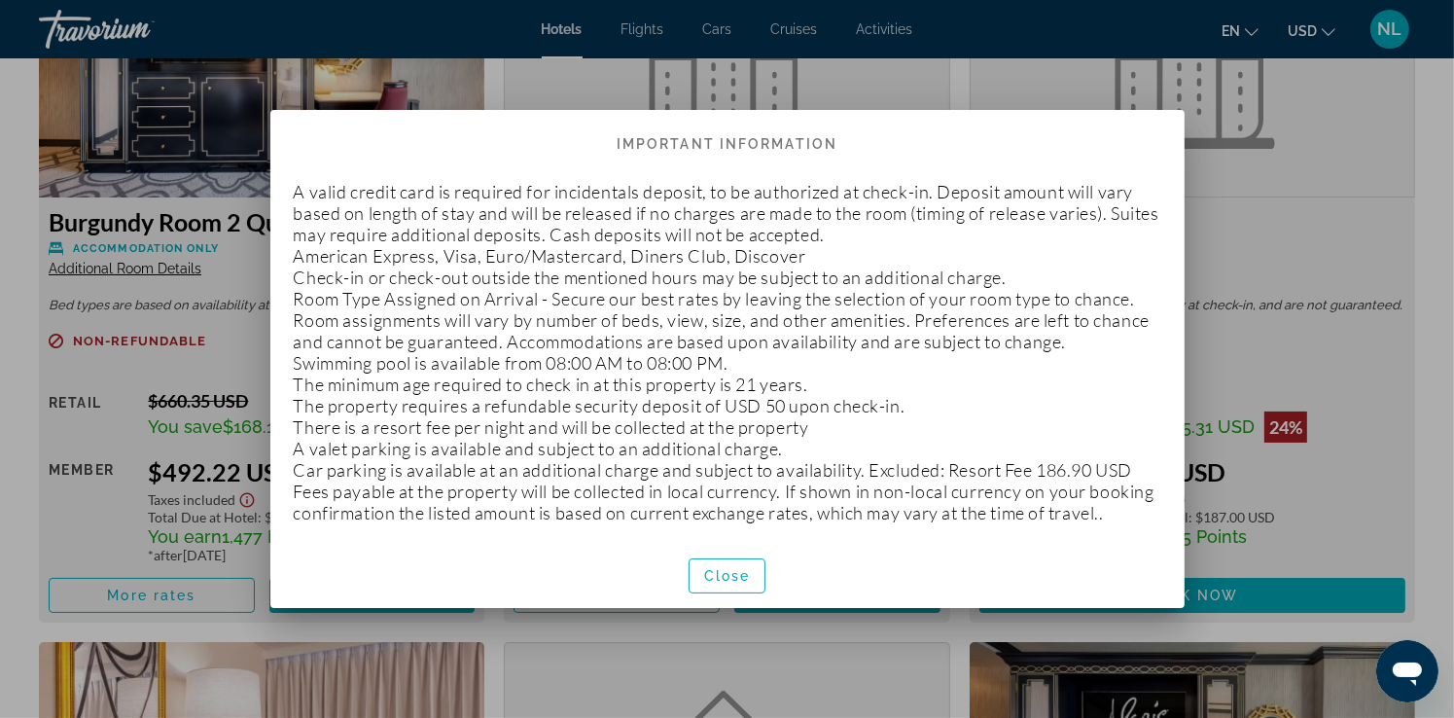
scroll to position [0, 0]
click at [754, 593] on span "button" at bounding box center [728, 576] width 76 height 47
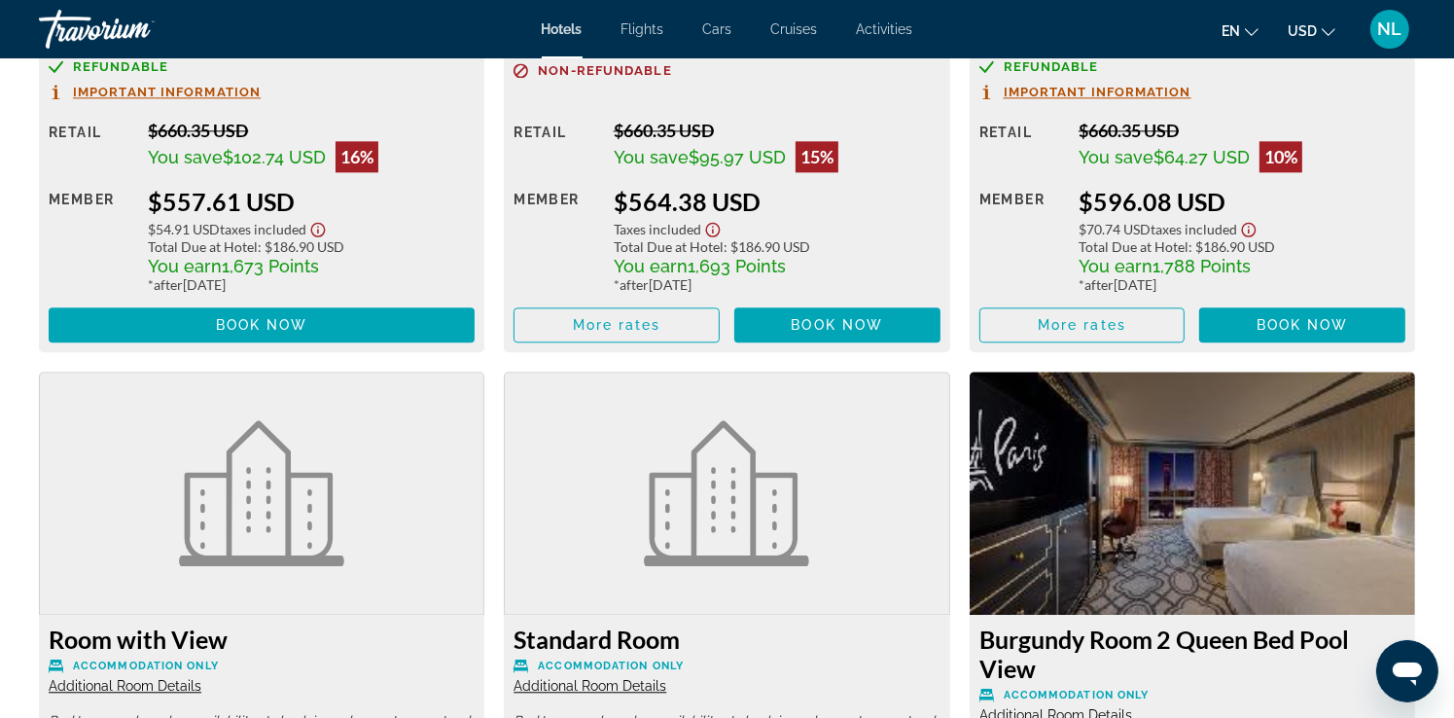
scroll to position [4572, 0]
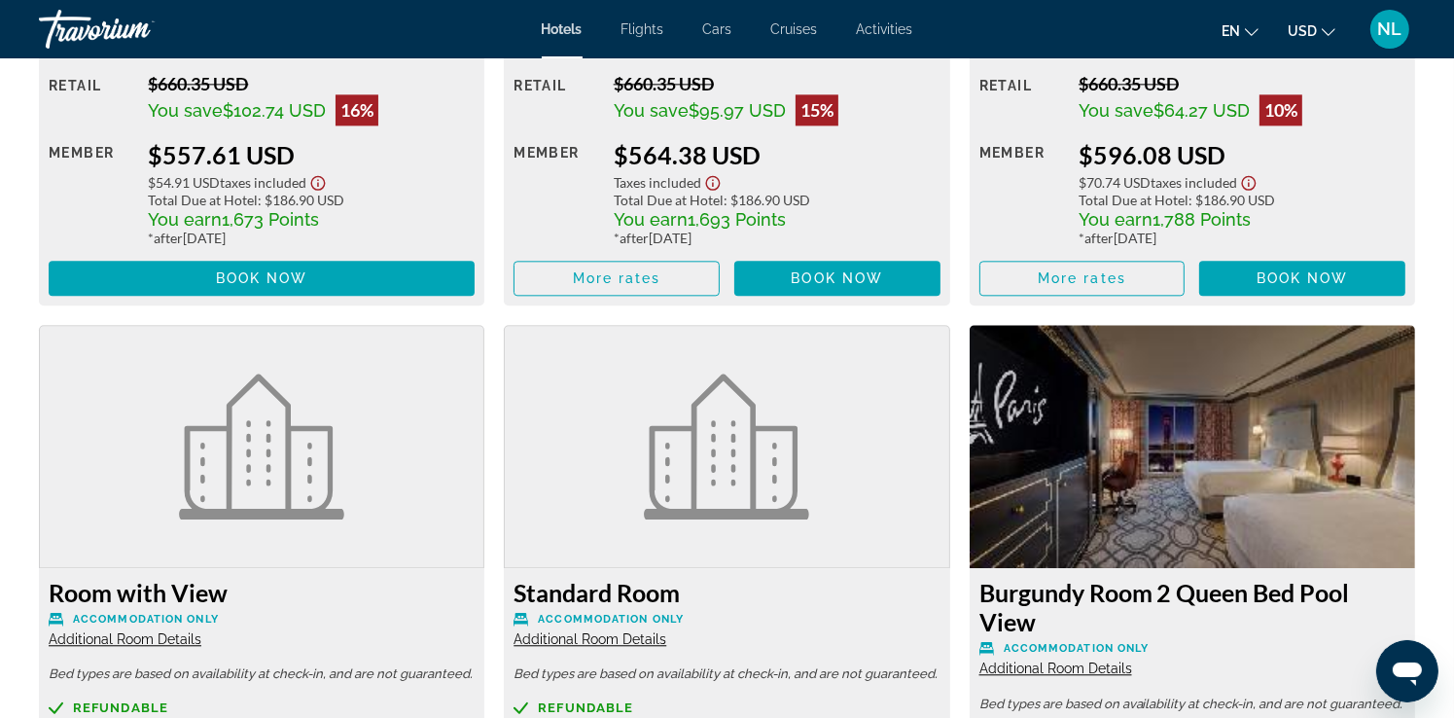
click at [1251, 176] on icon "Show Taxes and Fees disclaimer" at bounding box center [1249, 183] width 15 height 15
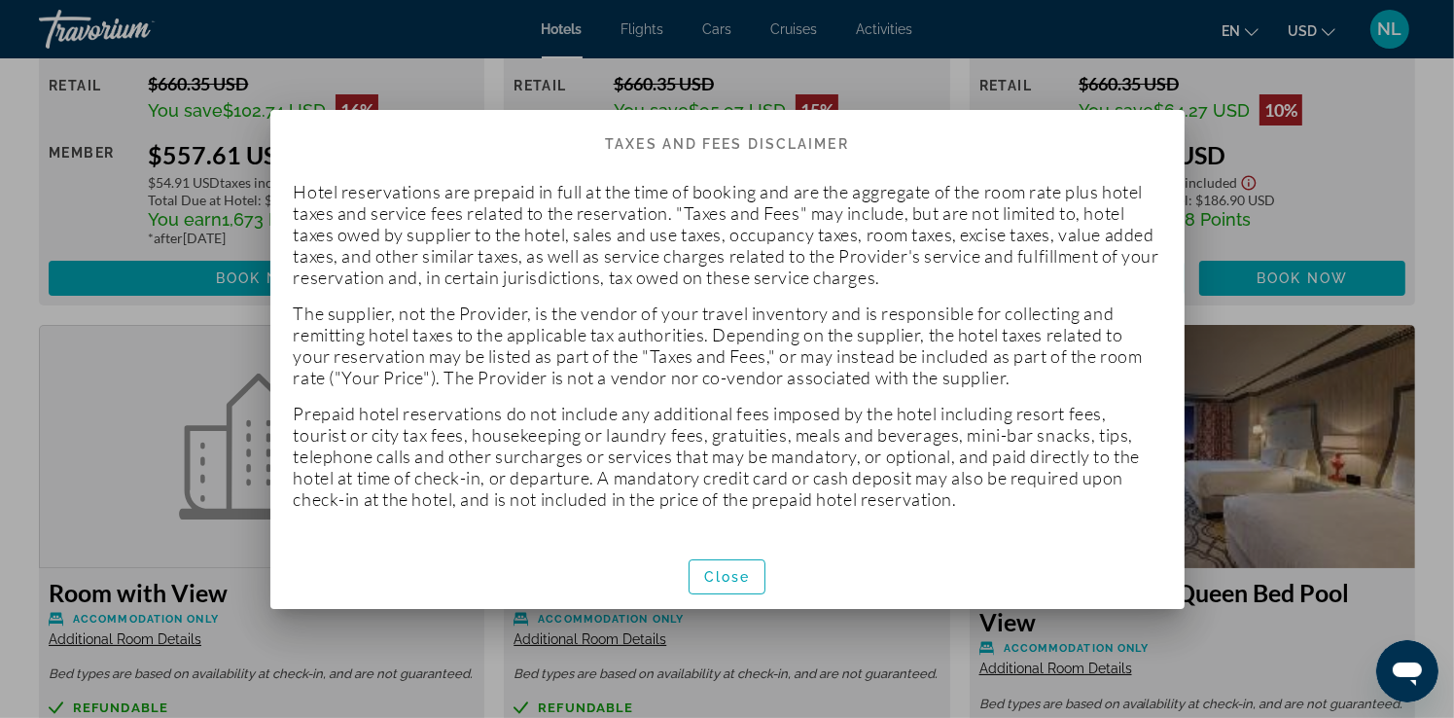
scroll to position [0, 0]
click at [1251, 154] on div at bounding box center [727, 359] width 1454 height 718
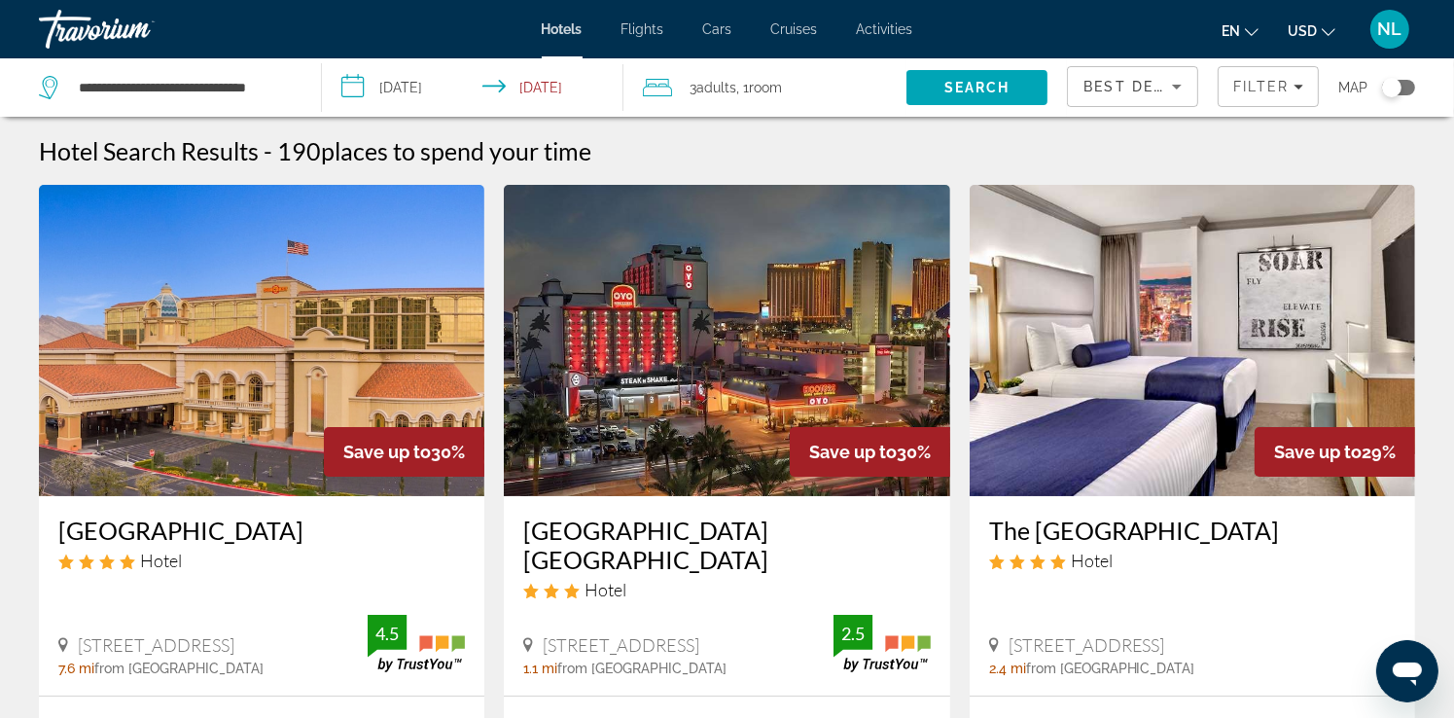
click at [902, 31] on span "Activities" at bounding box center [885, 29] width 56 height 16
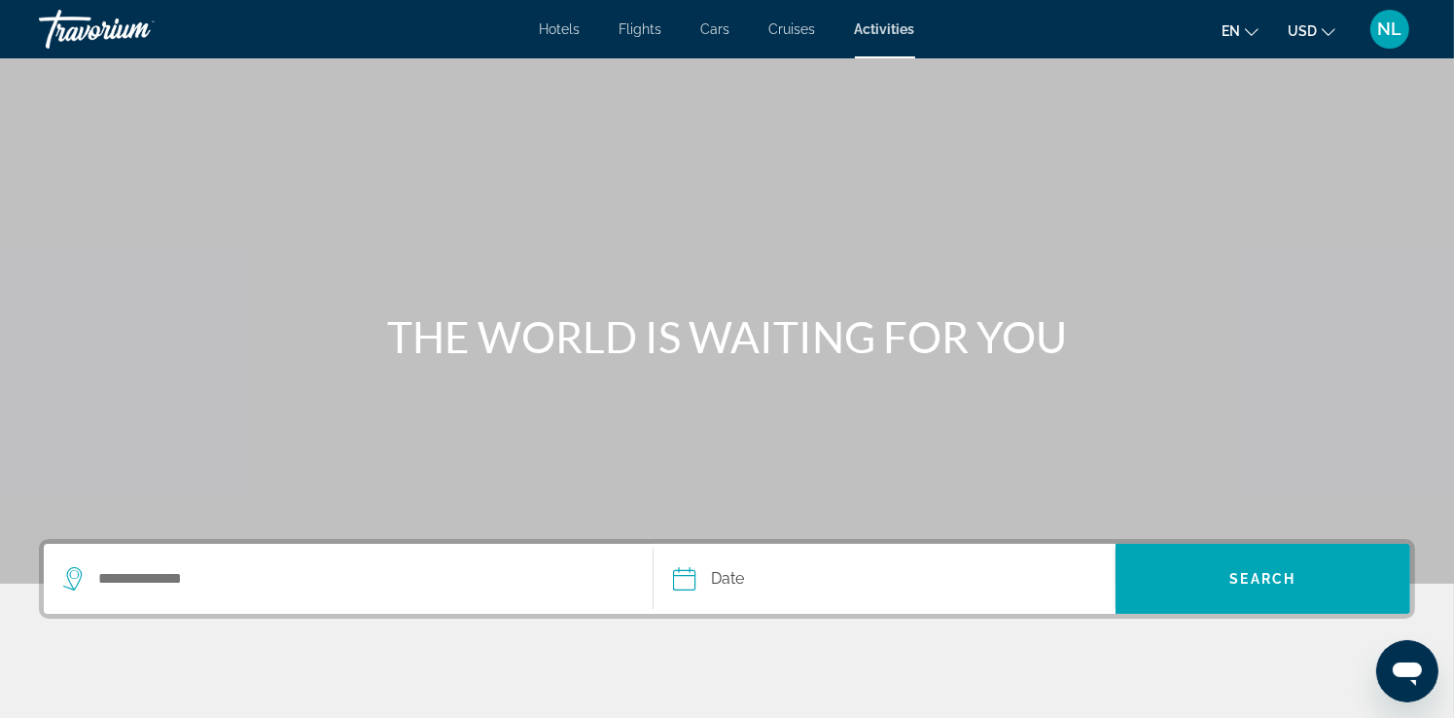
click at [1257, 32] on icon "Change language" at bounding box center [1252, 32] width 14 height 14
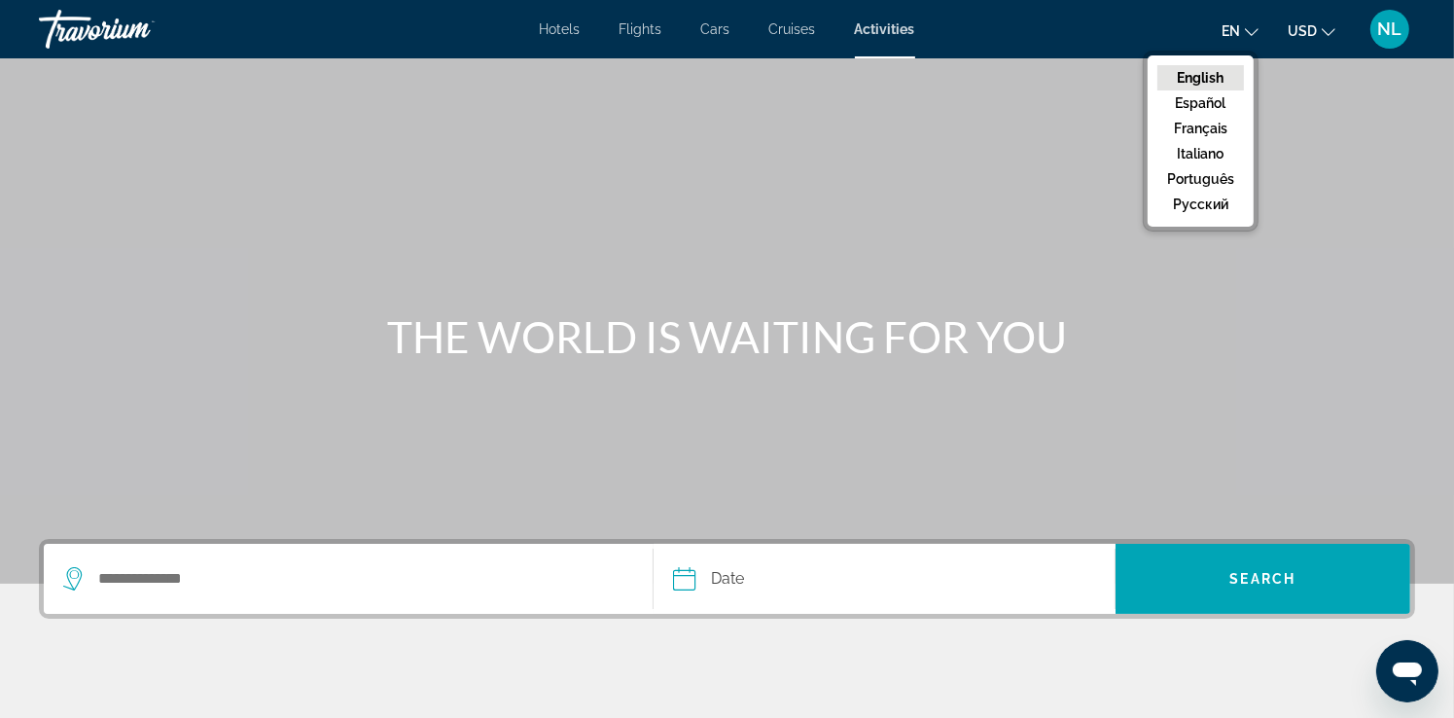
click at [1330, 29] on icon "Change currency" at bounding box center [1329, 32] width 14 height 14
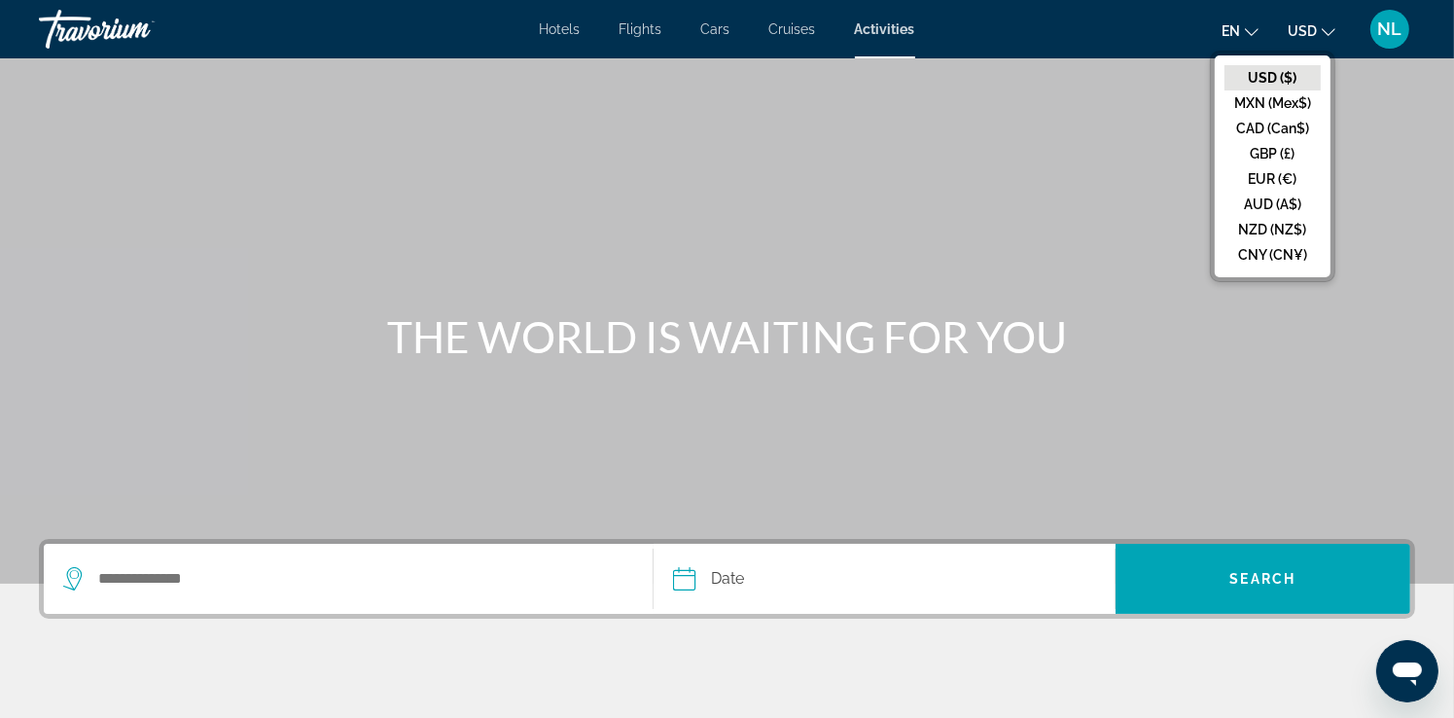
click at [1390, 129] on div "Main content" at bounding box center [727, 292] width 1454 height 584
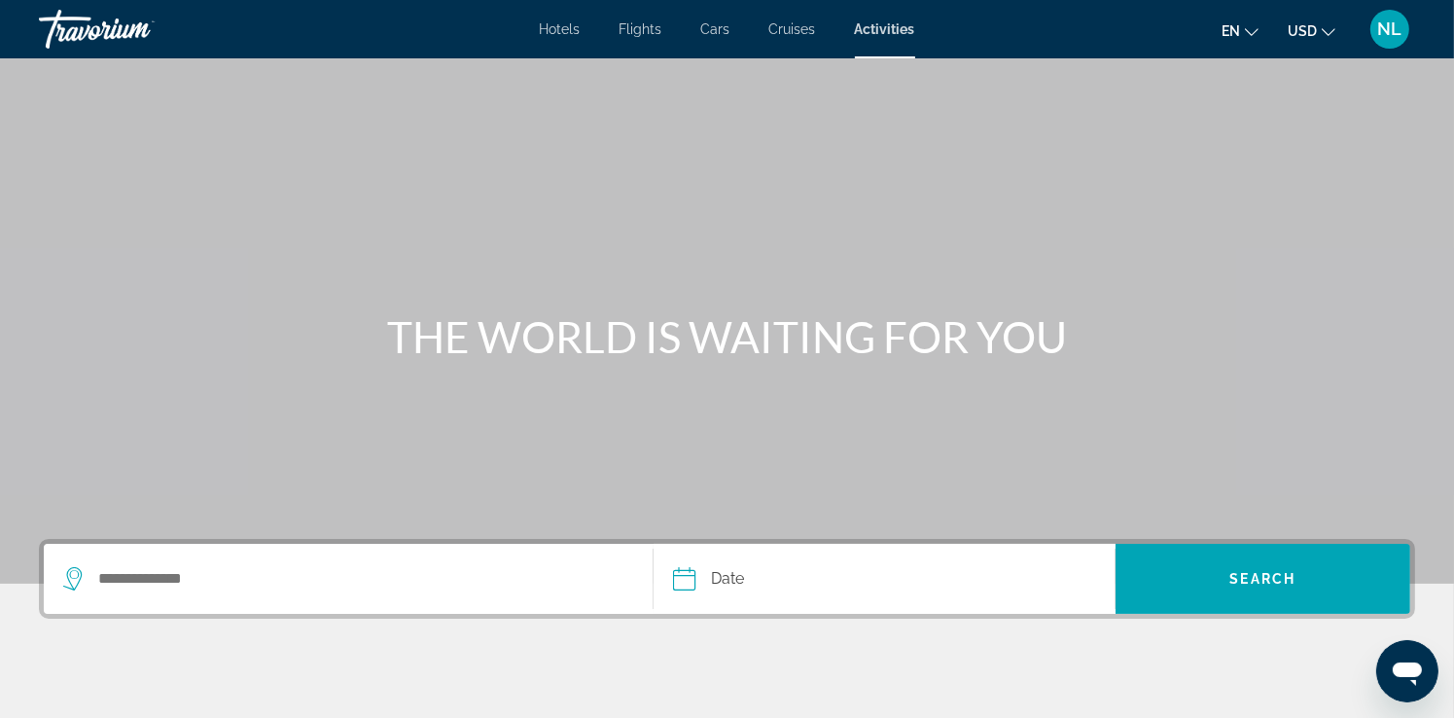
click at [552, 39] on div "Hotels Flights Cars Cruises Activities Hotels Flights Cars Cruises Activities e…" at bounding box center [727, 29] width 1454 height 51
click at [564, 29] on span "Hotels" at bounding box center [560, 29] width 41 height 16
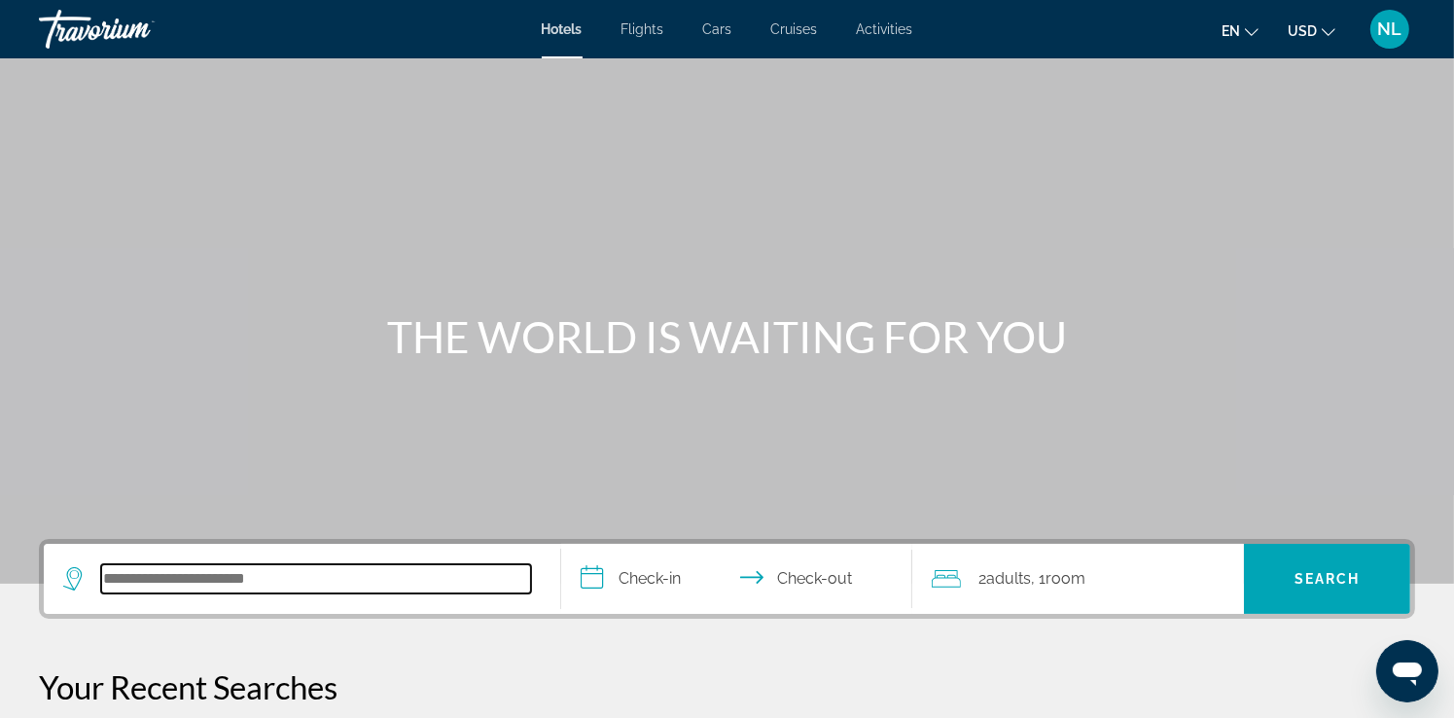
click at [255, 576] on input "Search hotel destination" at bounding box center [316, 578] width 430 height 29
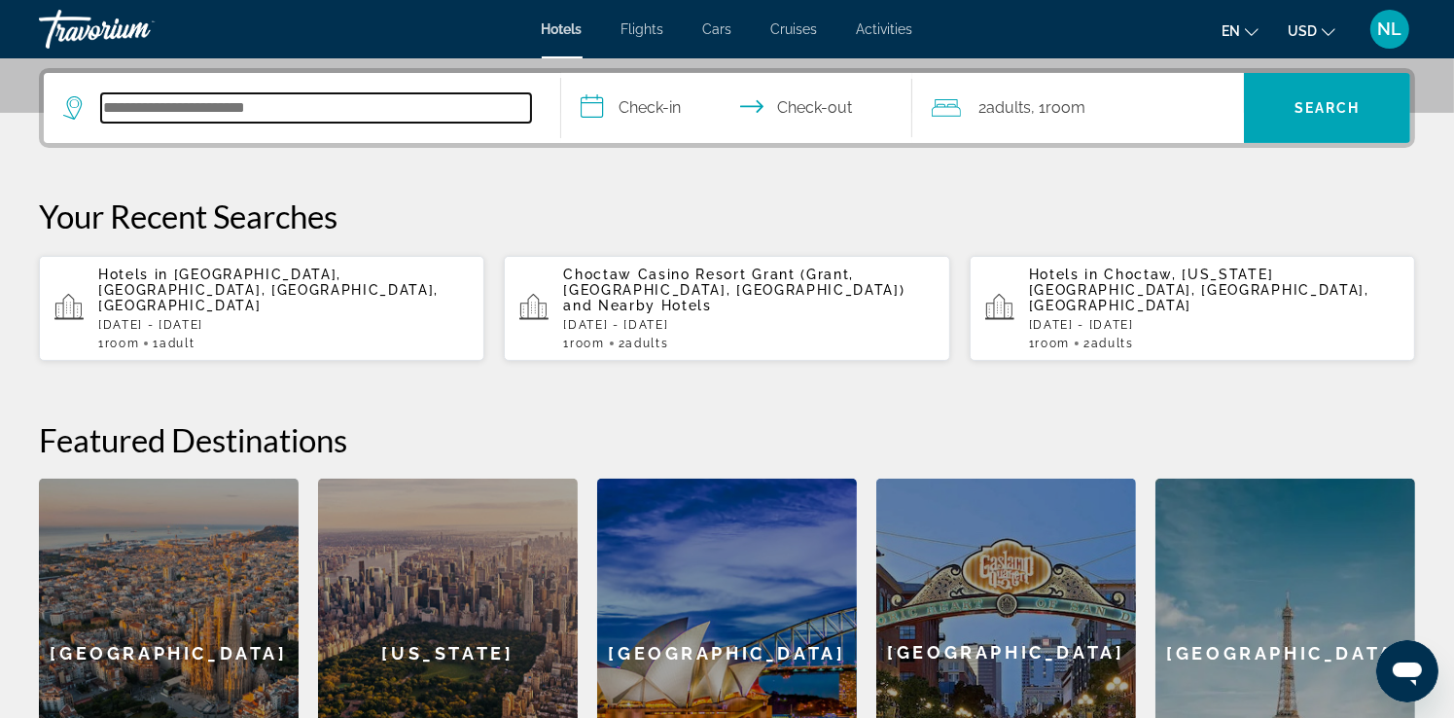
scroll to position [475, 0]
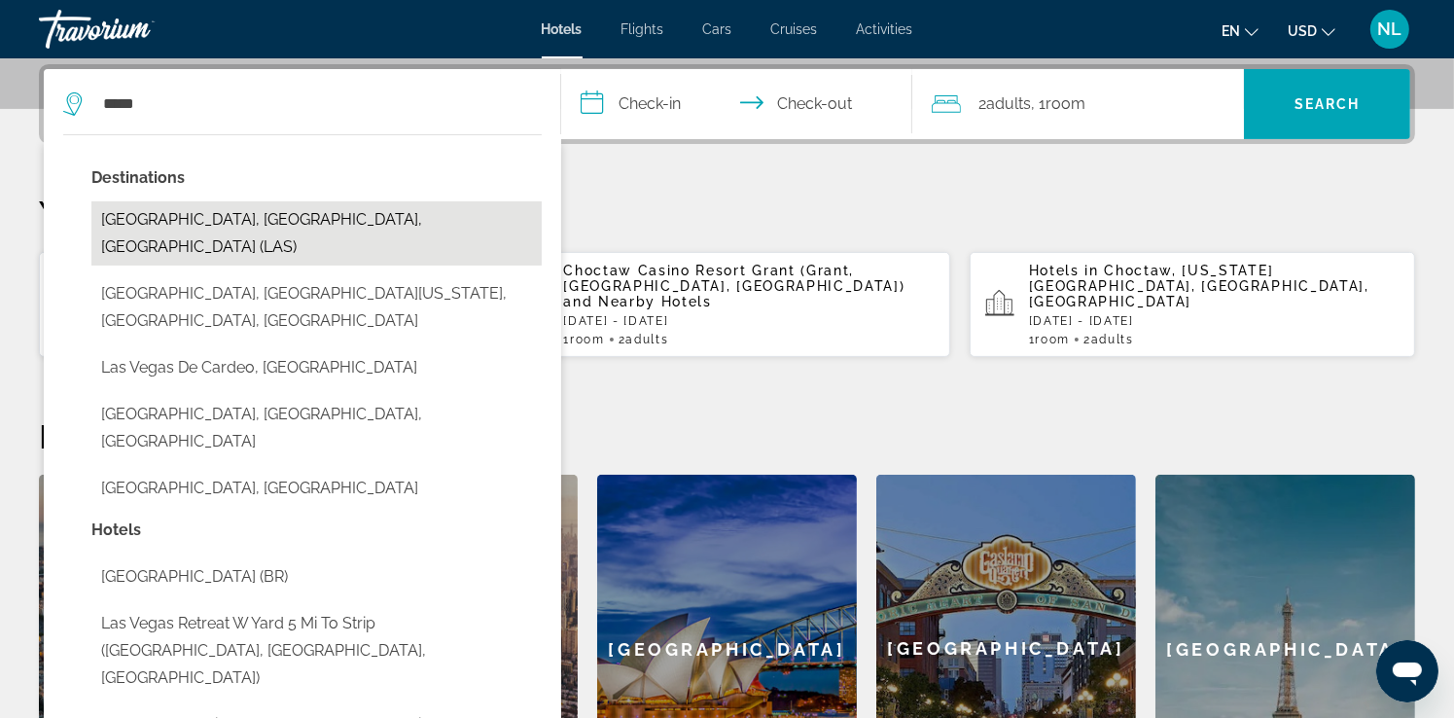
click at [245, 229] on button "[GEOGRAPHIC_DATA], [GEOGRAPHIC_DATA], [GEOGRAPHIC_DATA] (LAS)" at bounding box center [316, 233] width 450 height 64
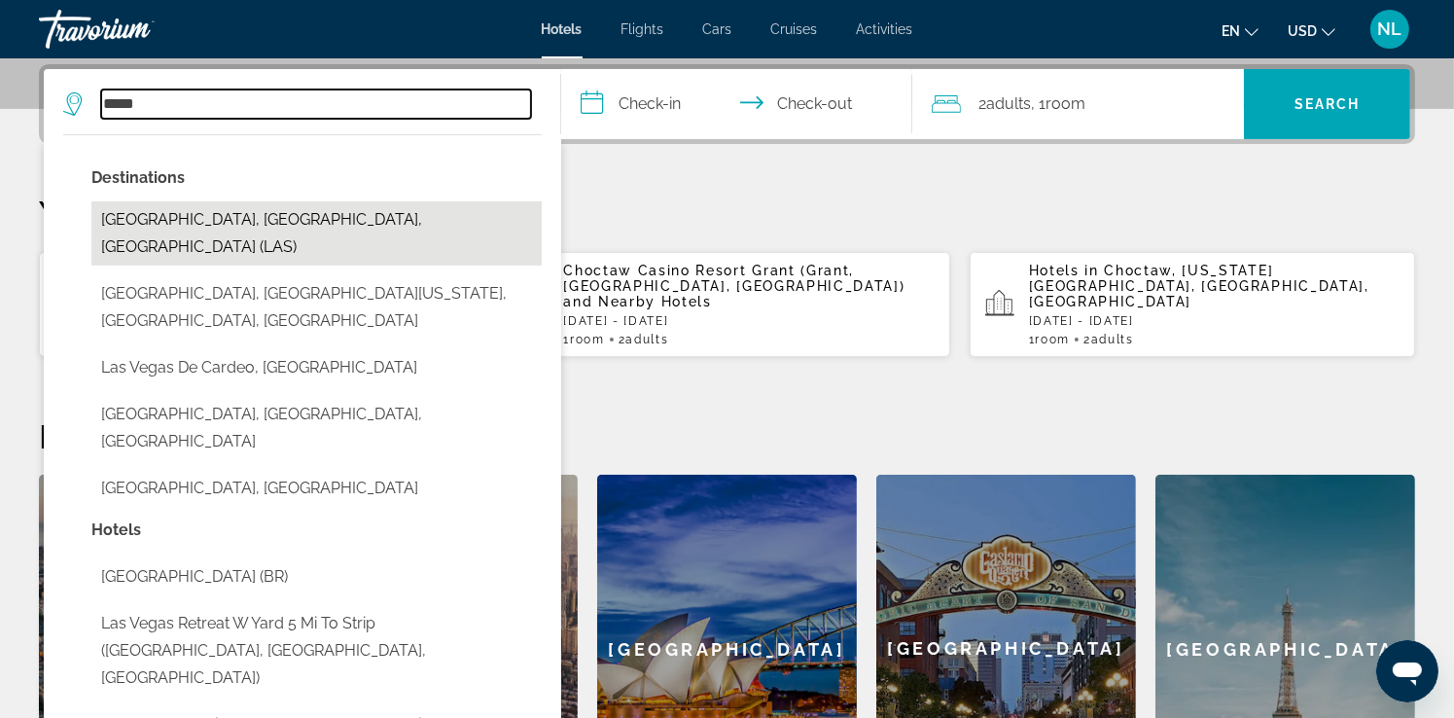
type input "**********"
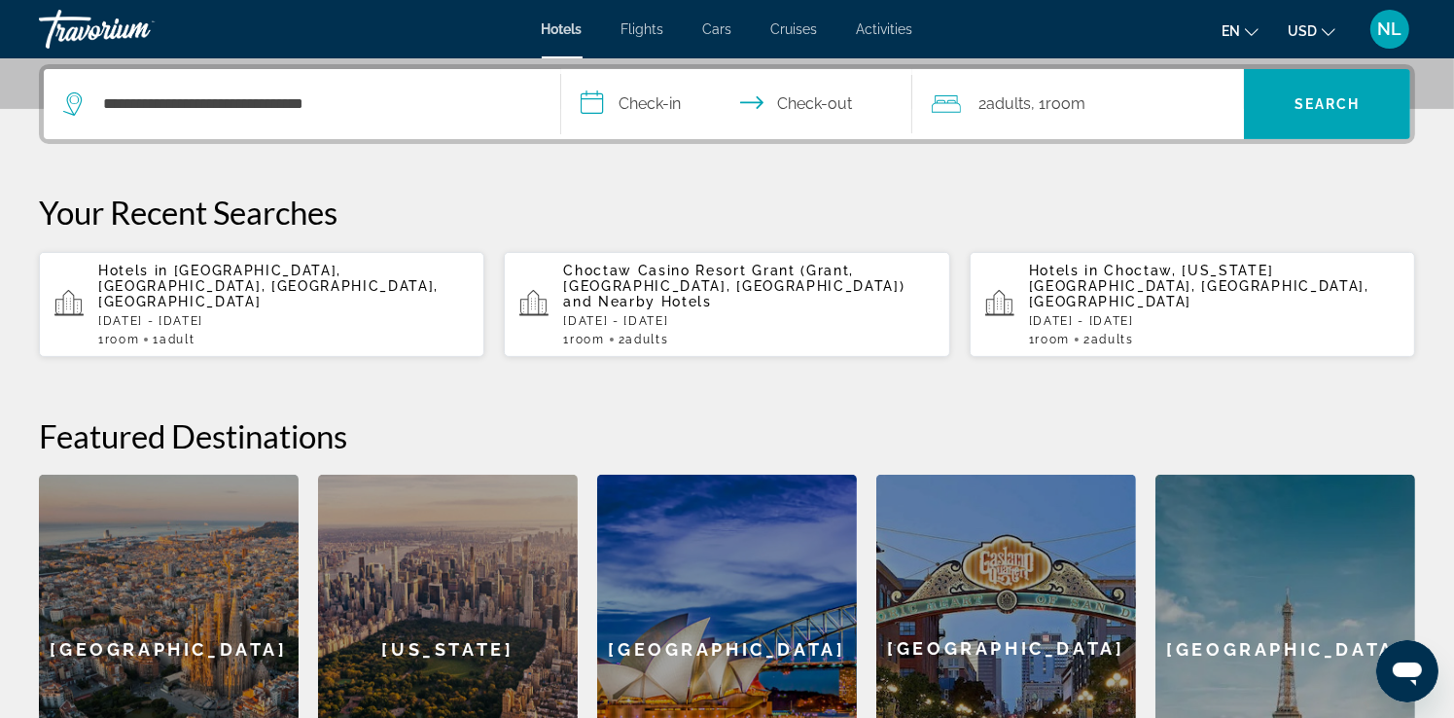
click at [630, 94] on input "**********" at bounding box center [740, 107] width 359 height 76
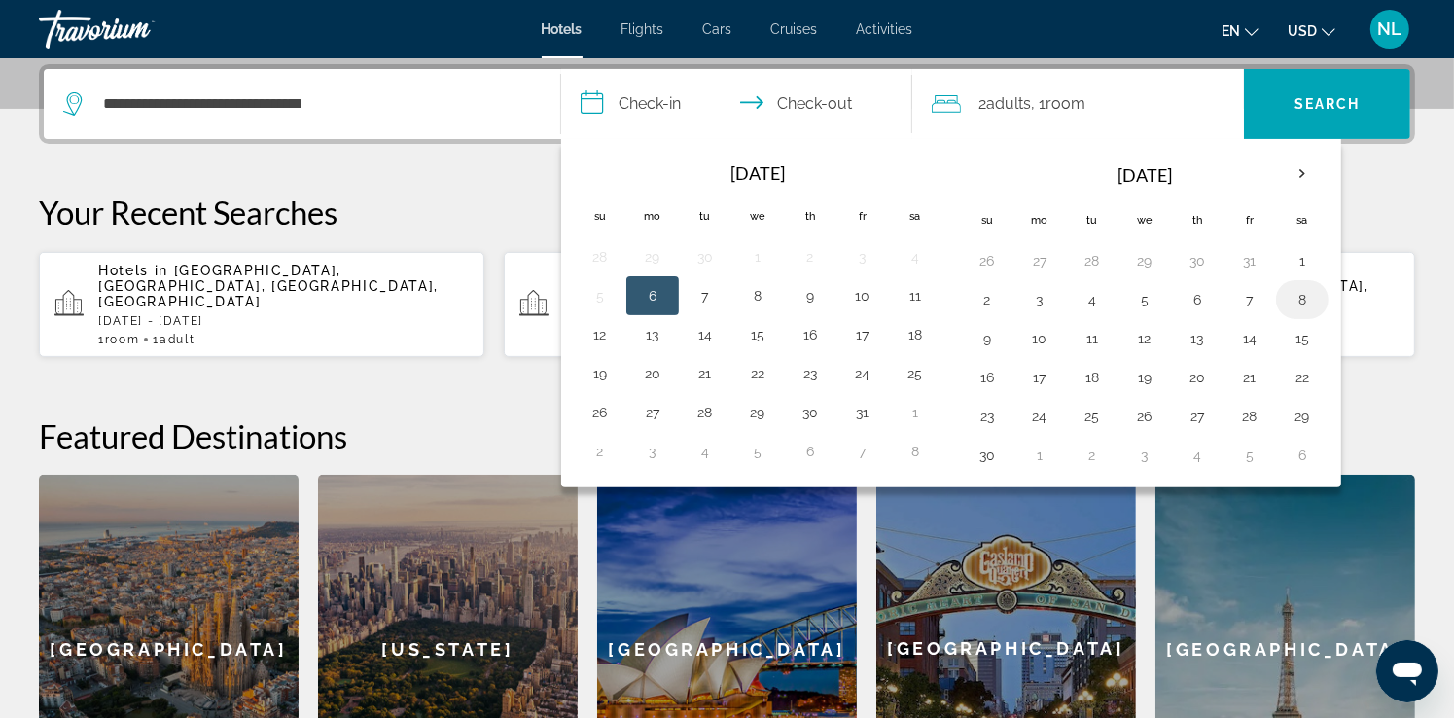
click at [1289, 303] on button "8" at bounding box center [1302, 299] width 31 height 27
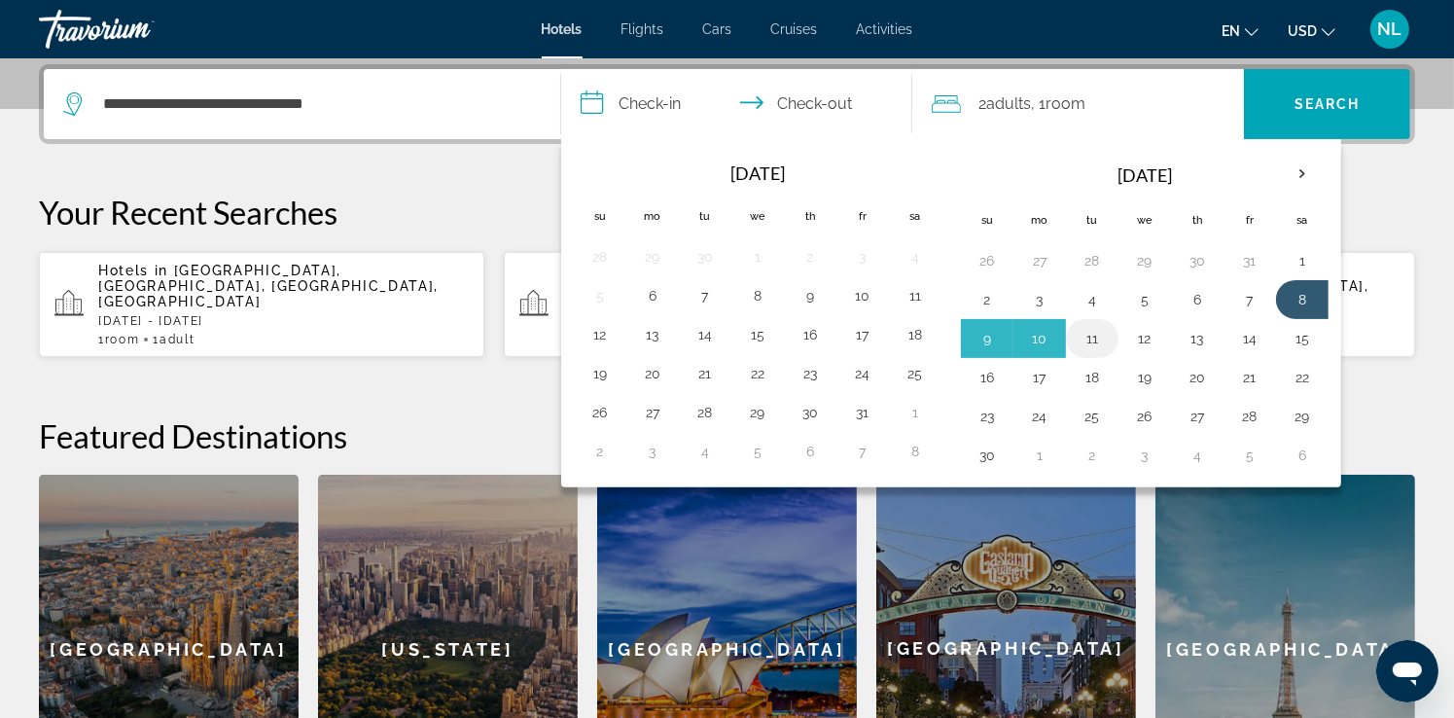
click at [1087, 342] on button "11" at bounding box center [1092, 338] width 31 height 27
type input "**********"
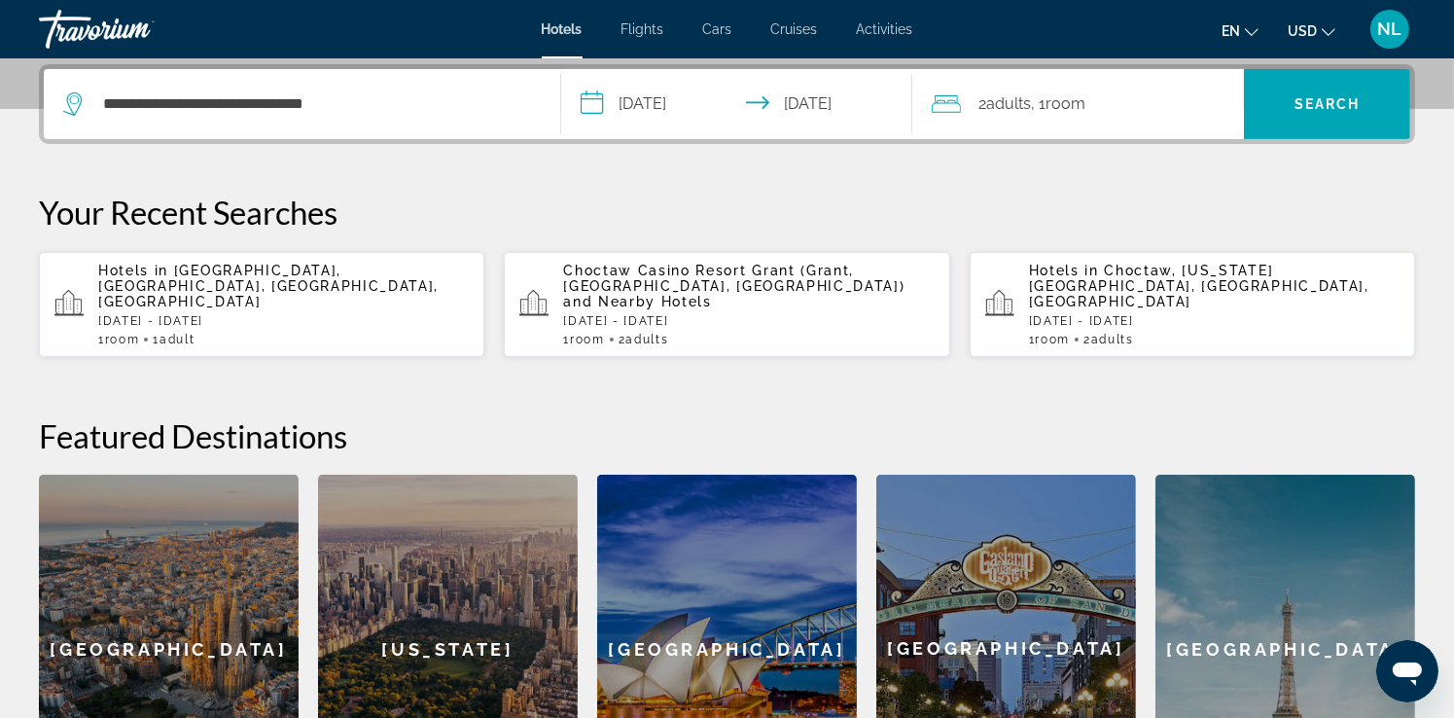
click at [1168, 108] on div "2 Adult Adults , 1 Room rooms" at bounding box center [1088, 103] width 312 height 27
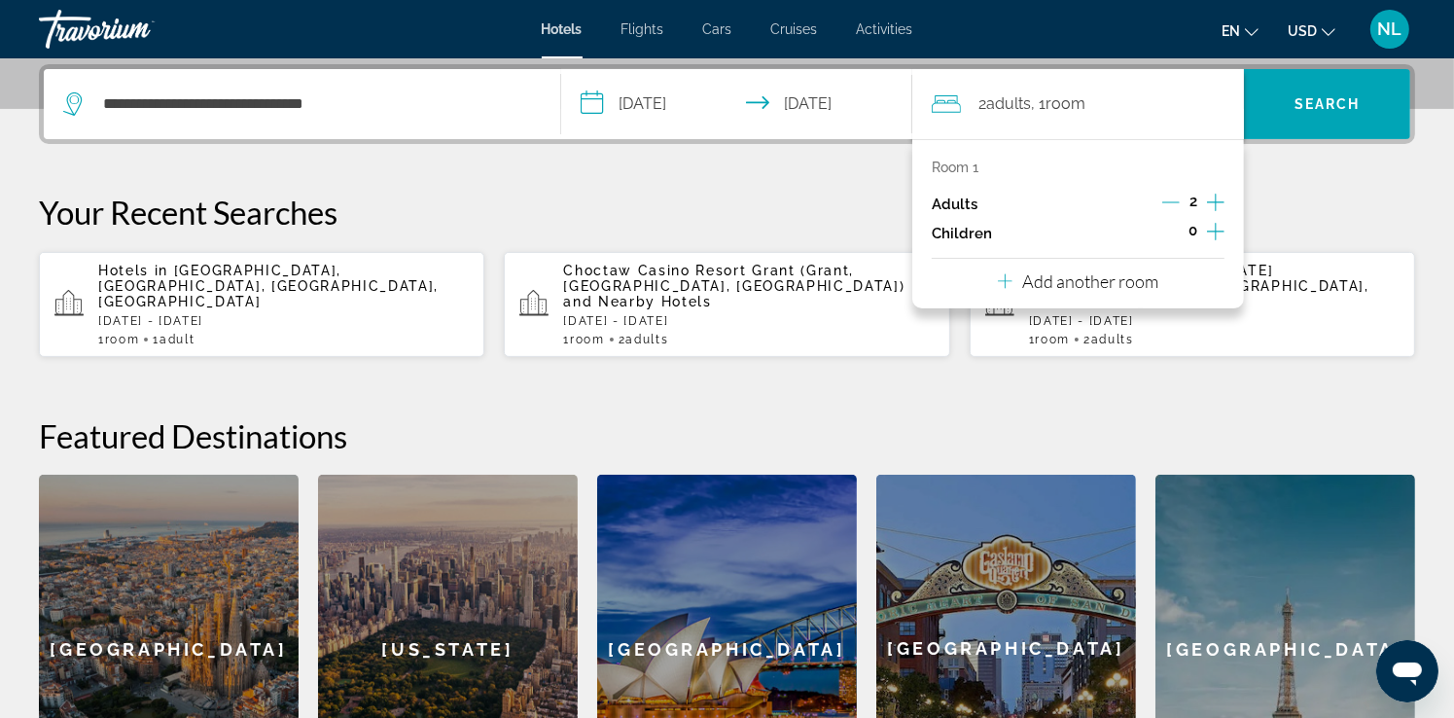
click at [1226, 194] on div "Room 1 Adults 2 Children 0 Add another room" at bounding box center [1079, 223] width 332 height 169
click at [1211, 205] on icon "Increment adults" at bounding box center [1216, 202] width 18 height 23
click at [1289, 101] on span "Search" at bounding box center [1327, 104] width 166 height 47
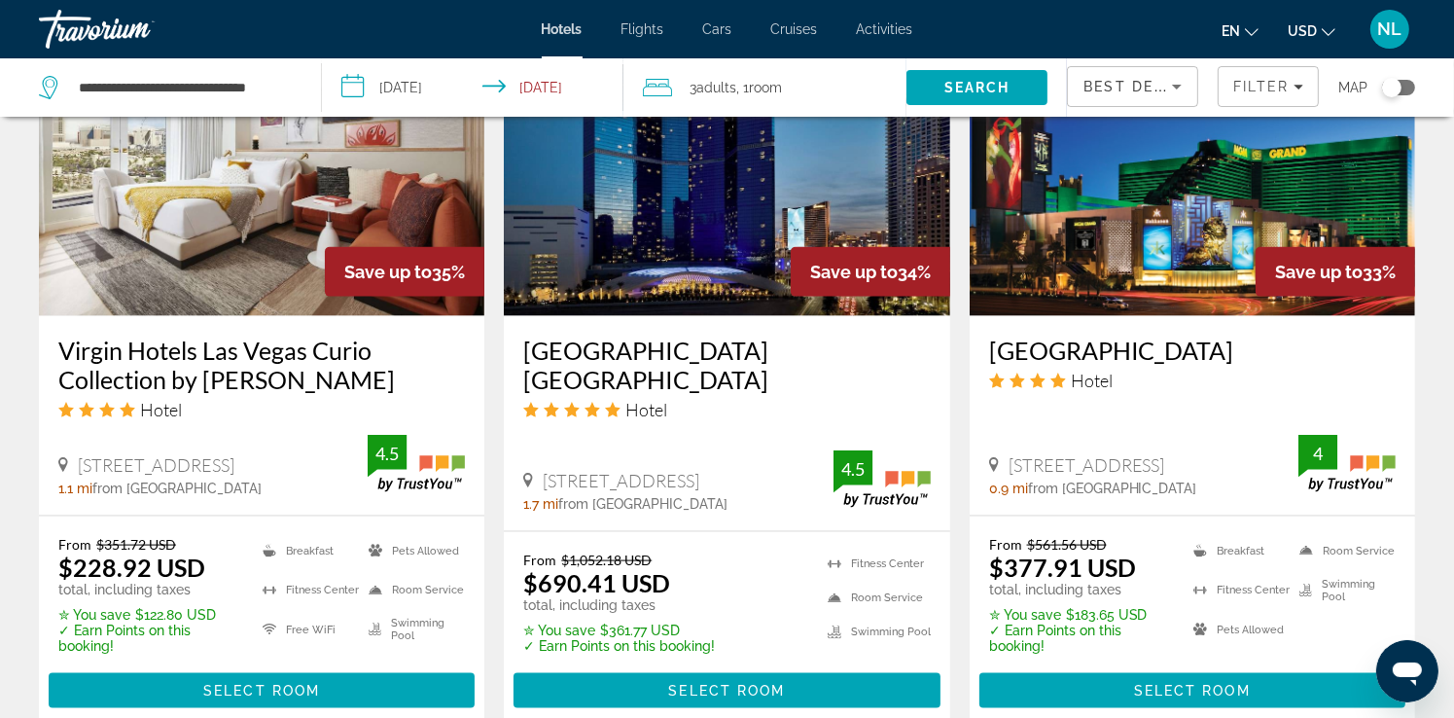
scroll to position [2432, 0]
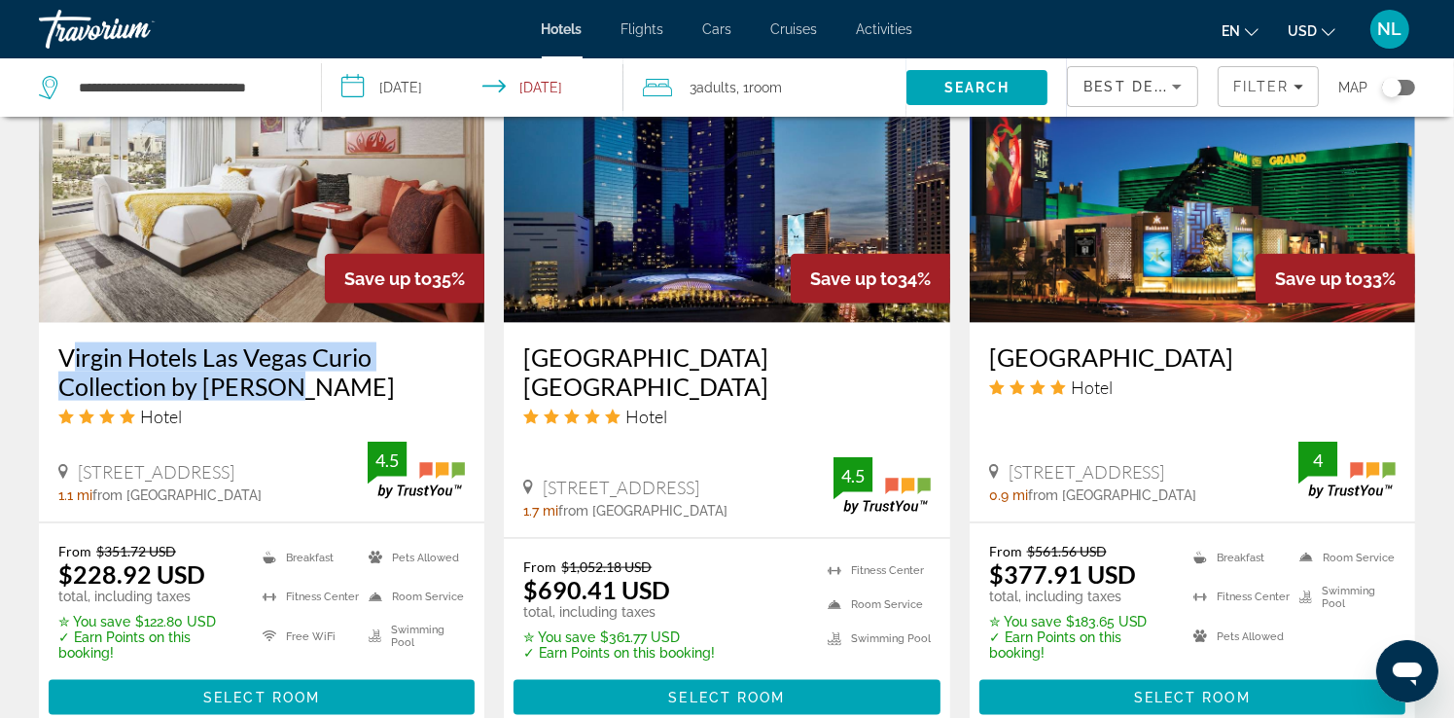
drag, startPoint x: 56, startPoint y: 324, endPoint x: 272, endPoint y: 371, distance: 221.0
click at [272, 371] on div "Virgin Hotels Las Vegas Curio Collection by Hilton Hotel 4455 Paradise Rd, Las …" at bounding box center [262, 422] width 446 height 199
copy h3 "Virgin Hotels Las Vegas Curio Collection by [PERSON_NAME]"
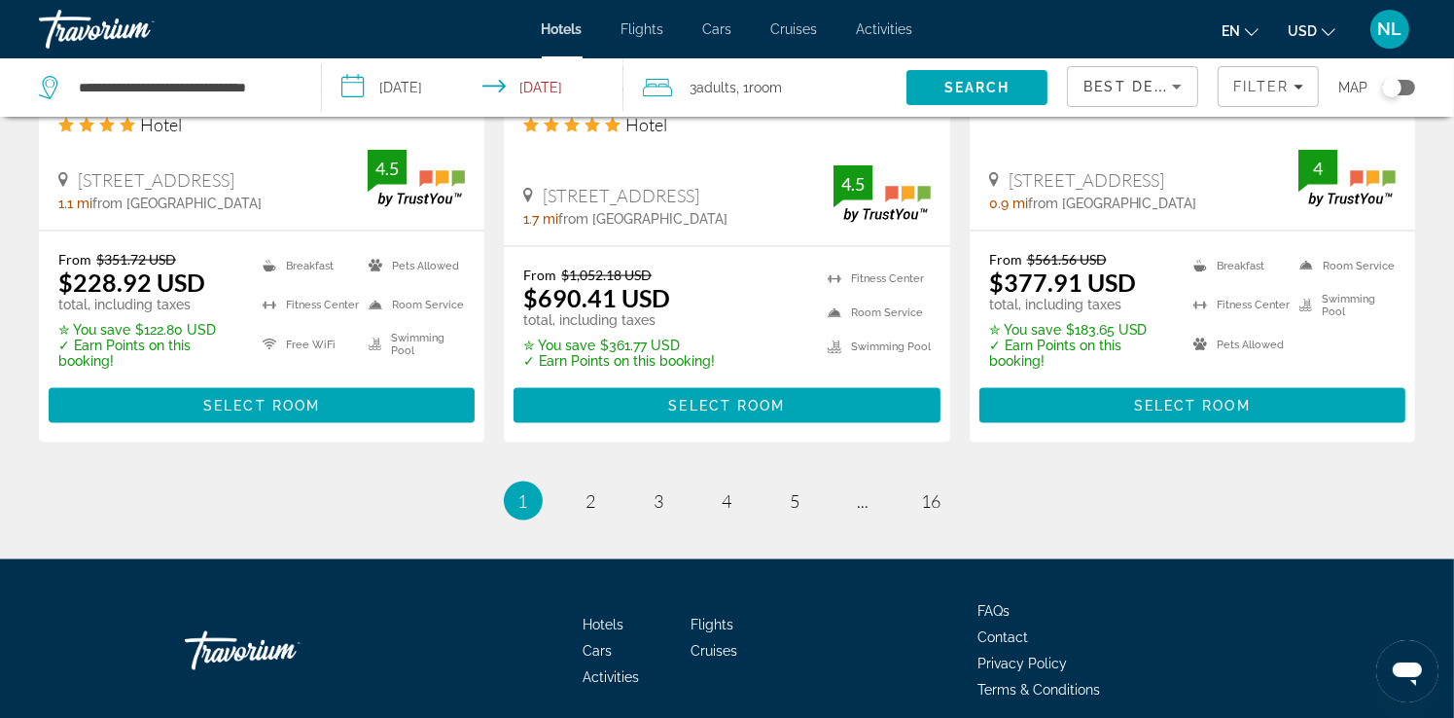
scroll to position [2774, 0]
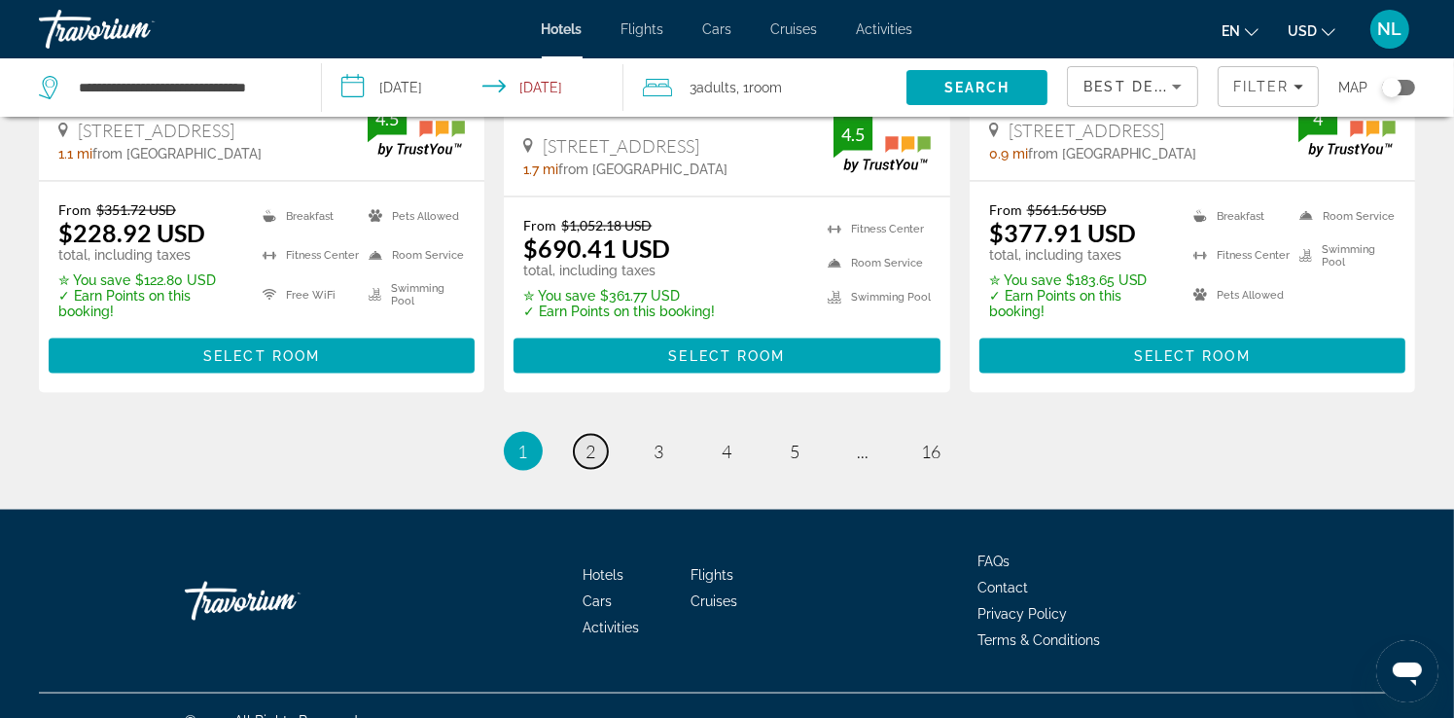
click at [595, 441] on span "2" at bounding box center [592, 451] width 10 height 21
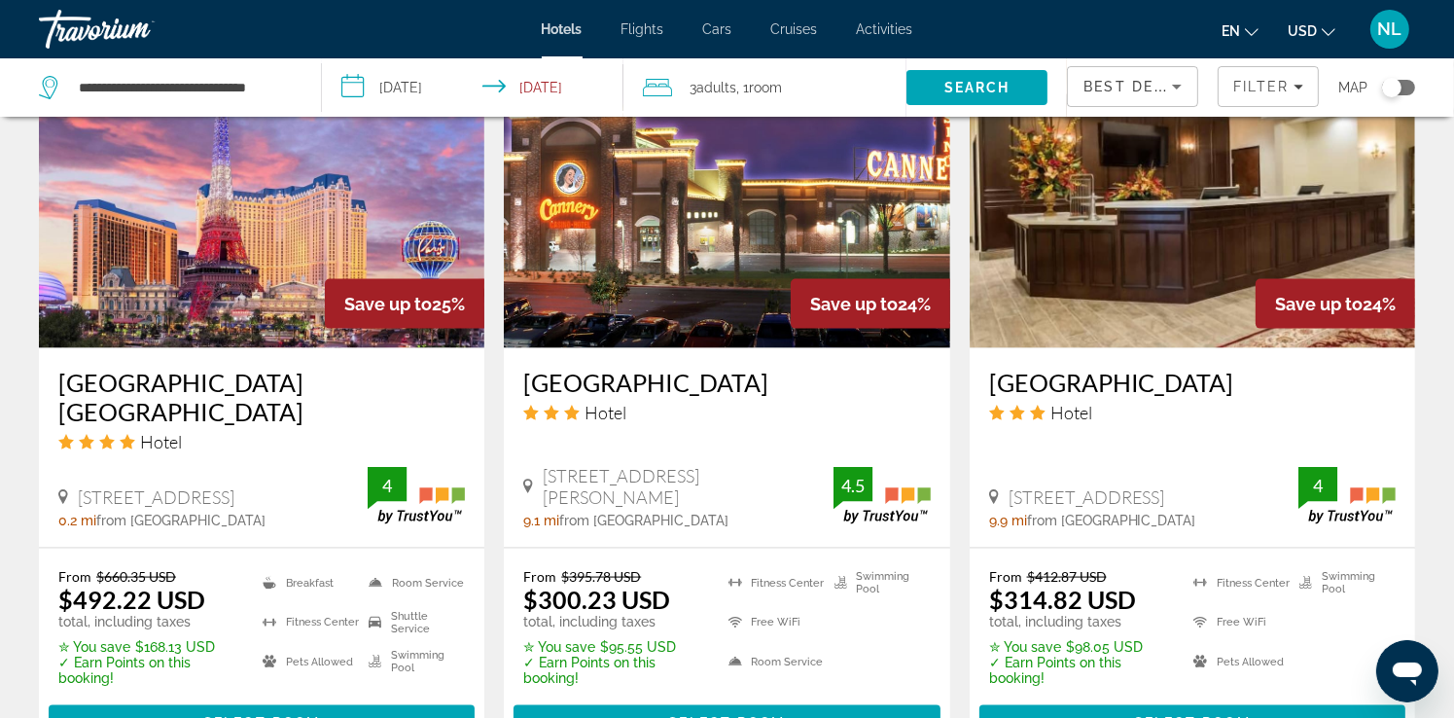
scroll to position [2529, 0]
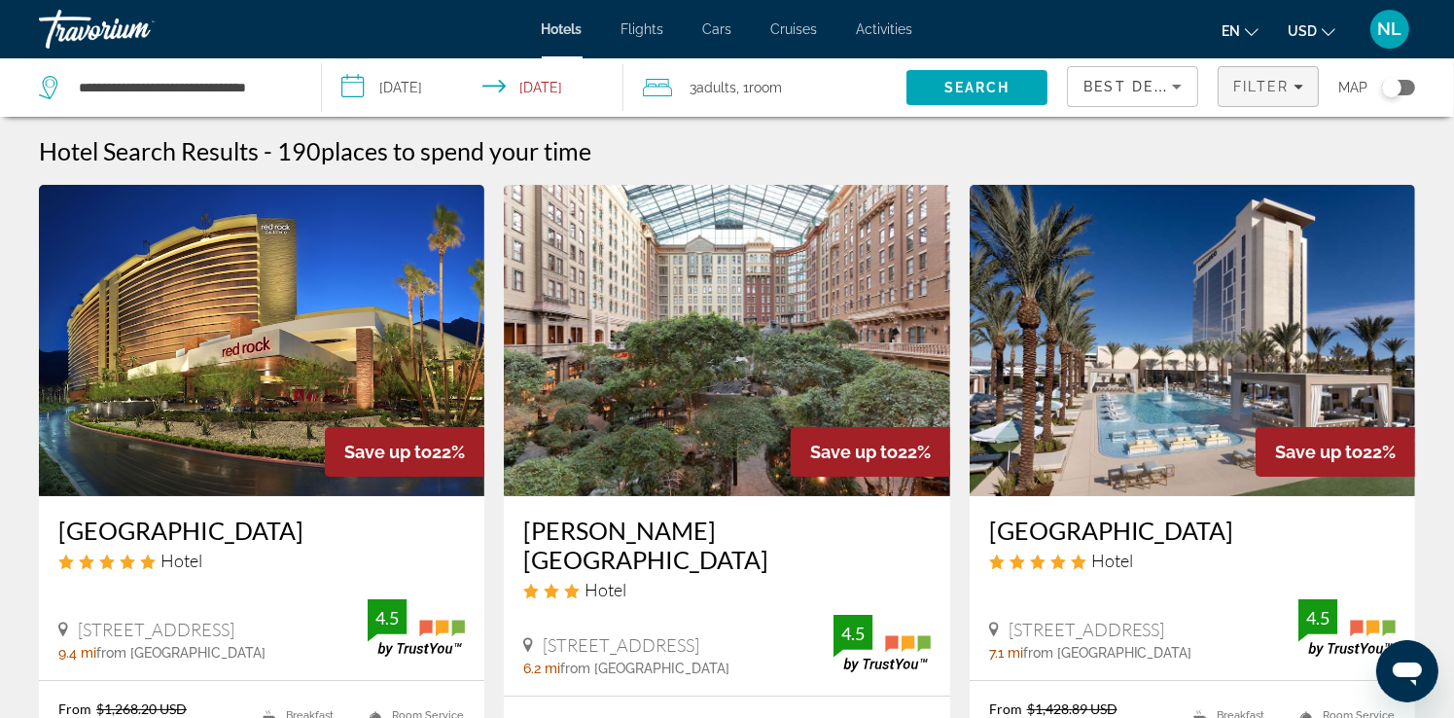
click at [1297, 94] on span "Filters" at bounding box center [1268, 86] width 99 height 47
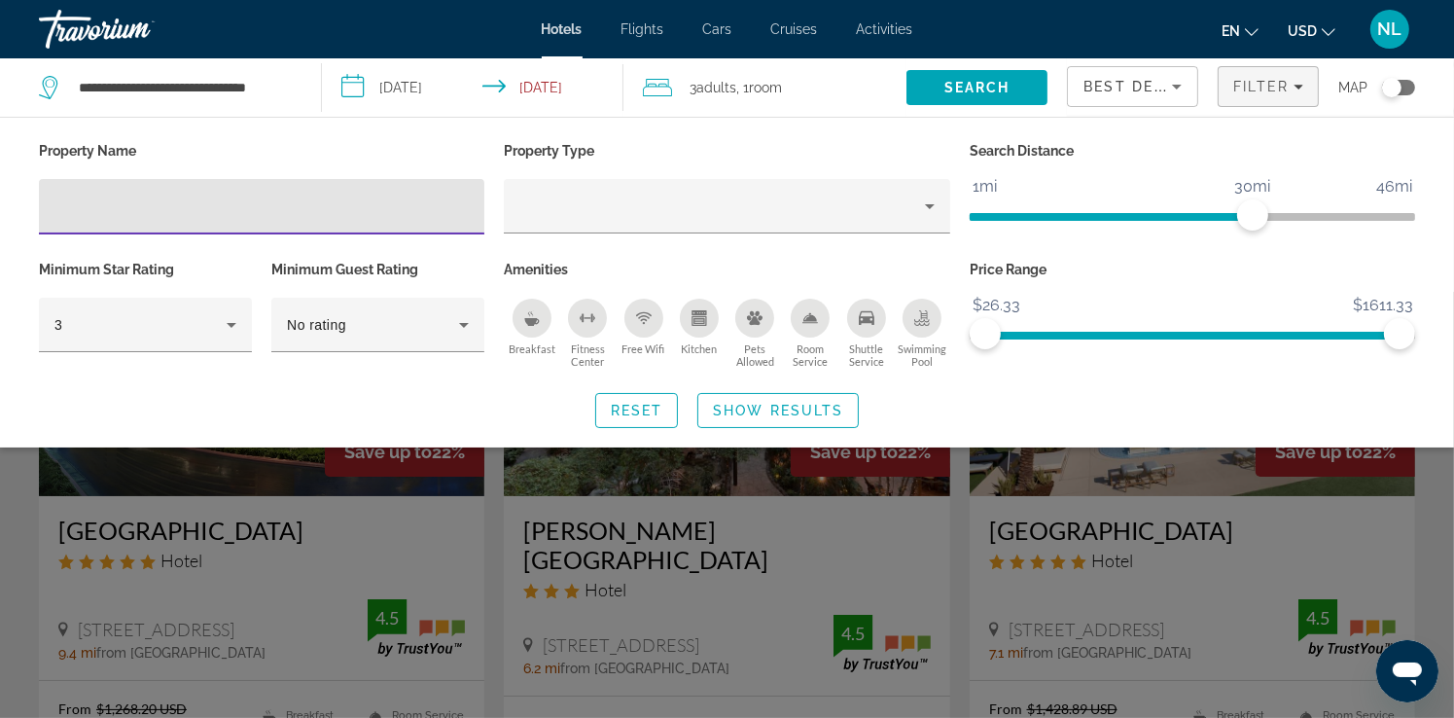
click at [1177, 85] on icon "Sort by" at bounding box center [1177, 87] width 10 height 5
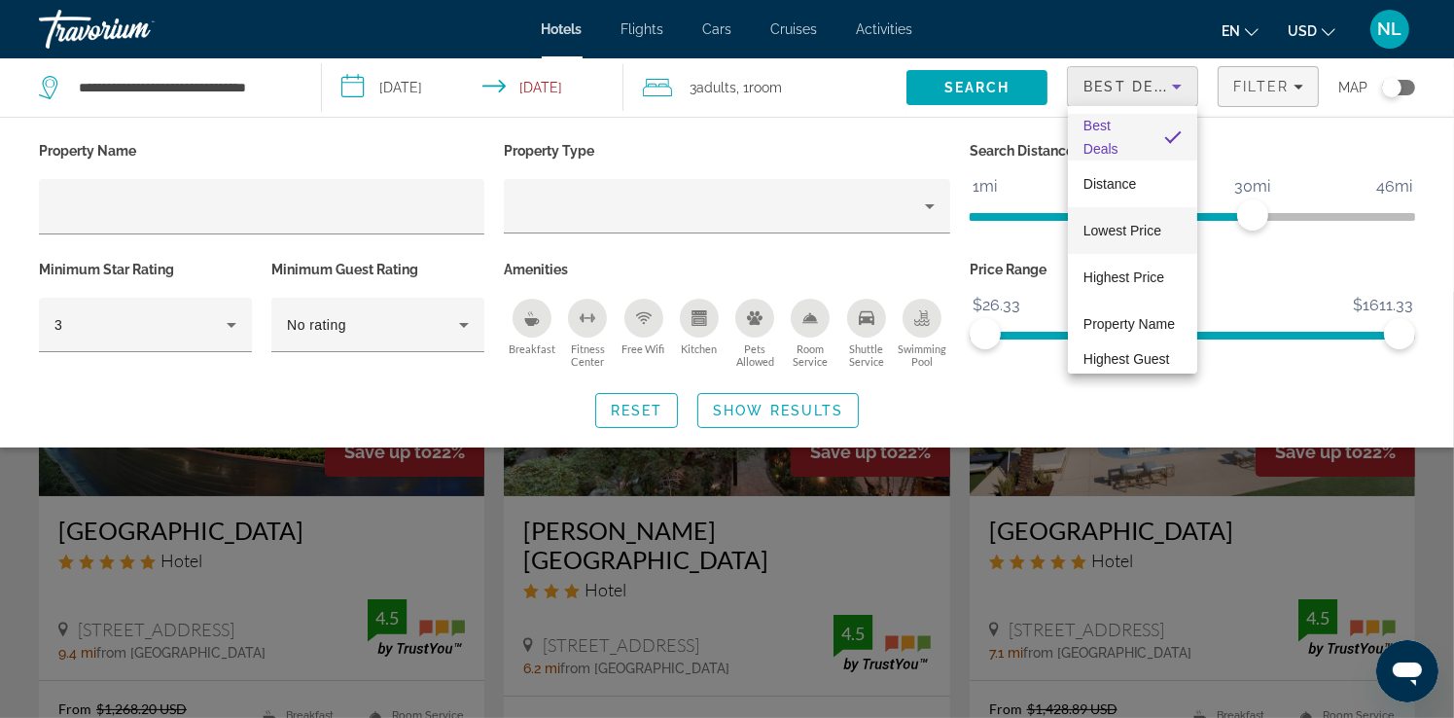
click at [1134, 227] on span "Lowest Price" at bounding box center [1123, 231] width 78 height 16
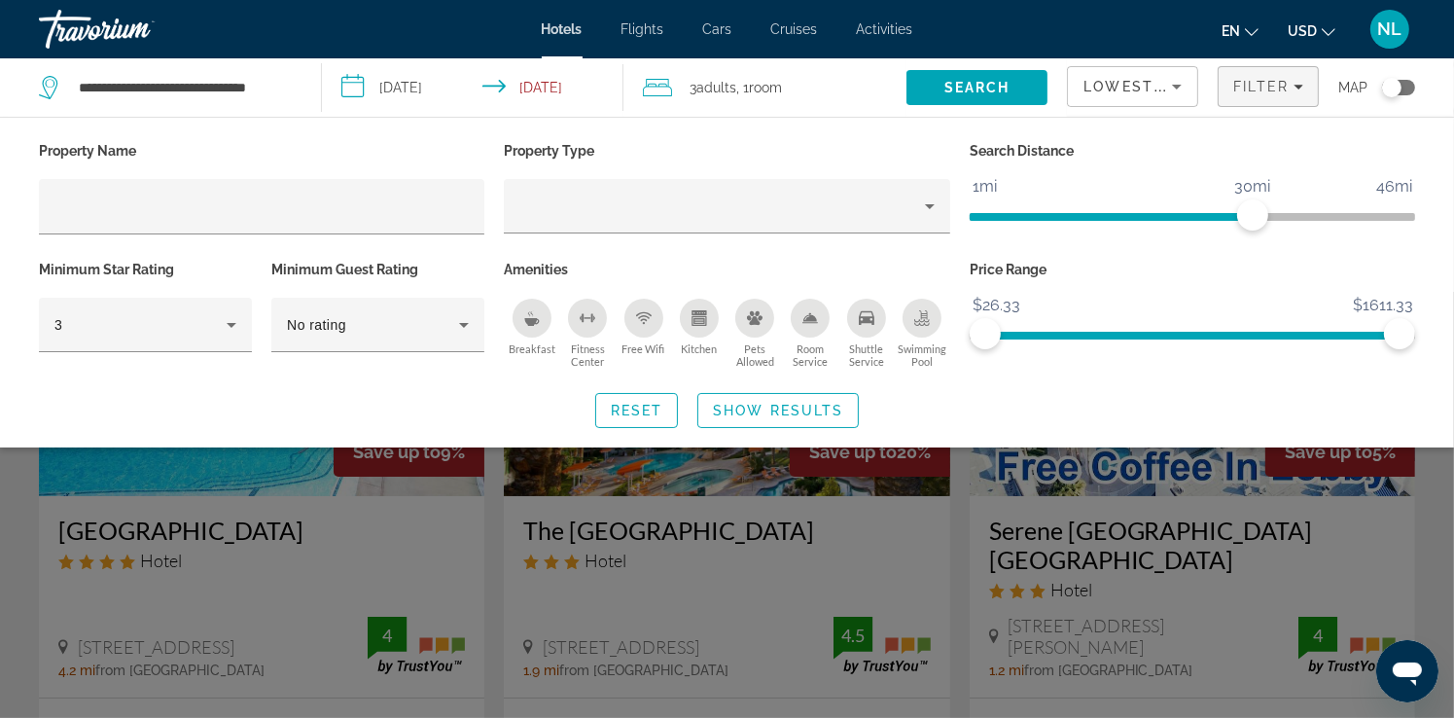
click at [1151, 524] on div "Search widget" at bounding box center [727, 505] width 1454 height 426
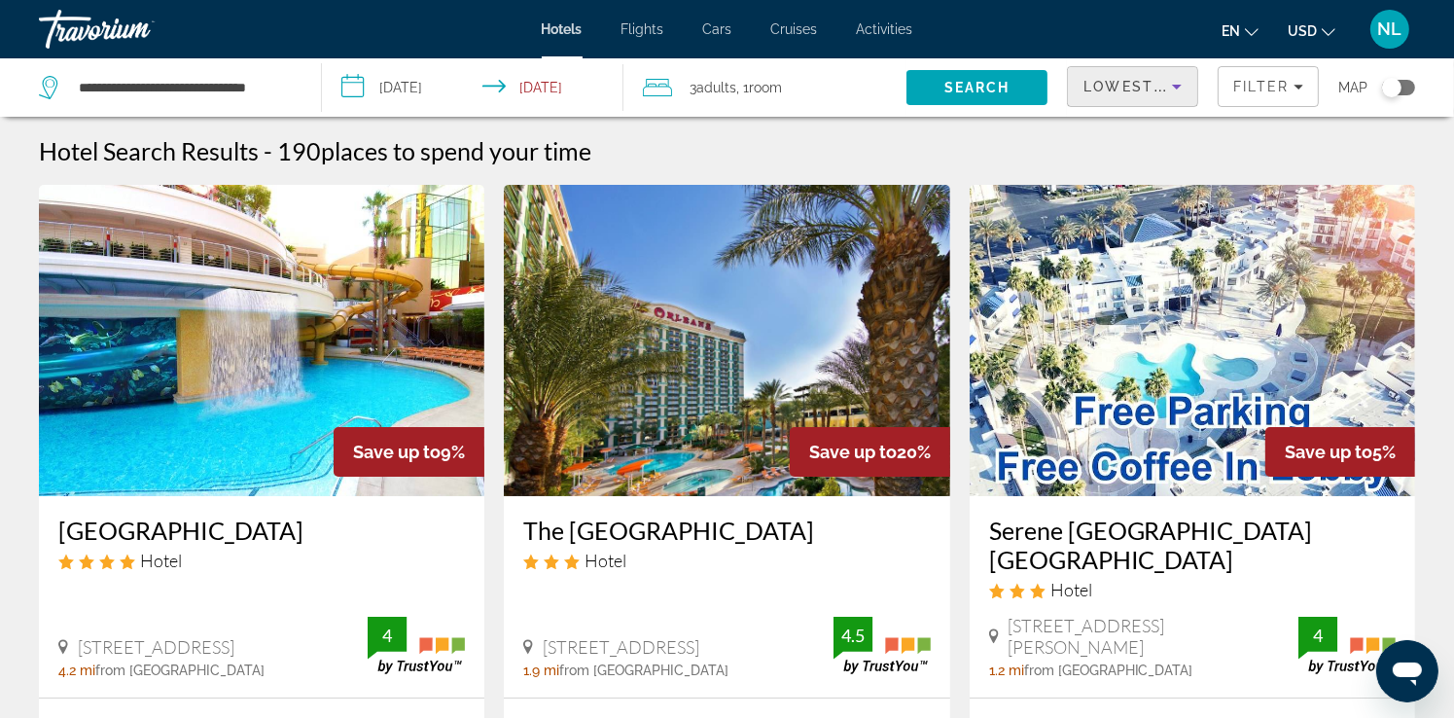
click at [1146, 93] on span "Lowest Price" at bounding box center [1146, 87] width 125 height 16
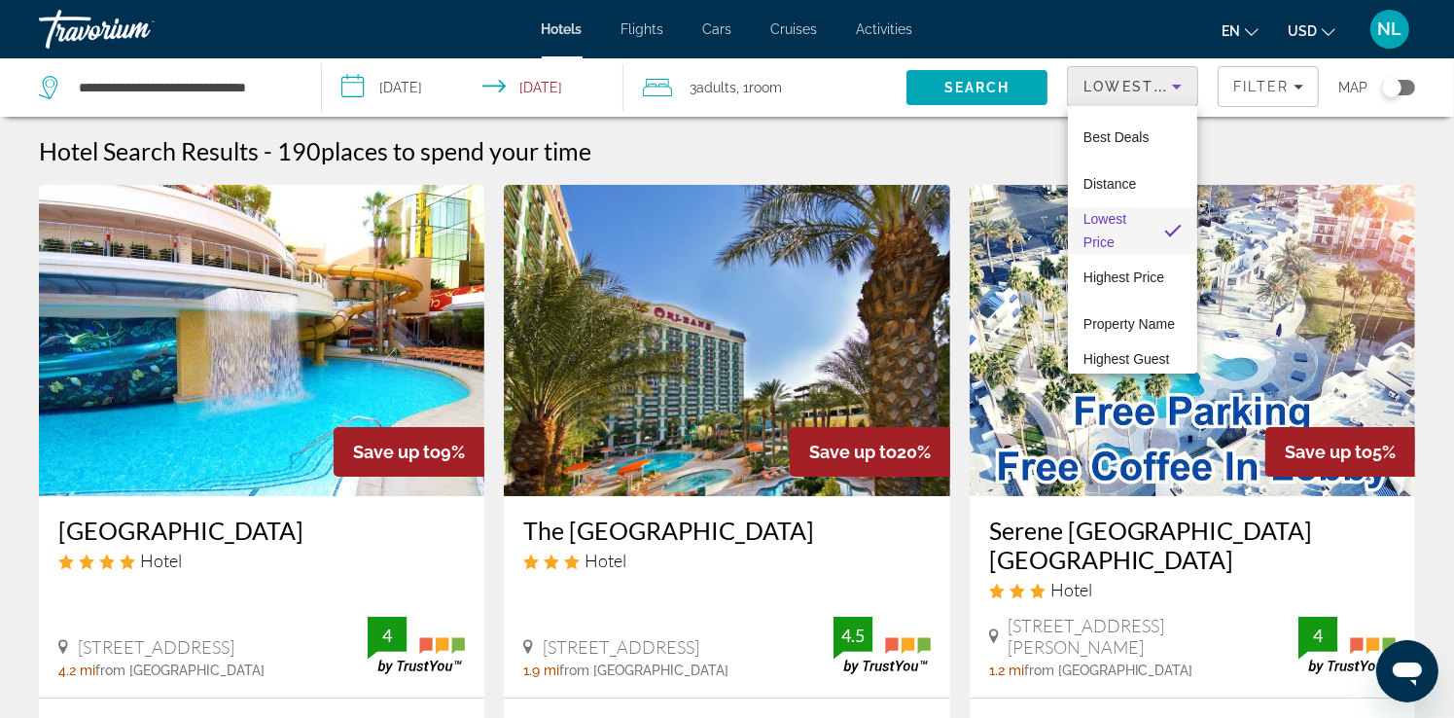
click at [1261, 162] on div at bounding box center [727, 359] width 1454 height 718
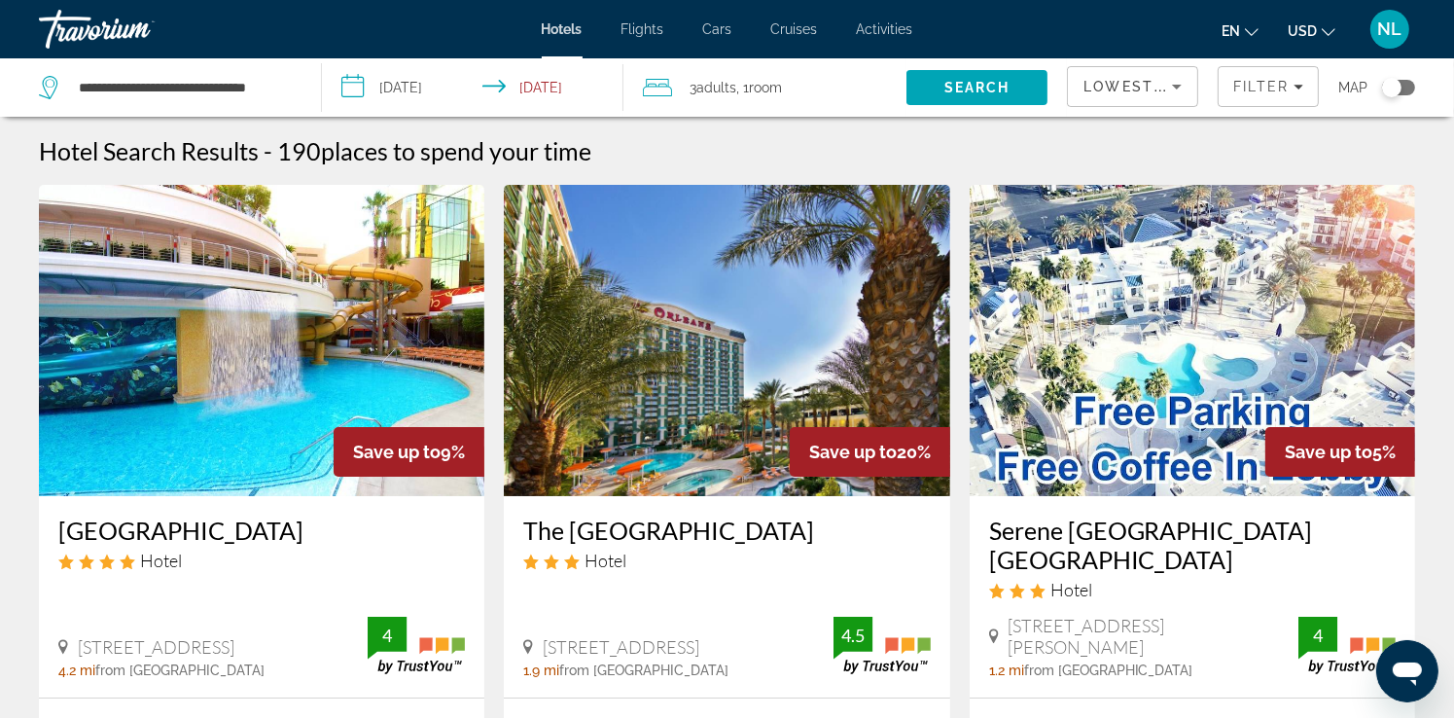
click at [1152, 81] on span "Lowest Price" at bounding box center [1146, 87] width 125 height 16
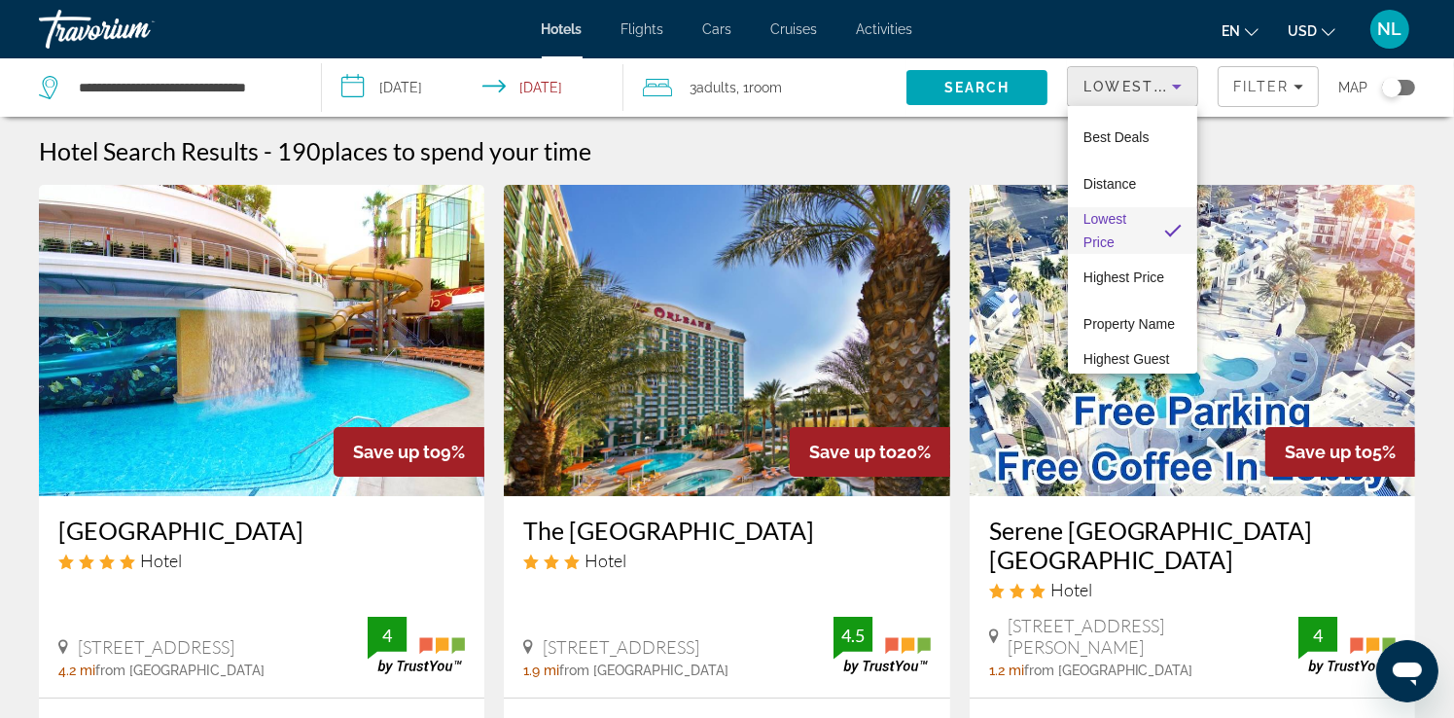
click at [1121, 241] on span "Lowest Price" at bounding box center [1116, 230] width 65 height 47
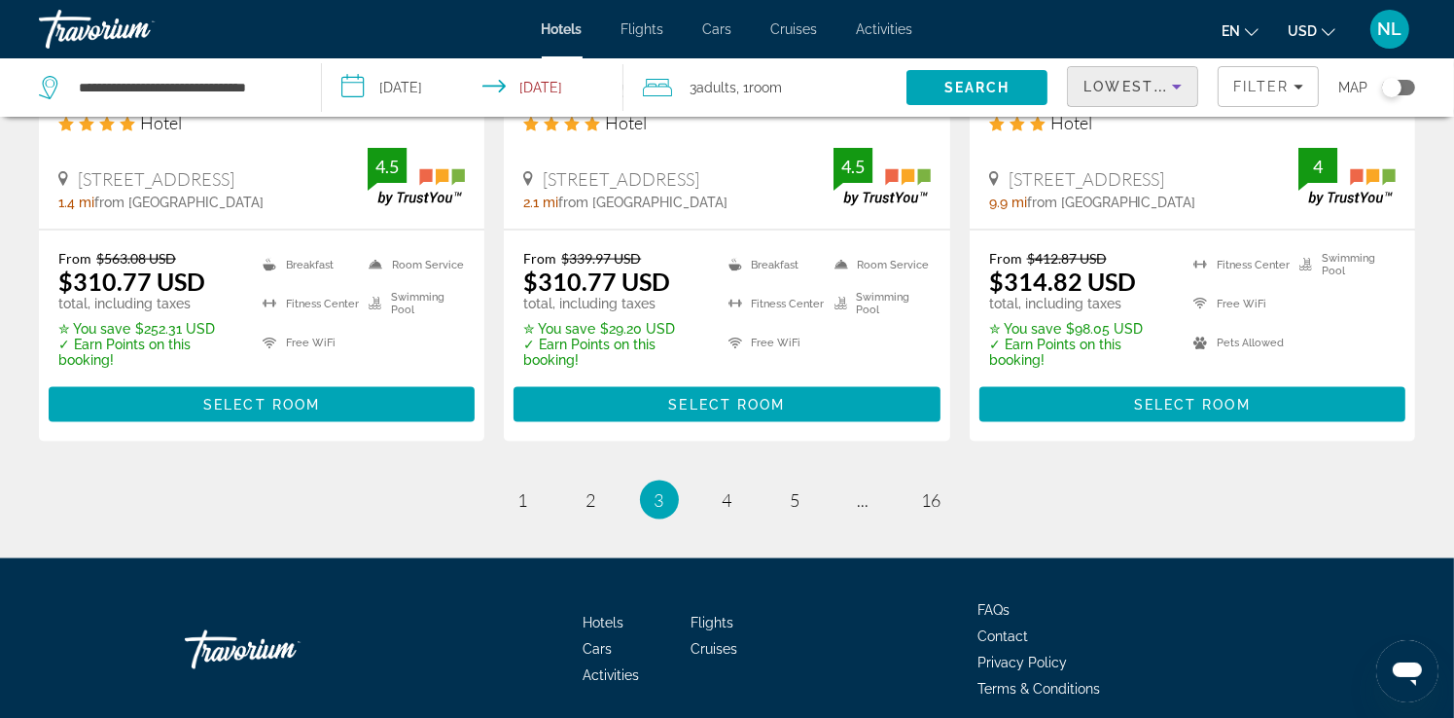
scroll to position [2705, 0]
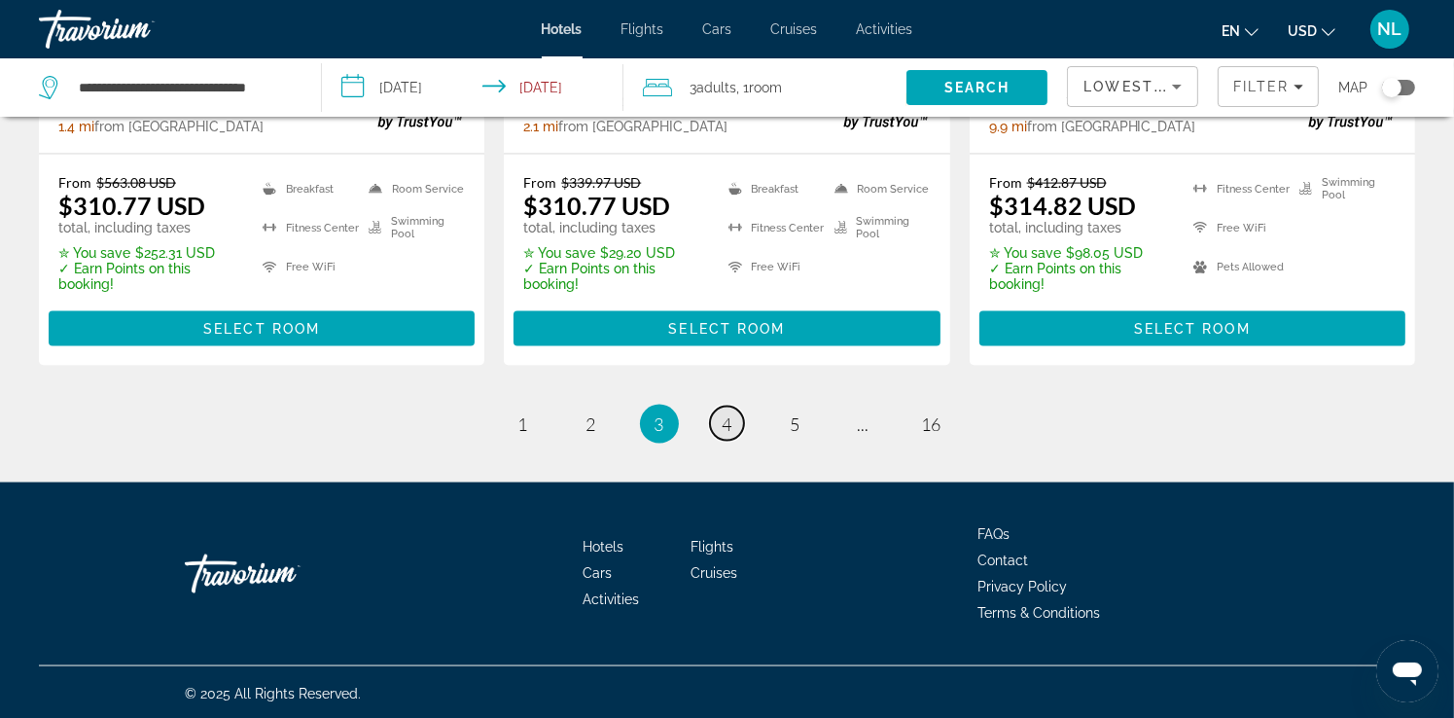
click at [732, 426] on span "4" at bounding box center [728, 423] width 10 height 21
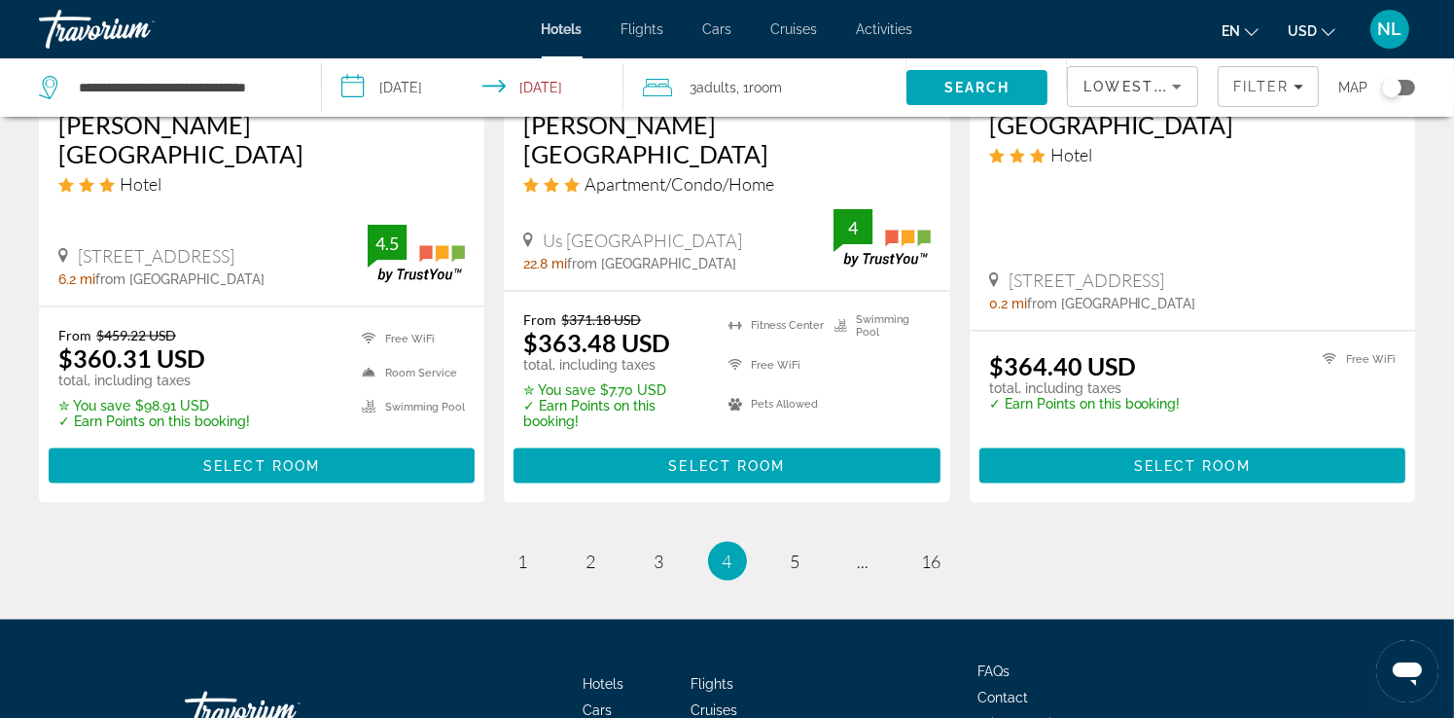
scroll to position [2724, 0]
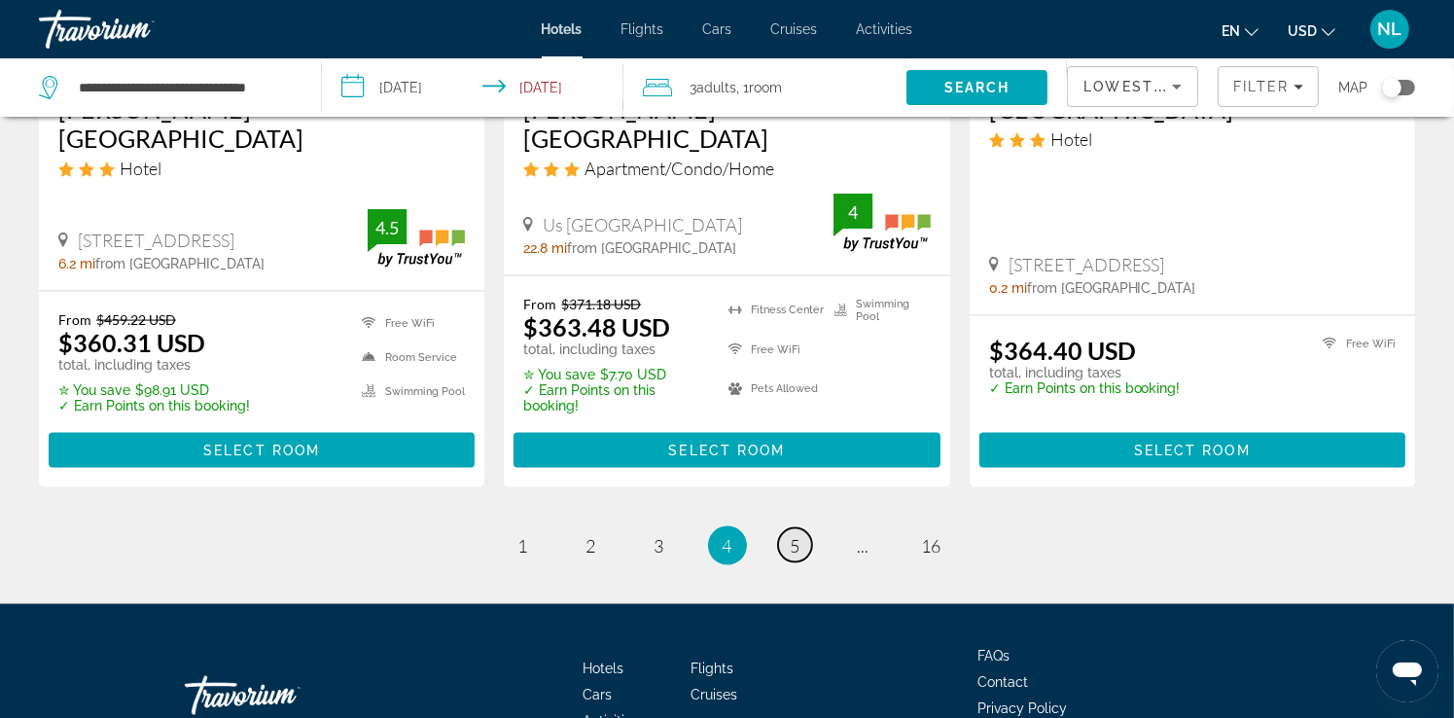
click at [799, 535] on span "5" at bounding box center [796, 545] width 10 height 21
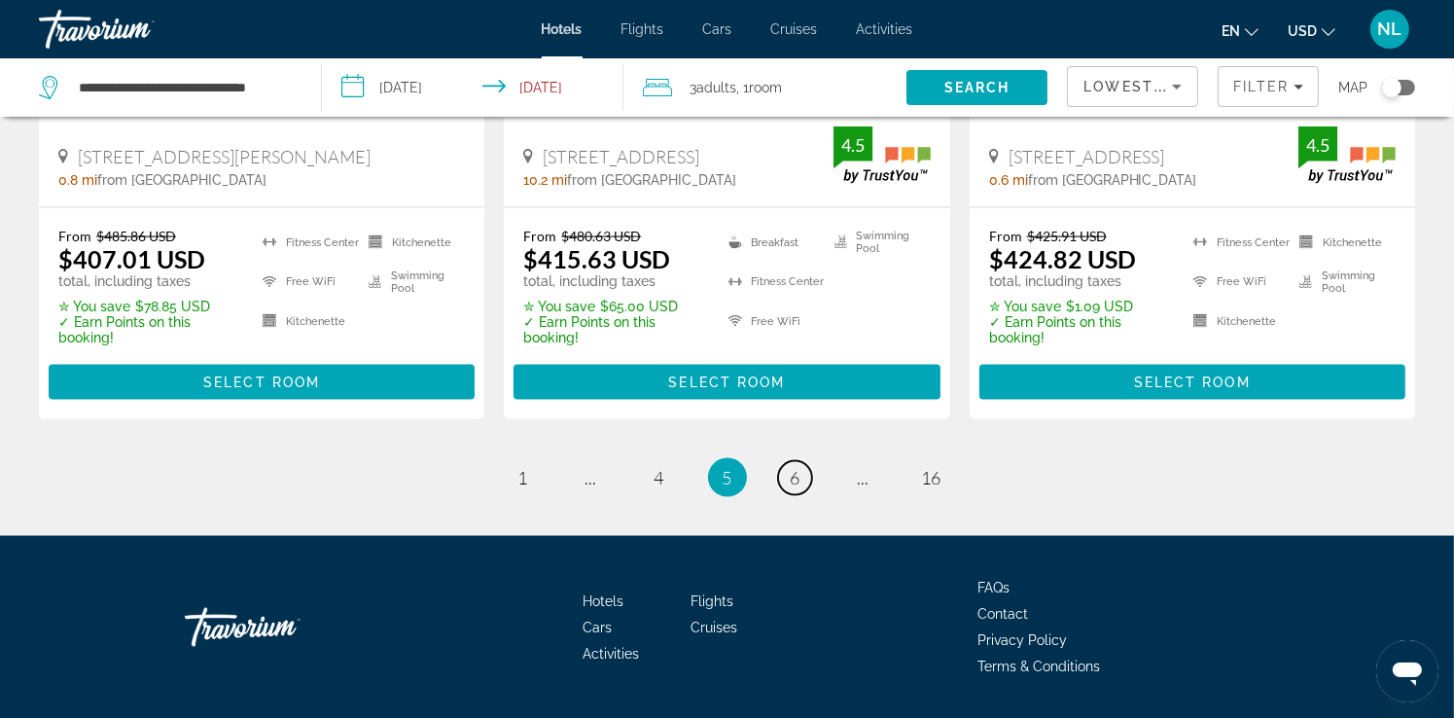
scroll to position [2802, 0]
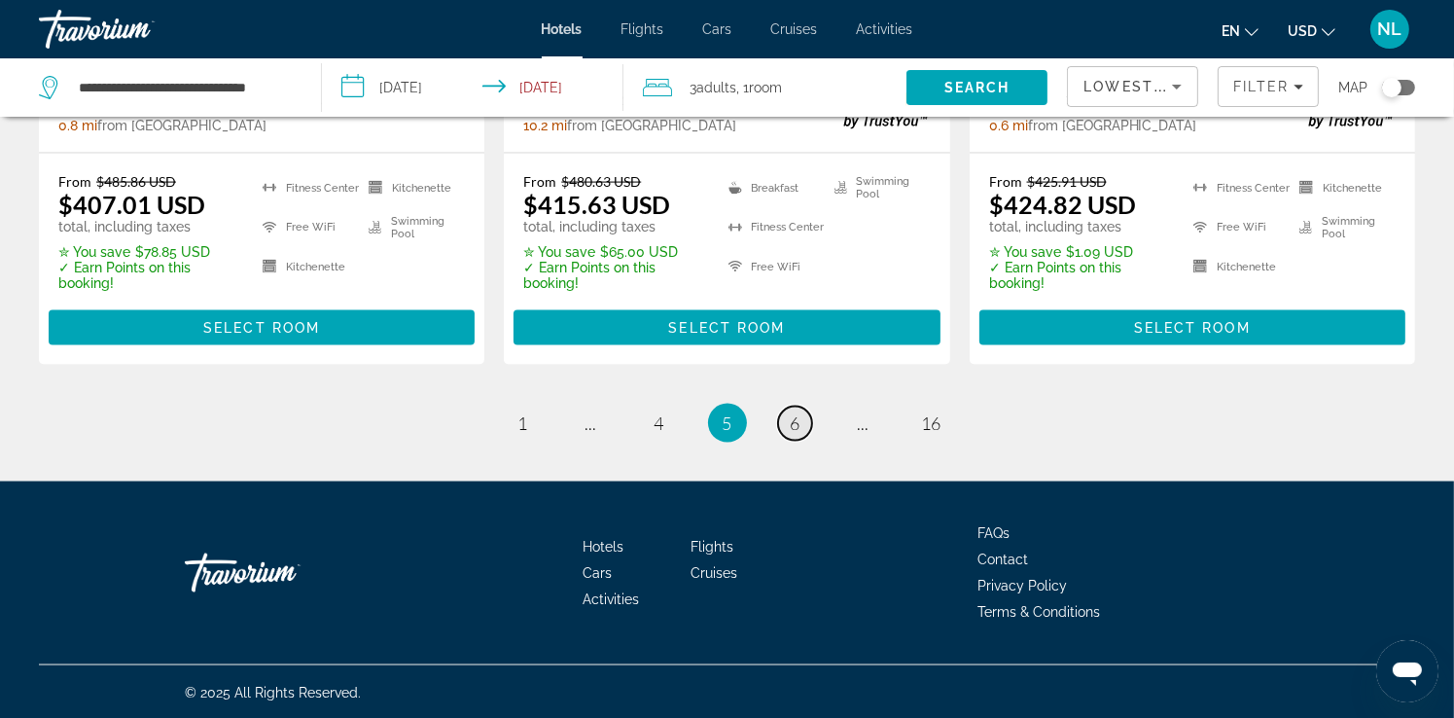
click at [795, 414] on span "6" at bounding box center [796, 422] width 10 height 21
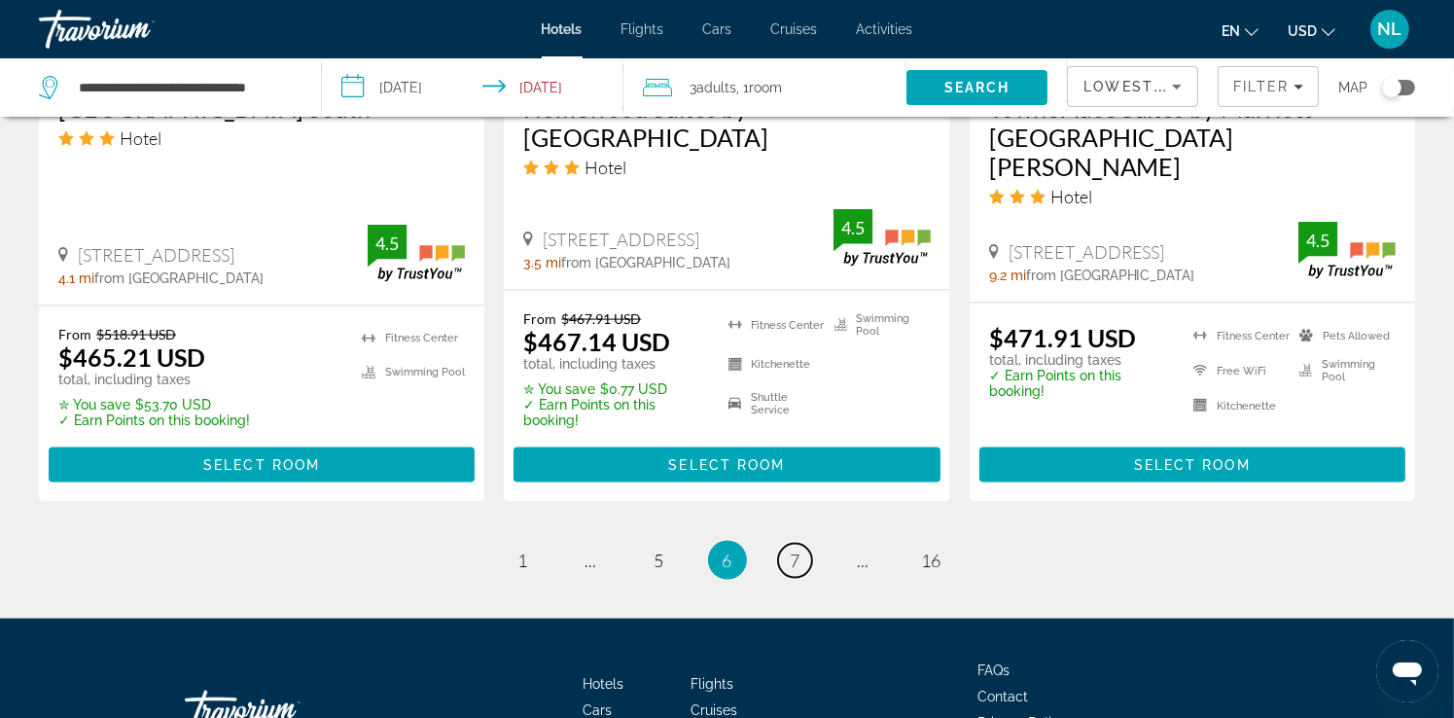
scroll to position [2680, 0]
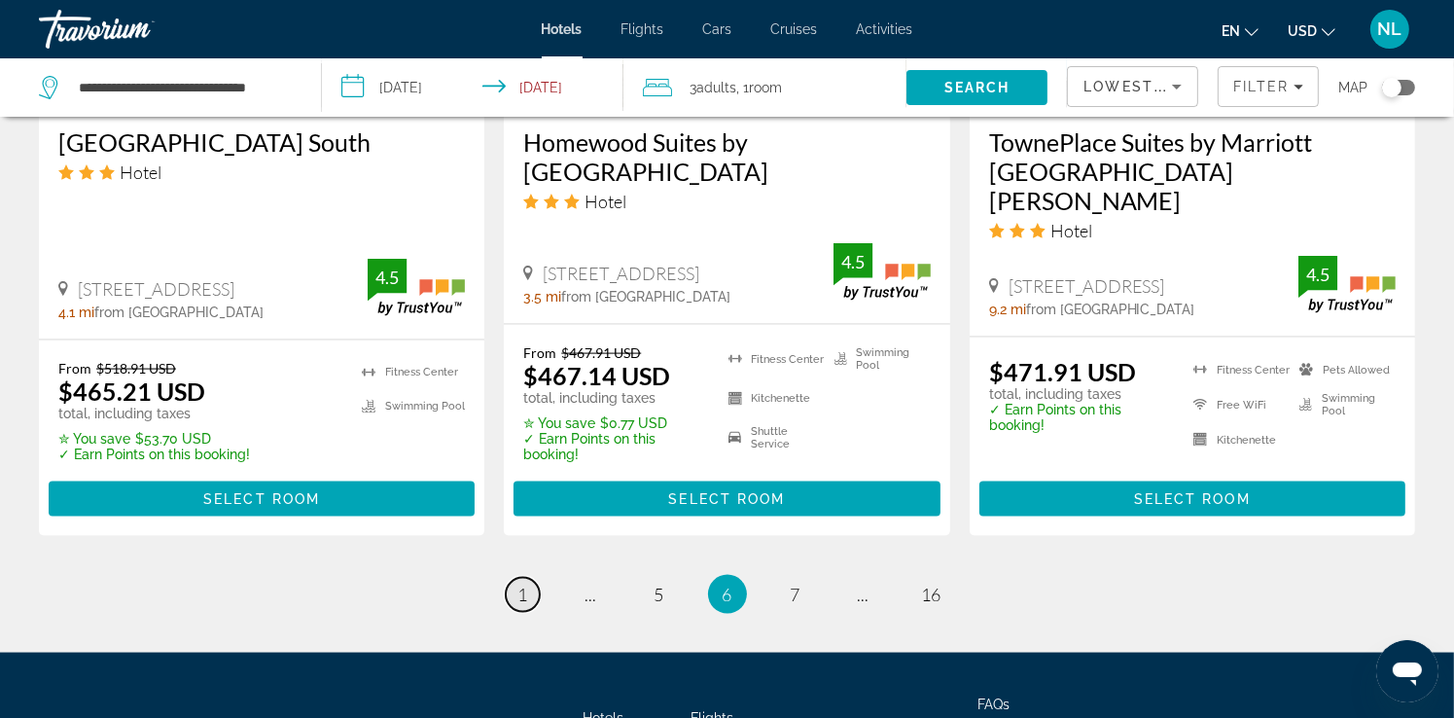
click at [522, 584] on span "1" at bounding box center [524, 594] width 10 height 21
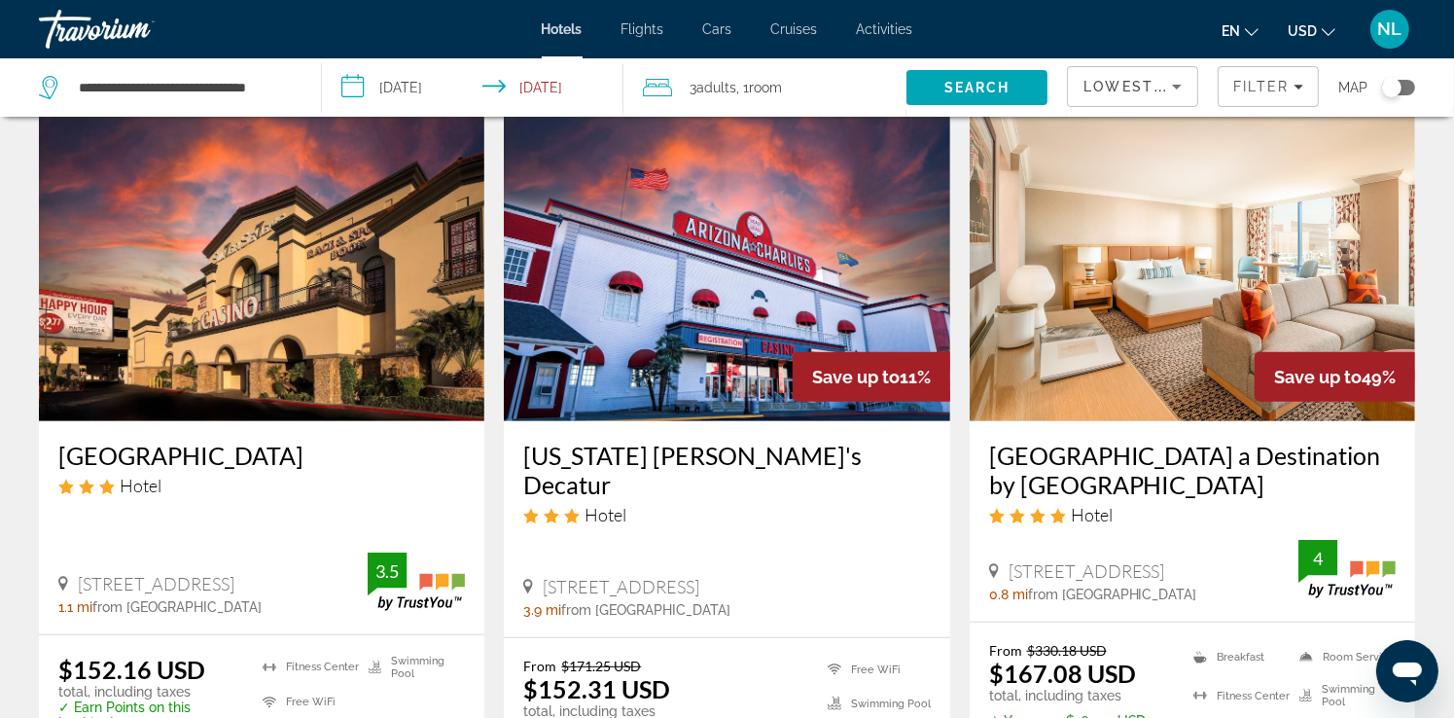
scroll to position [681, 0]
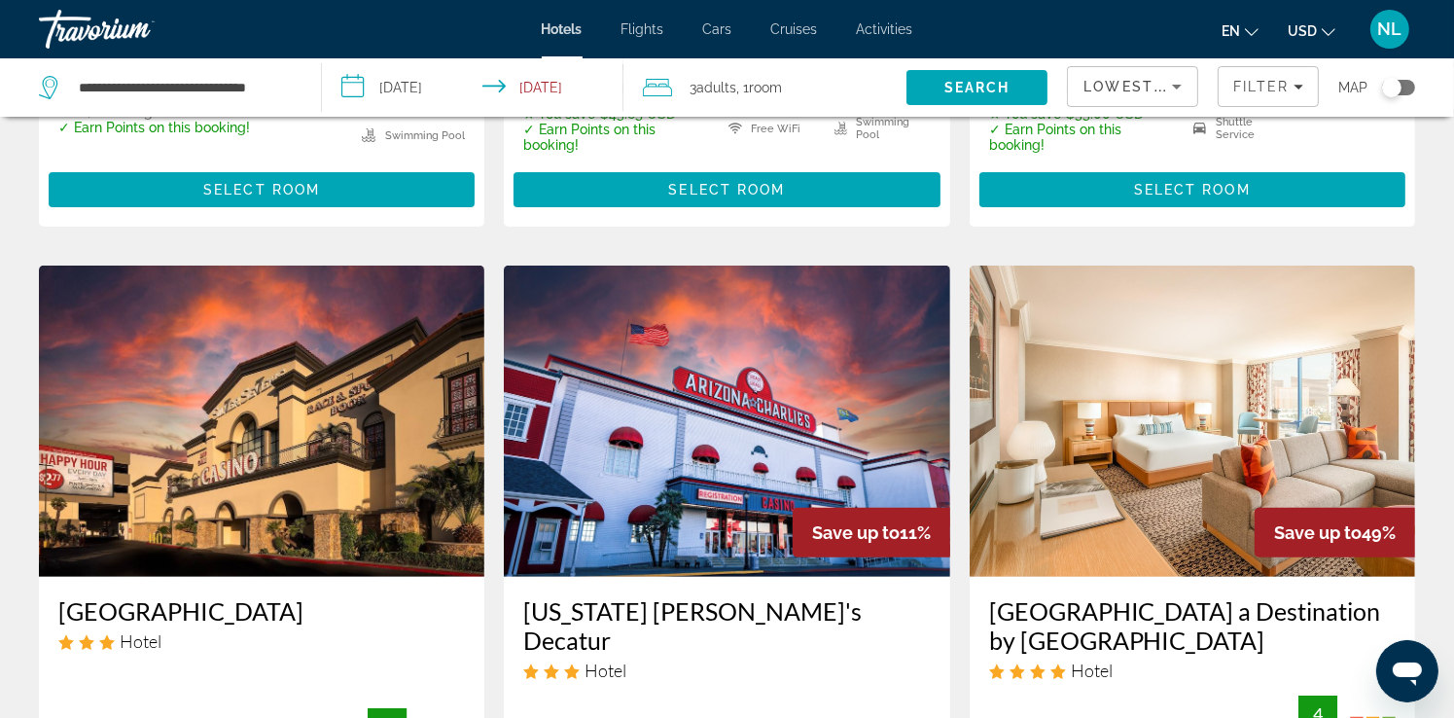
click at [1186, 453] on img "Main content" at bounding box center [1193, 421] width 446 height 311
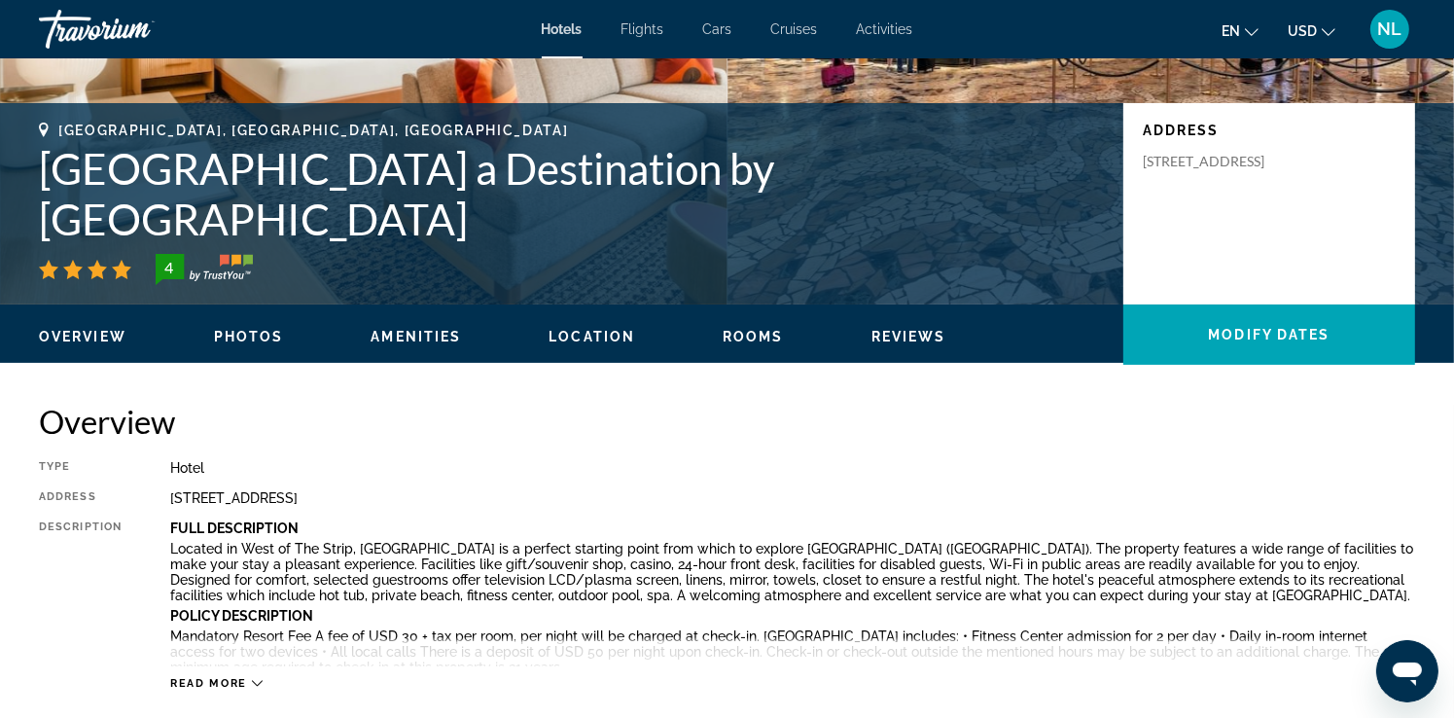
scroll to position [486, 0]
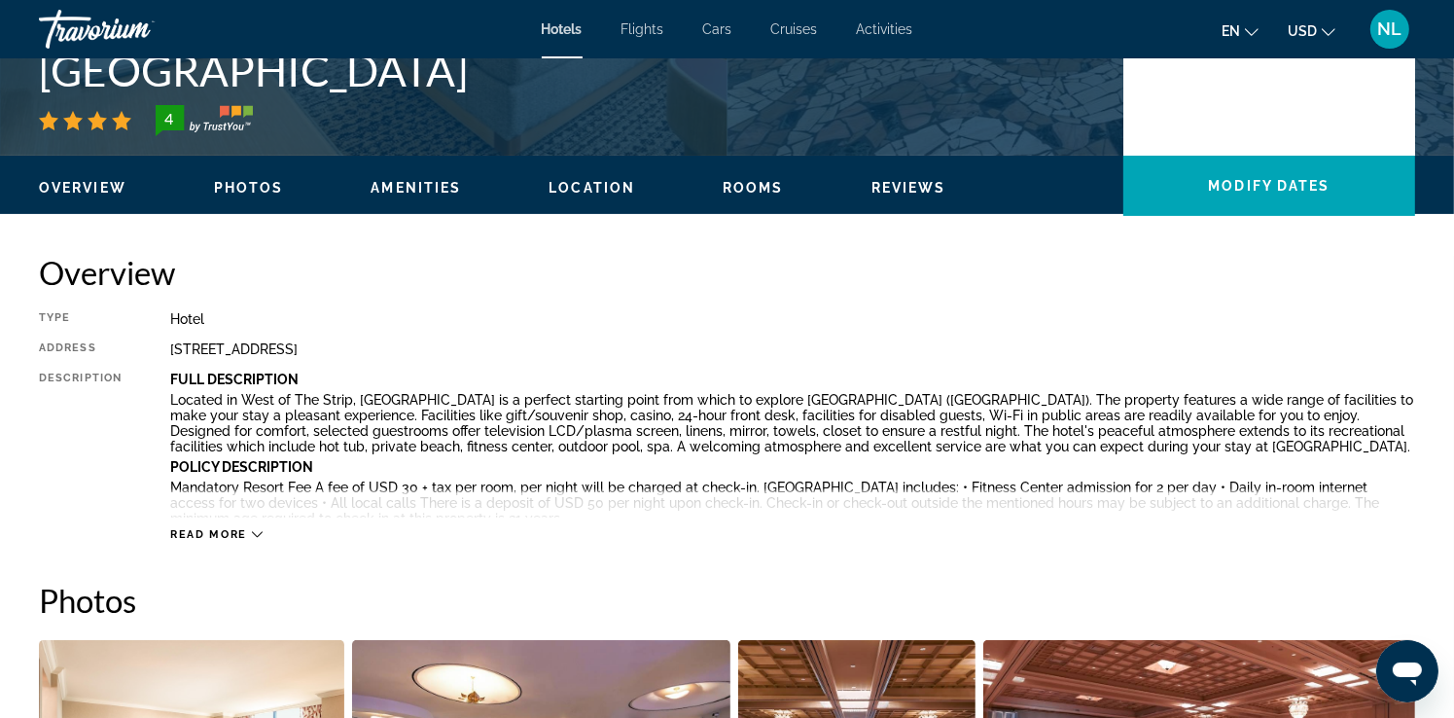
drag, startPoint x: 165, startPoint y: 352, endPoint x: 536, endPoint y: 359, distance: 370.7
click at [536, 360] on div "Type Hotel Address 3700 W Flamingo Rd, Las Vegas NV 89103, United States Descri…" at bounding box center [727, 426] width 1377 height 231
copy div "3700 W Flamingo Rd, Las Vegas NV 89103, United States"
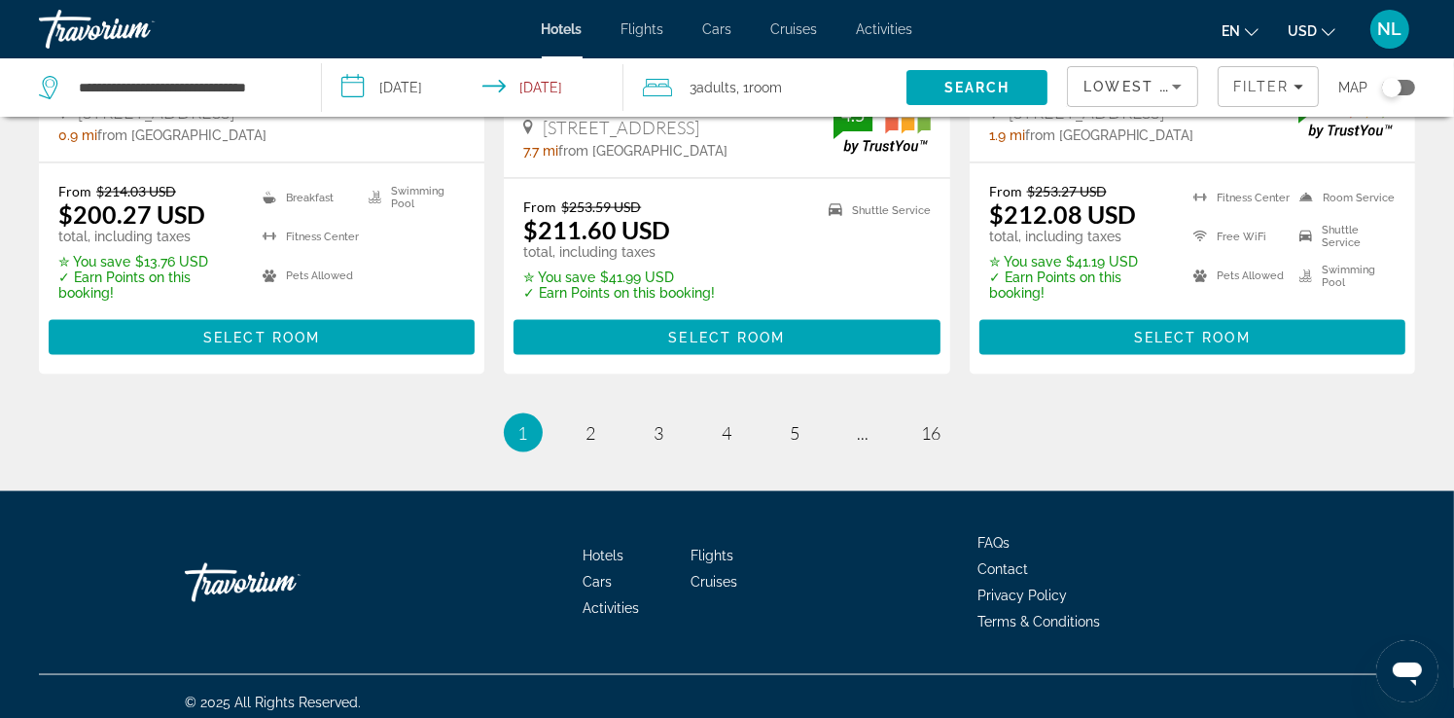
scroll to position [2774, 0]
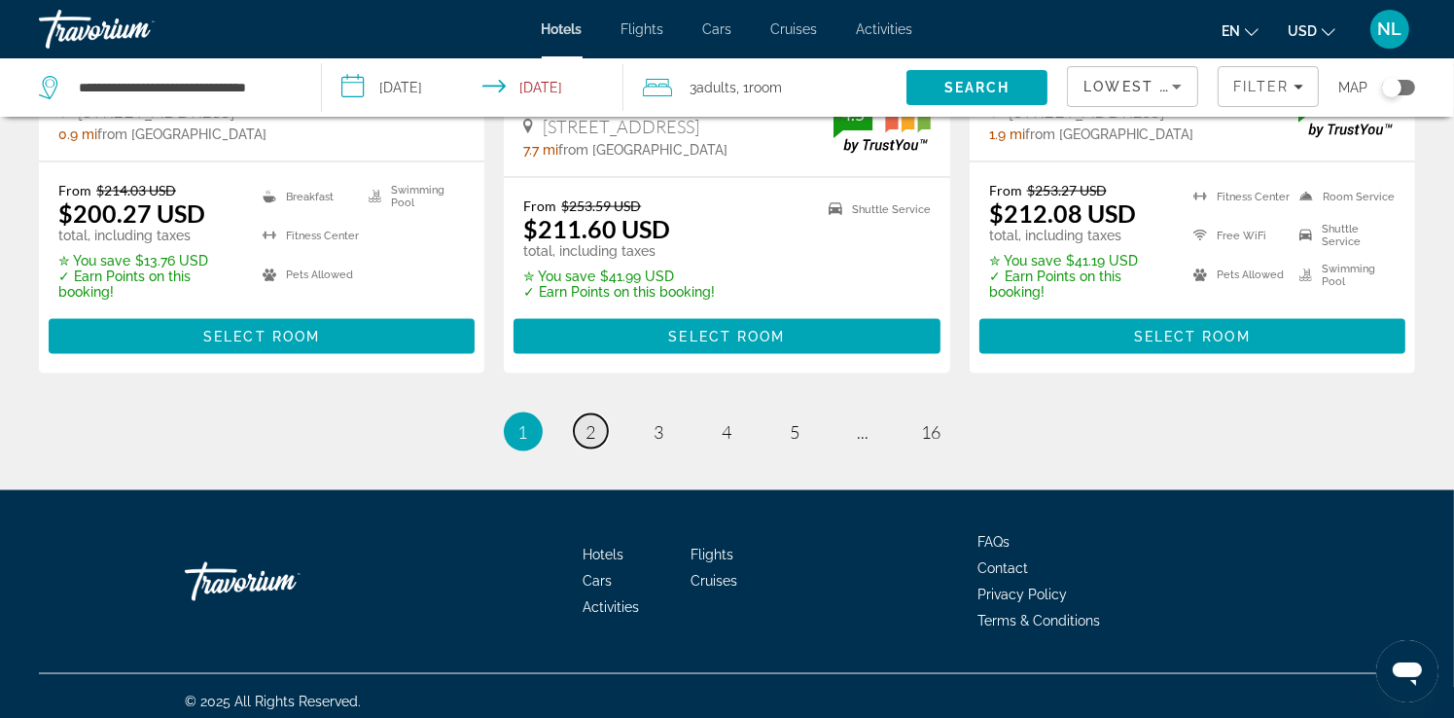
click at [605, 425] on link "page 2" at bounding box center [591, 431] width 34 height 34
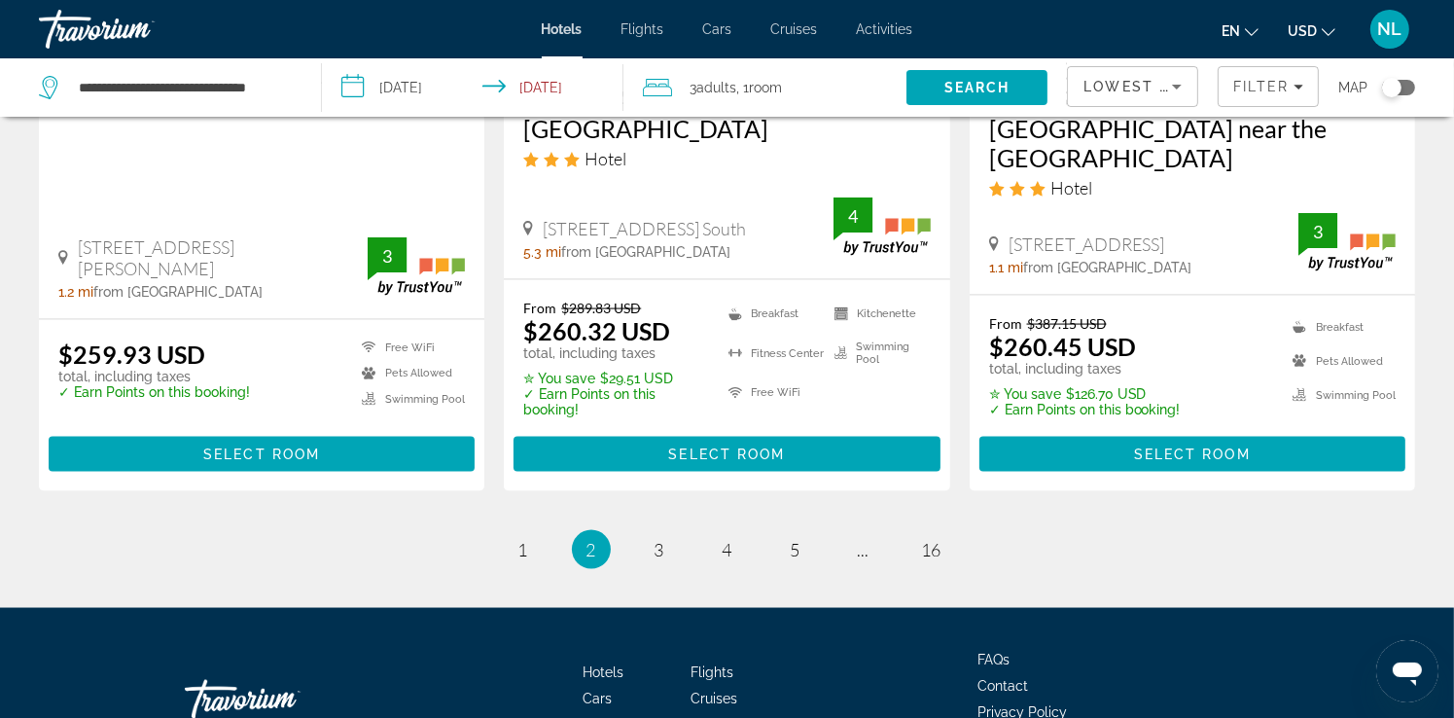
scroll to position [2821, 0]
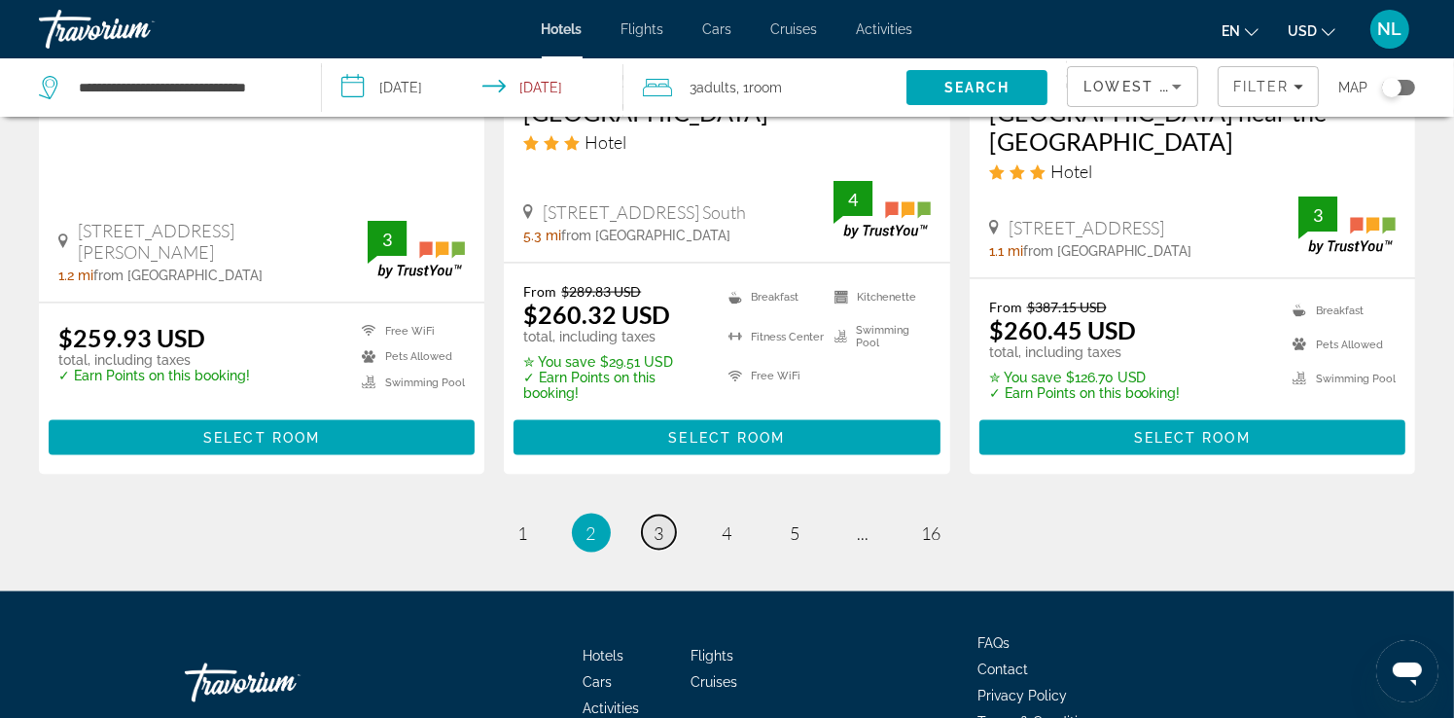
click at [665, 516] on link "page 3" at bounding box center [659, 533] width 34 height 34
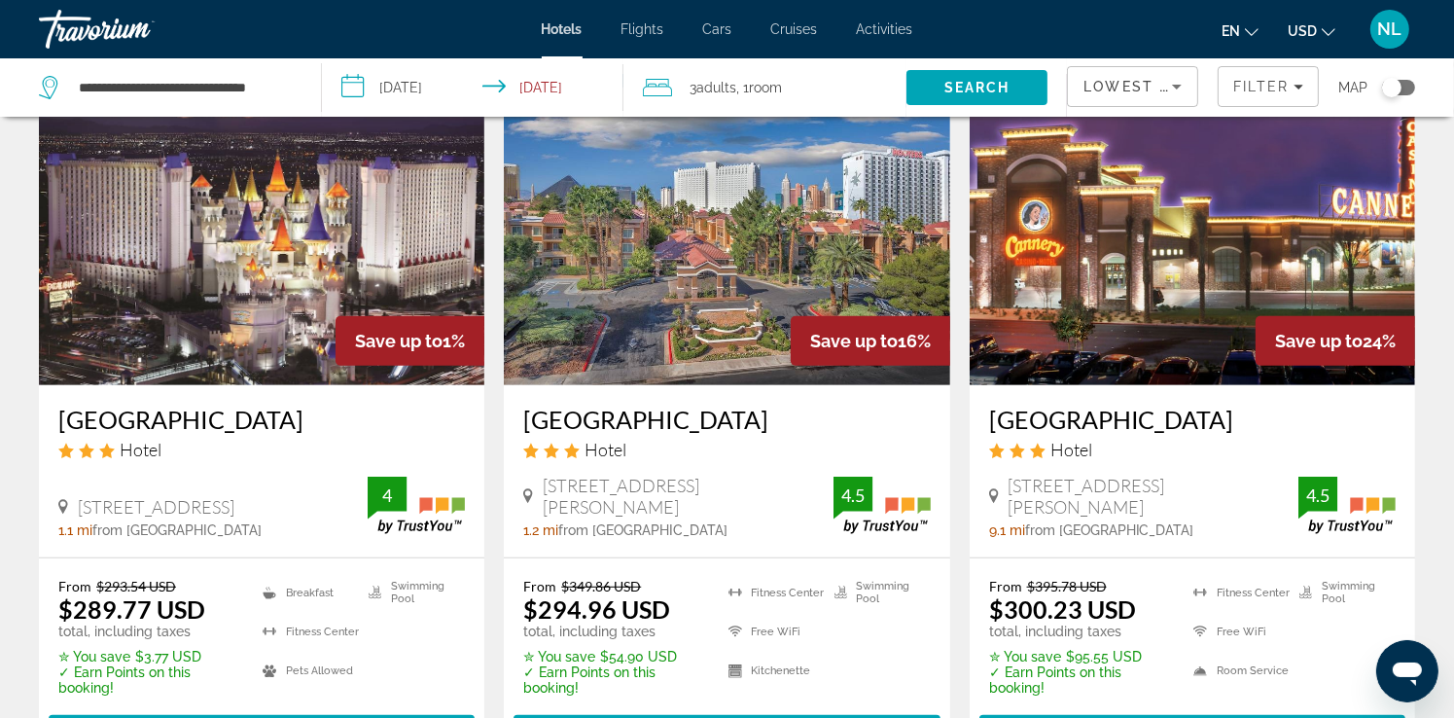
scroll to position [876, 0]
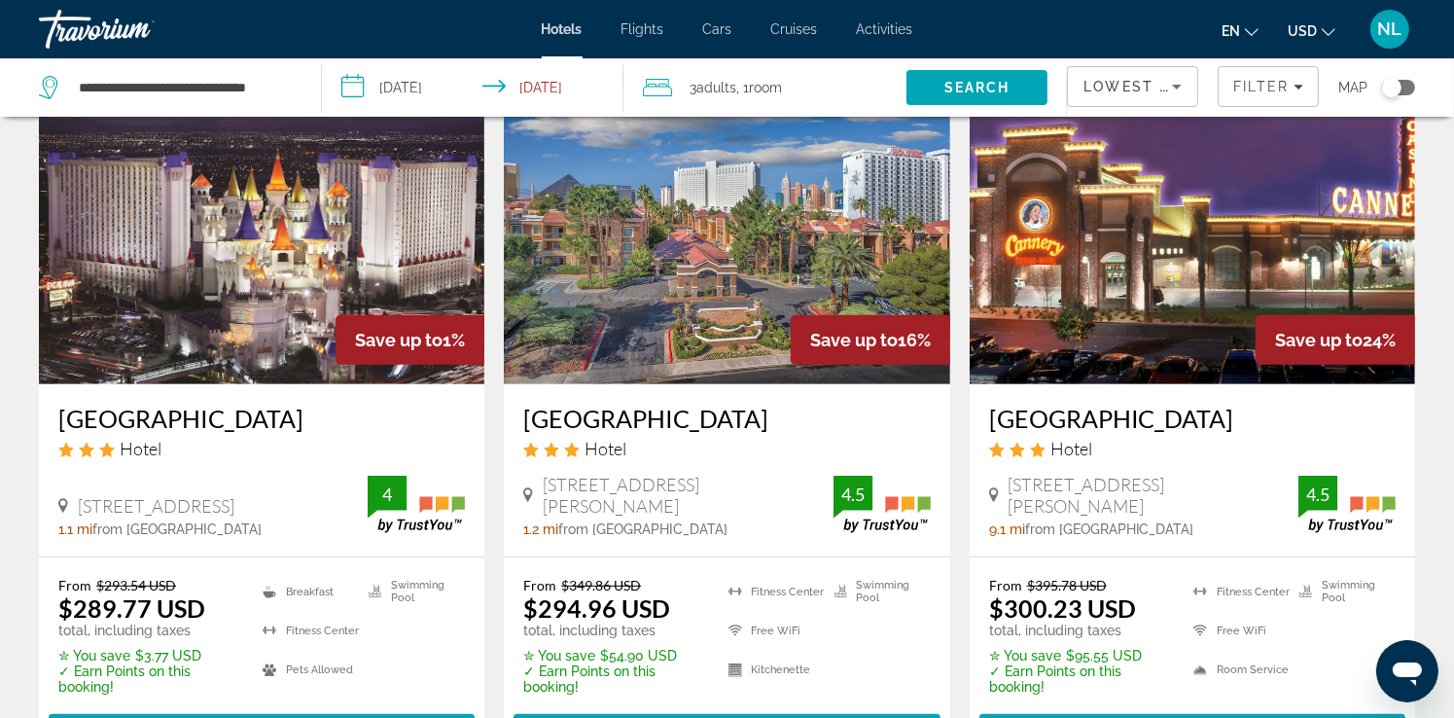
click at [173, 288] on img "Main content" at bounding box center [262, 228] width 446 height 311
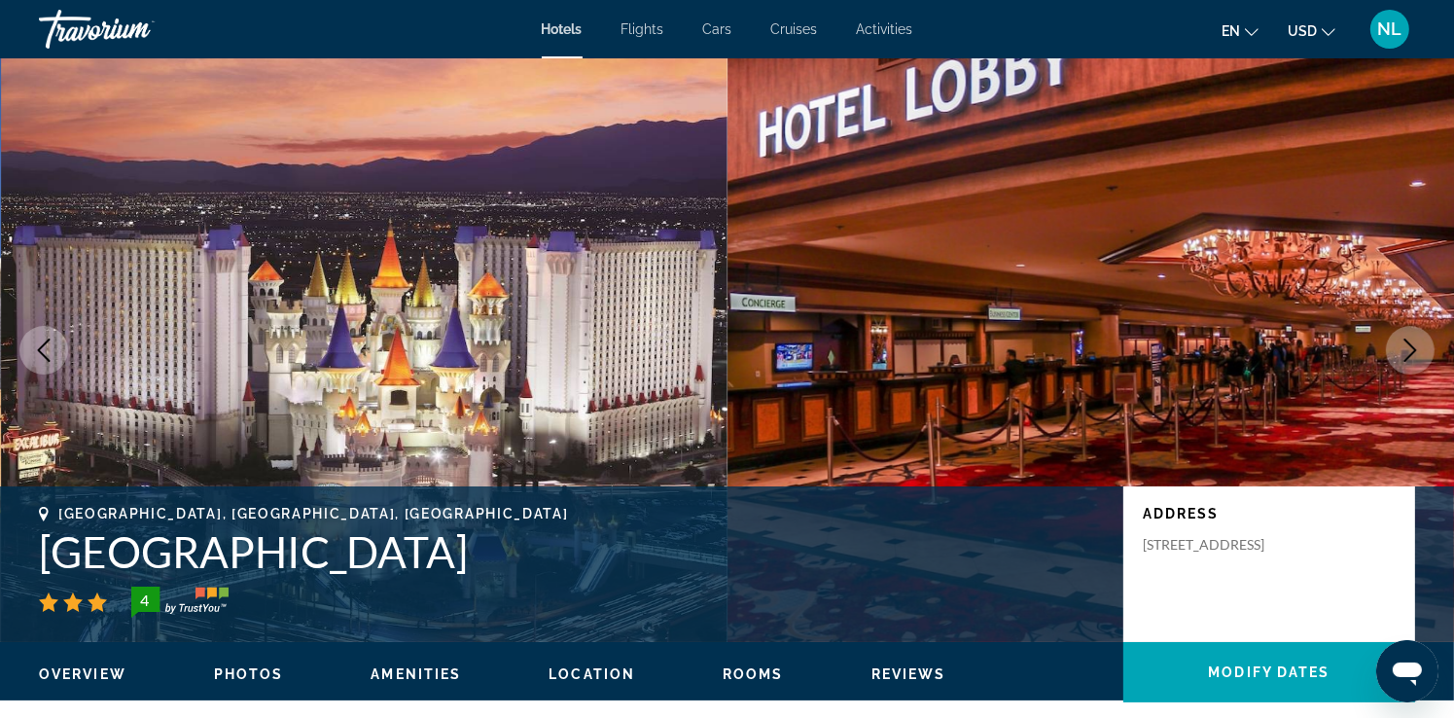
click at [1410, 358] on icon "Next image" at bounding box center [1410, 350] width 23 height 23
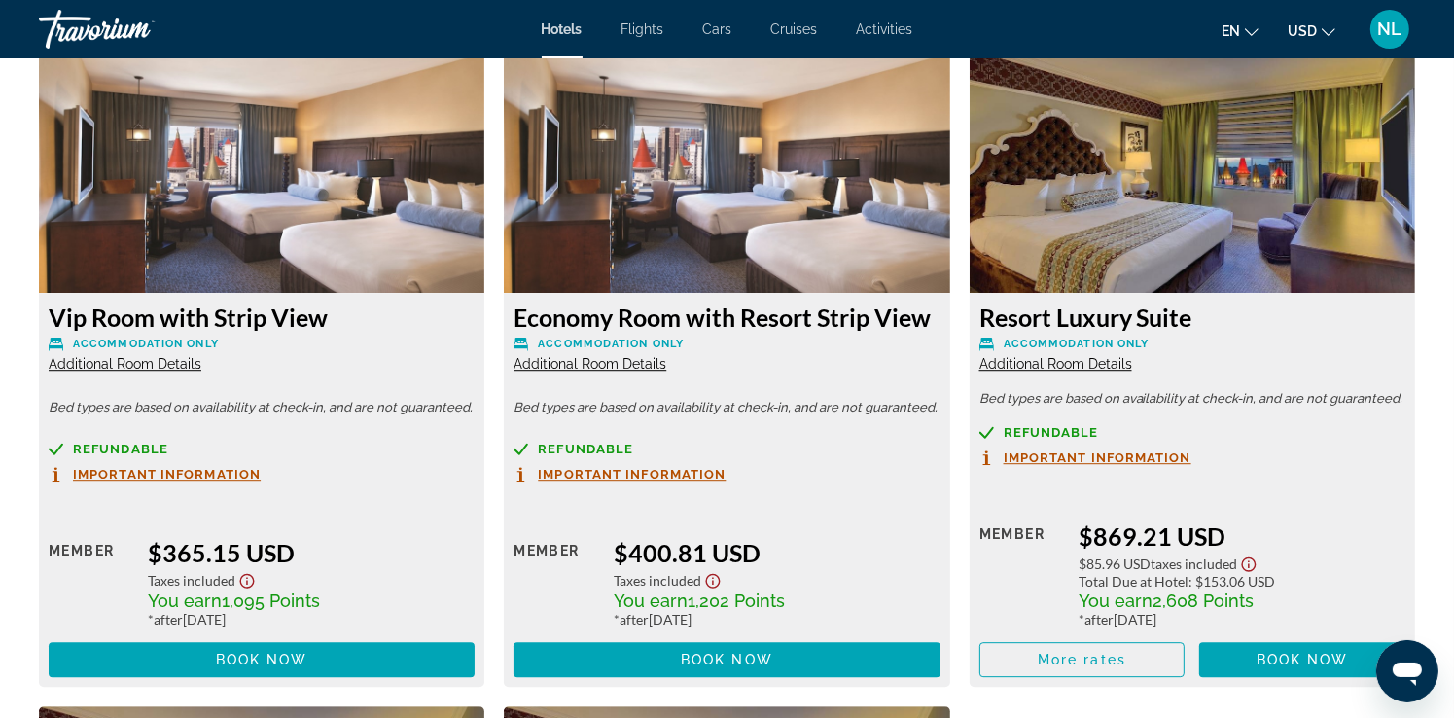
scroll to position [5354, 0]
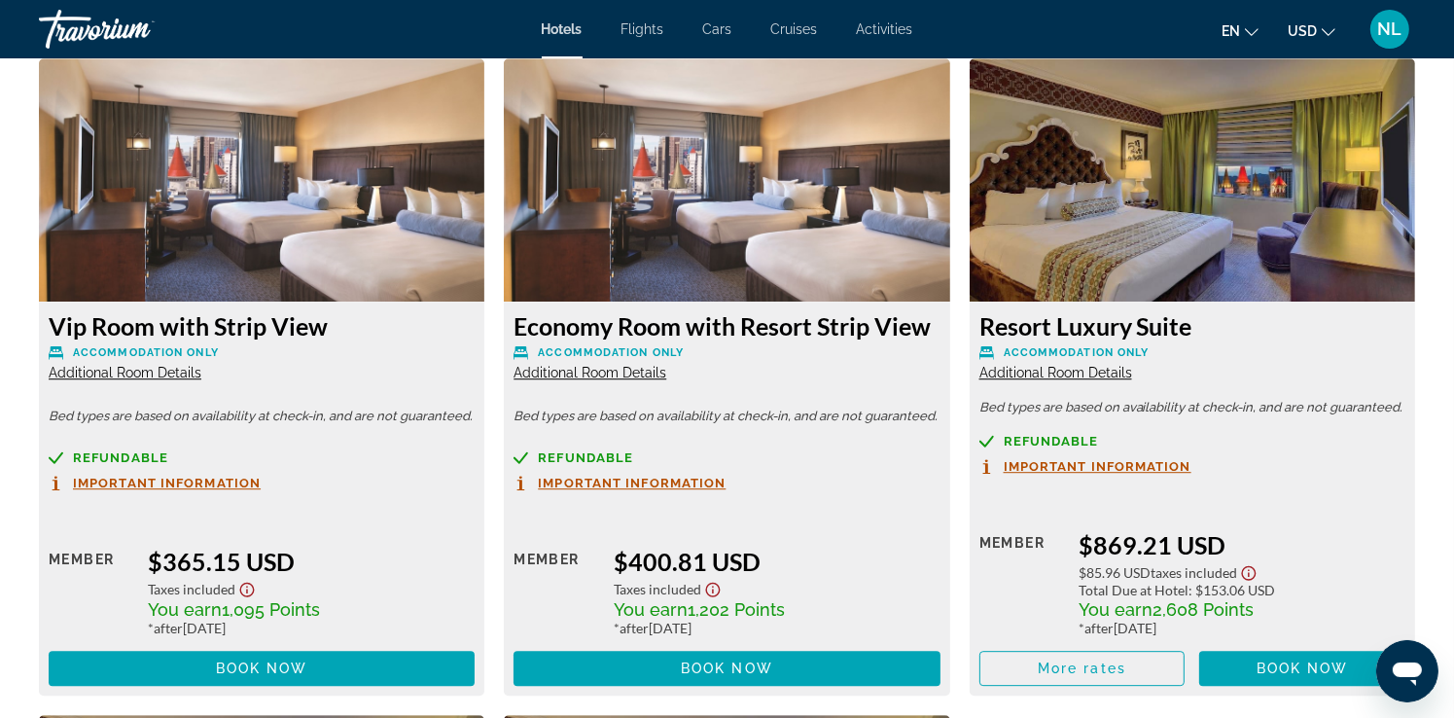
click at [285, 198] on img "Main content" at bounding box center [262, 179] width 446 height 243
click at [334, 243] on img "Main content" at bounding box center [262, 179] width 446 height 243
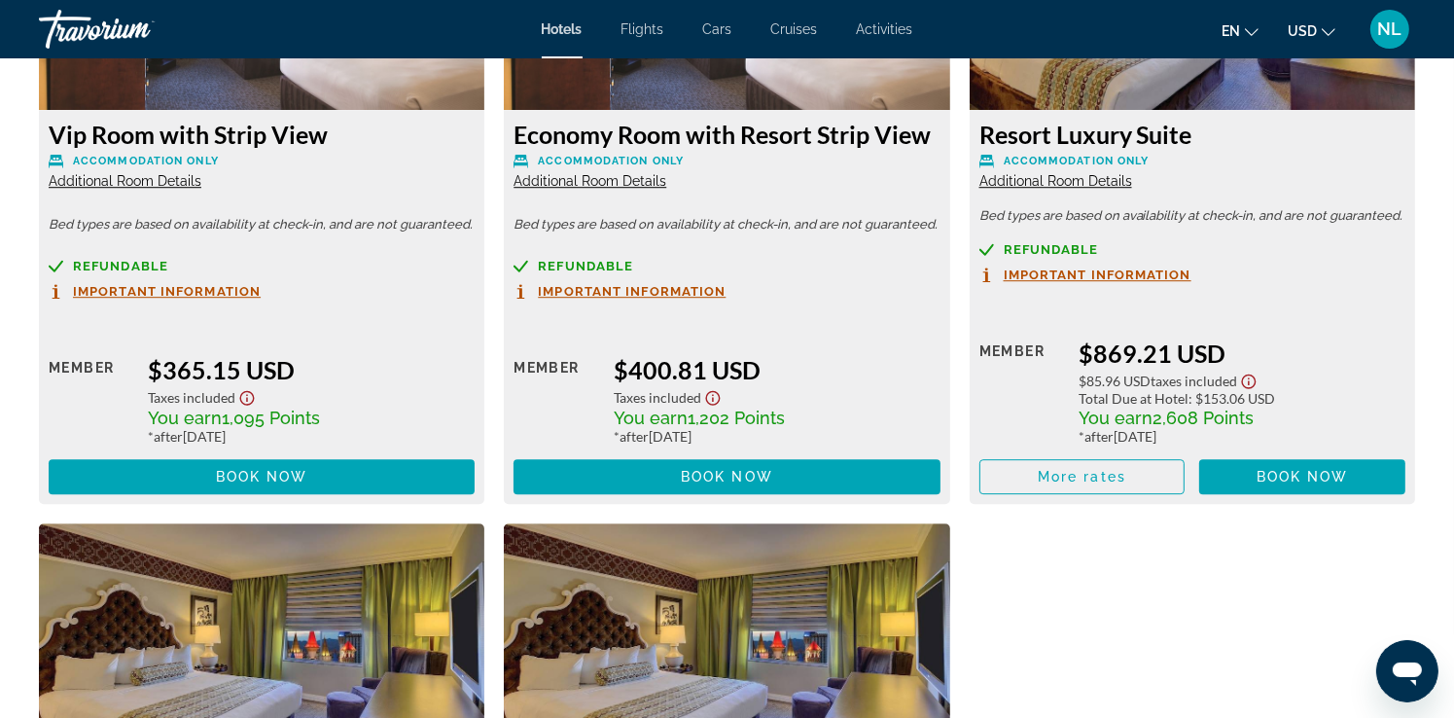
scroll to position [5548, 0]
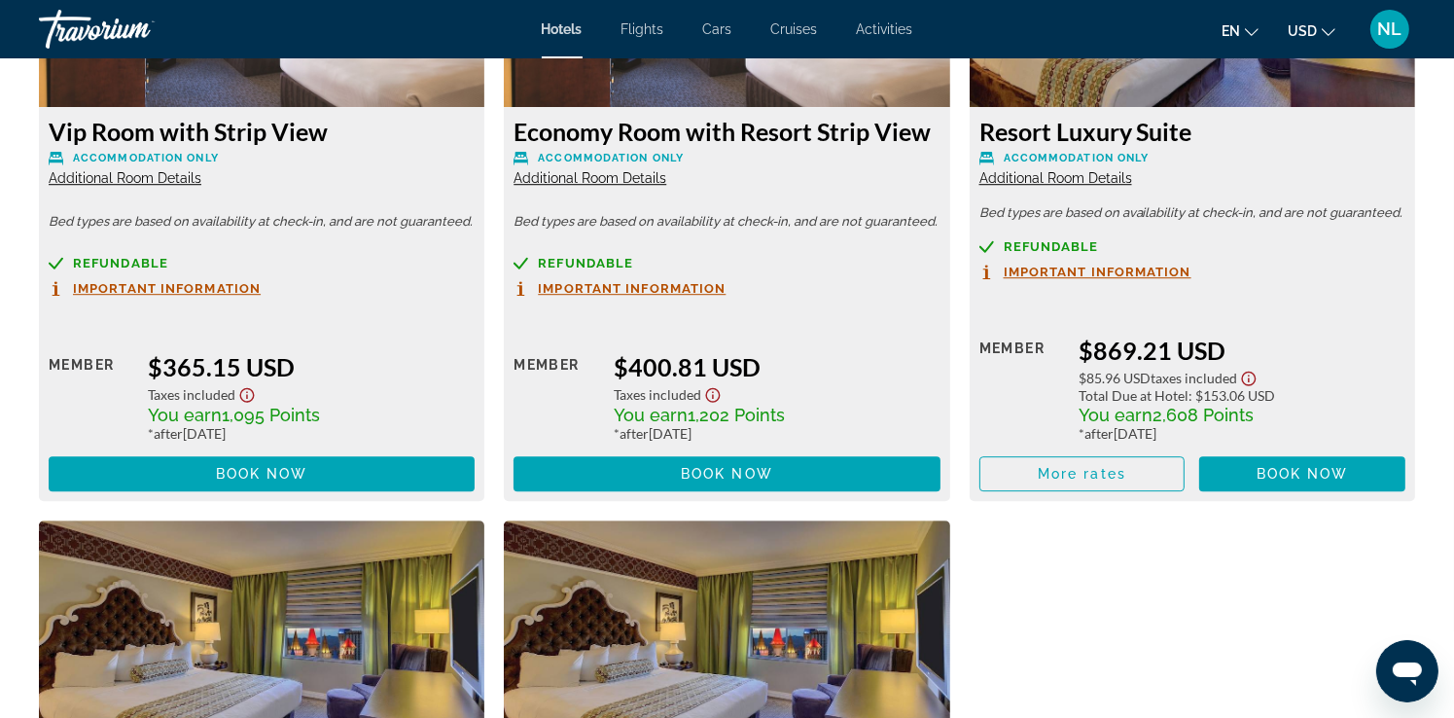
click at [233, 254] on div "Vip Room with Strip View Accommodation Only Additional Room Details Bed types a…" at bounding box center [262, 304] width 446 height 394
click at [142, 182] on span "Additional Room Details" at bounding box center [125, 178] width 153 height 16
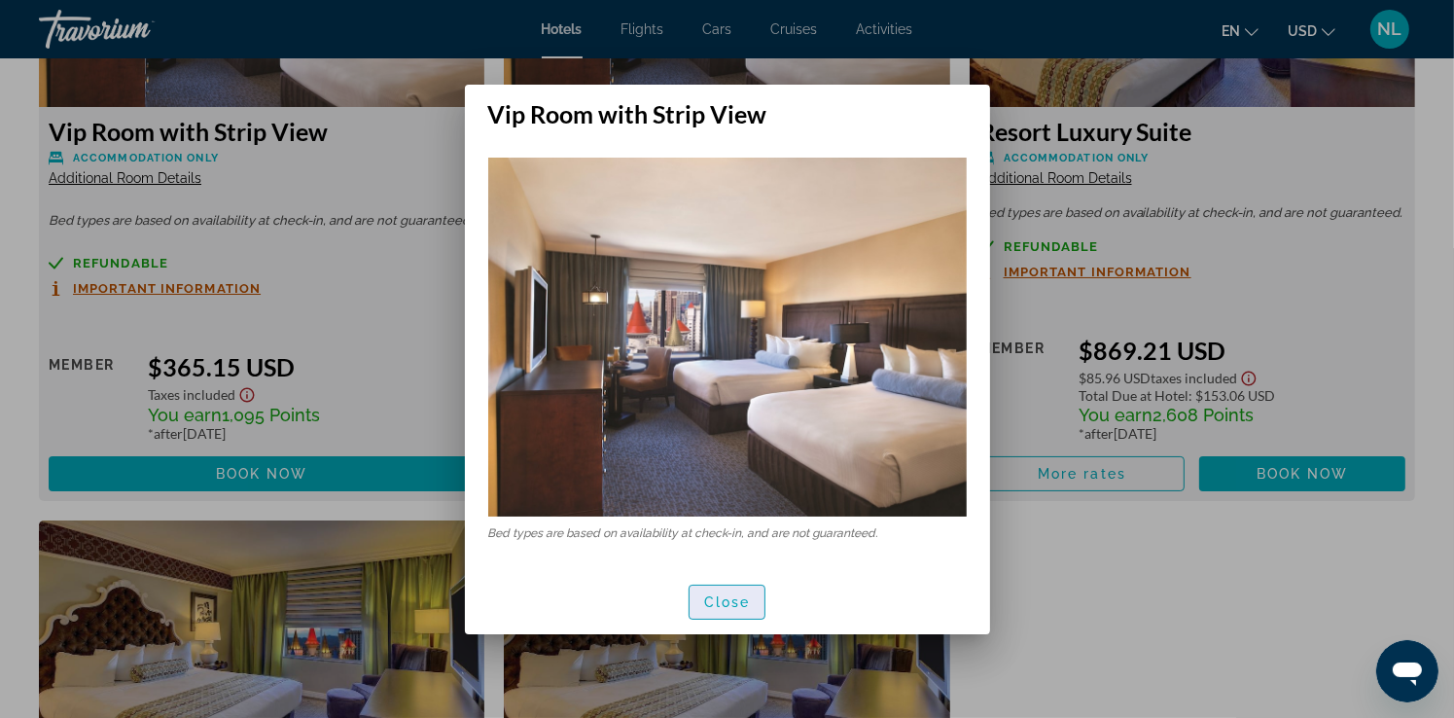
click at [712, 600] on span "Close" at bounding box center [727, 602] width 47 height 16
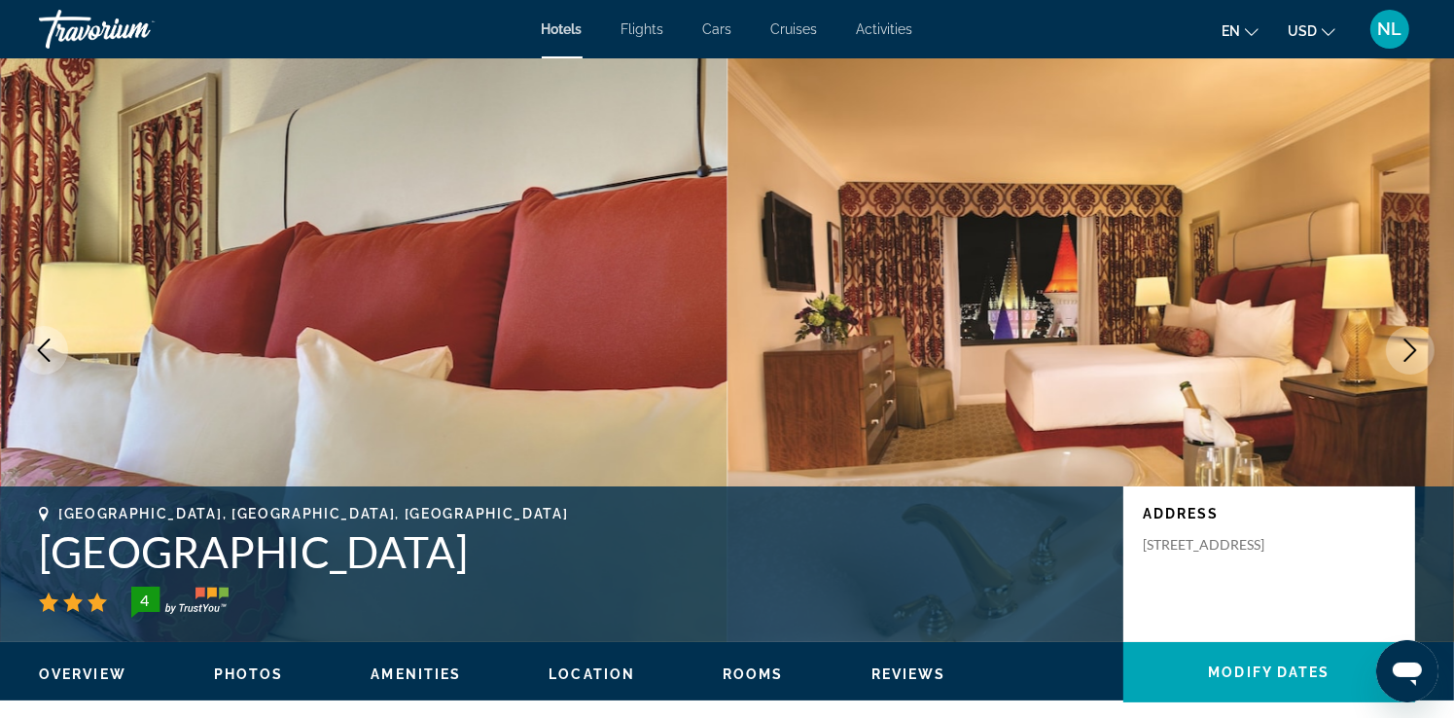
scroll to position [5548, 0]
